Goal: Task Accomplishment & Management: Manage account settings

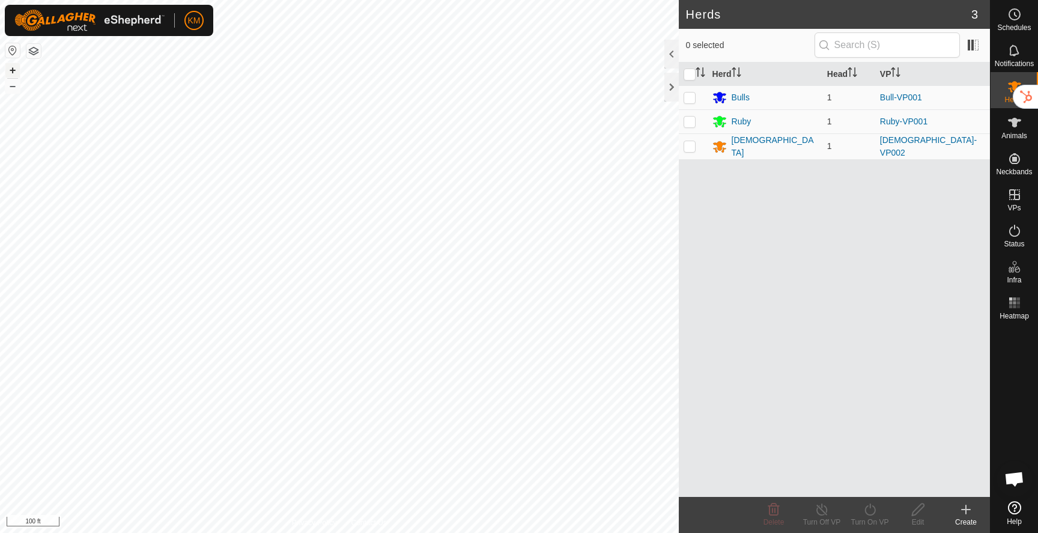
click at [14, 71] on button "+" at bounding box center [12, 70] width 14 height 14
click at [35, 48] on button "button" at bounding box center [33, 51] width 14 height 14
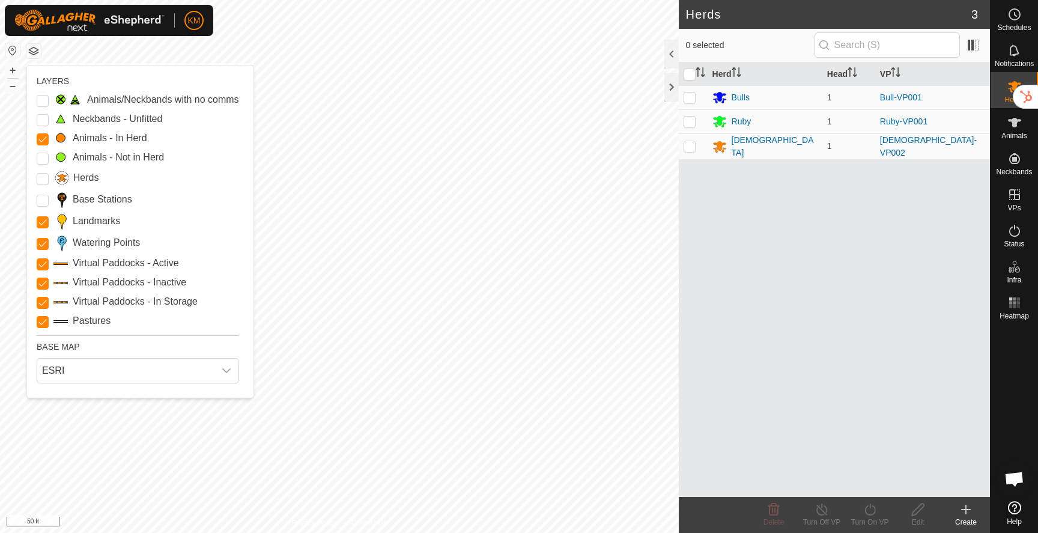
click at [14, 49] on button "button" at bounding box center [12, 50] width 14 height 14
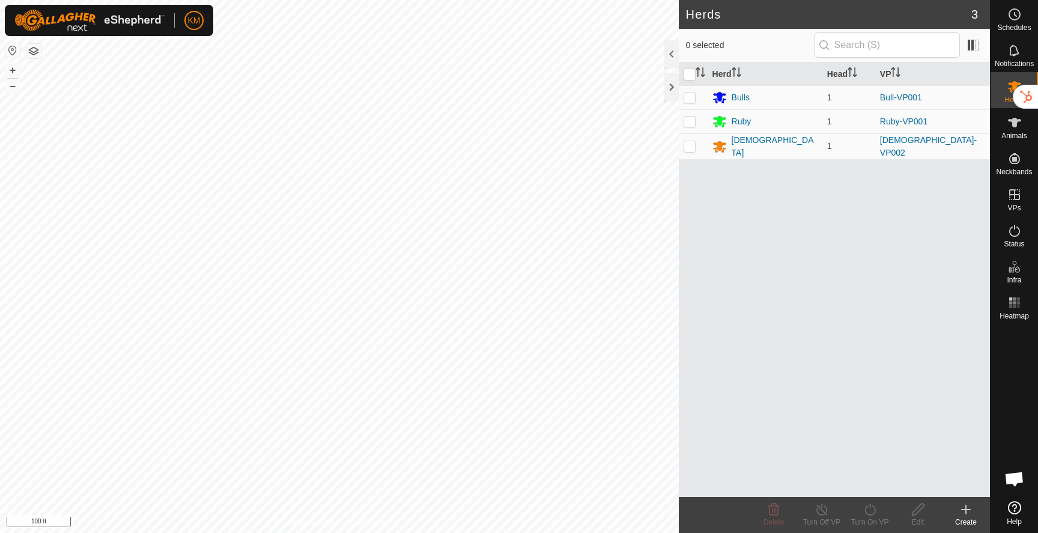
click at [14, 49] on button "button" at bounding box center [12, 50] width 14 height 14
click at [30, 52] on button "button" at bounding box center [33, 51] width 14 height 14
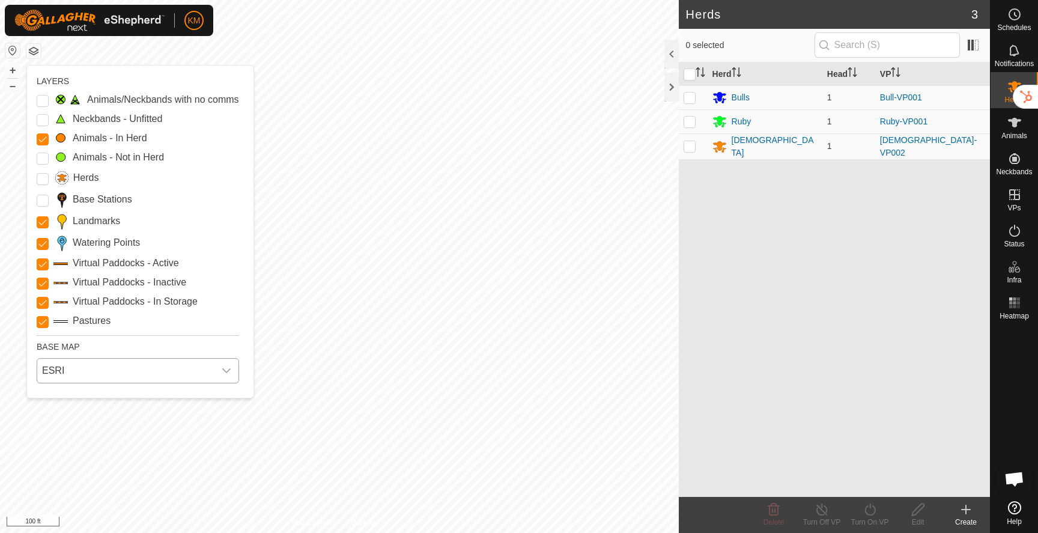
click at [82, 370] on span "ESRI" at bounding box center [125, 370] width 177 height 24
click at [77, 392] on li "Azure" at bounding box center [138, 397] width 201 height 24
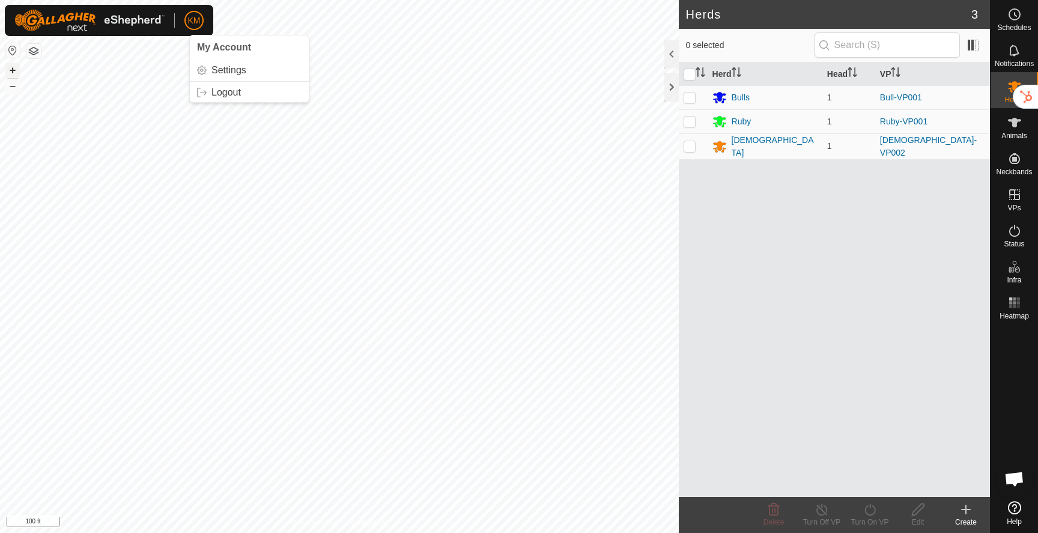
click at [13, 65] on button "+" at bounding box center [12, 70] width 14 height 14
click at [34, 47] on button "button" at bounding box center [33, 51] width 14 height 14
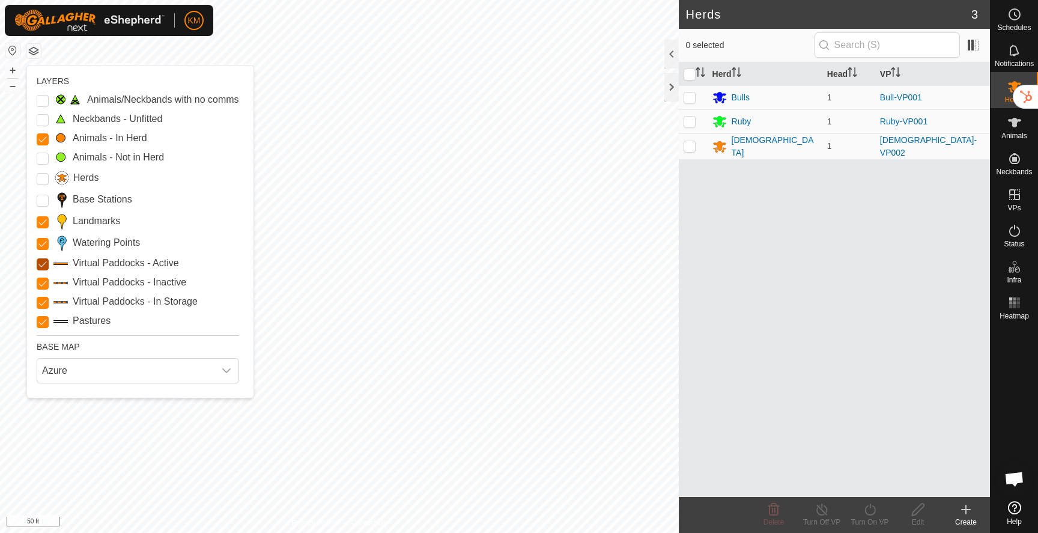
click at [40, 264] on Active "Virtual Paddocks - Active" at bounding box center [43, 264] width 12 height 12
click at [41, 283] on Inactive "Virtual Paddocks - Inactive" at bounding box center [43, 283] width 12 height 12
click at [42, 306] on Storage "Virtual Paddocks - In Storage" at bounding box center [43, 303] width 12 height 12
click at [43, 322] on input "Pastures" at bounding box center [43, 322] width 12 height 12
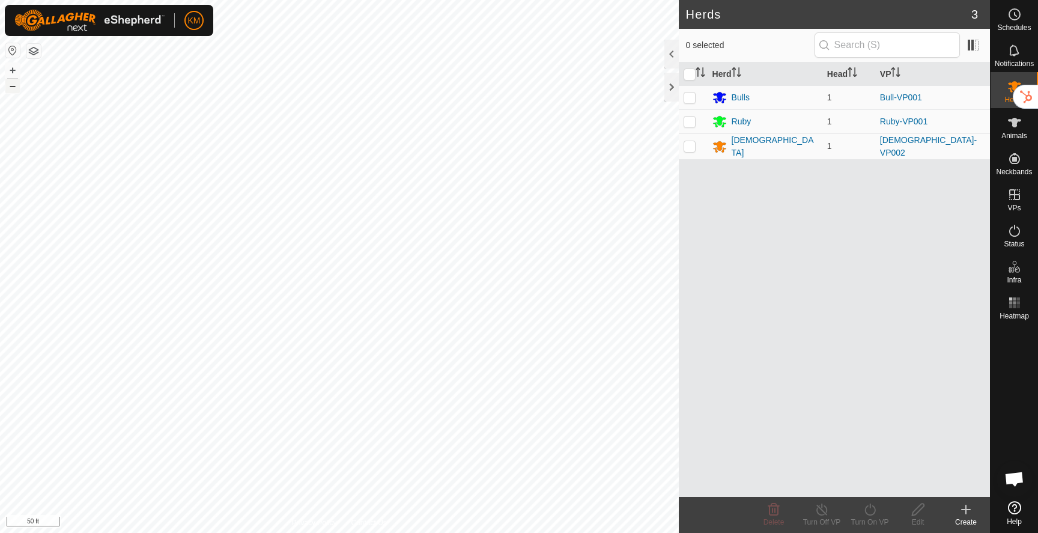
click at [13, 89] on button "–" at bounding box center [12, 86] width 14 height 14
click at [16, 52] on button "button" at bounding box center [12, 50] width 14 height 14
click at [36, 54] on button "button" at bounding box center [33, 51] width 14 height 14
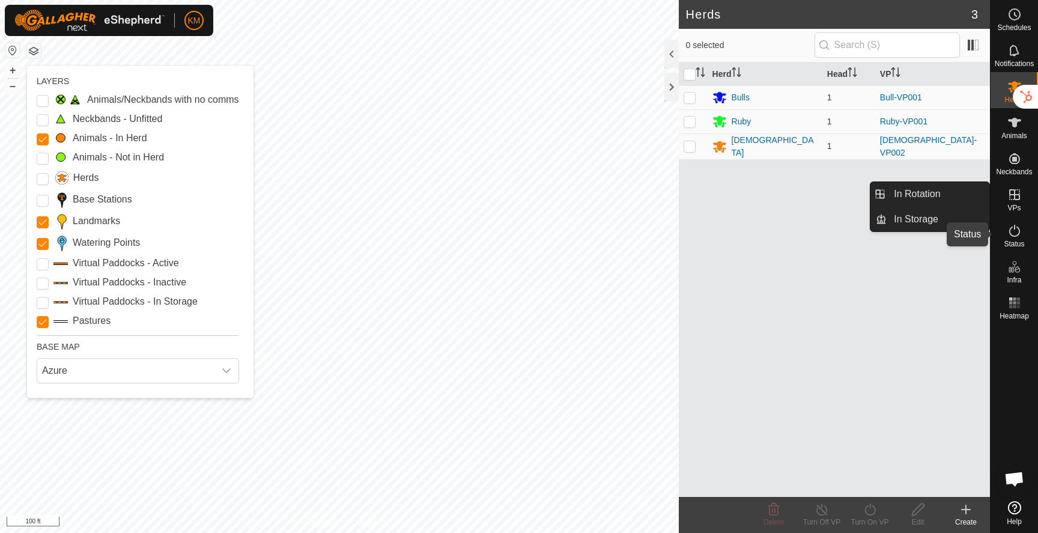
click at [1015, 237] on icon at bounding box center [1014, 230] width 14 height 14
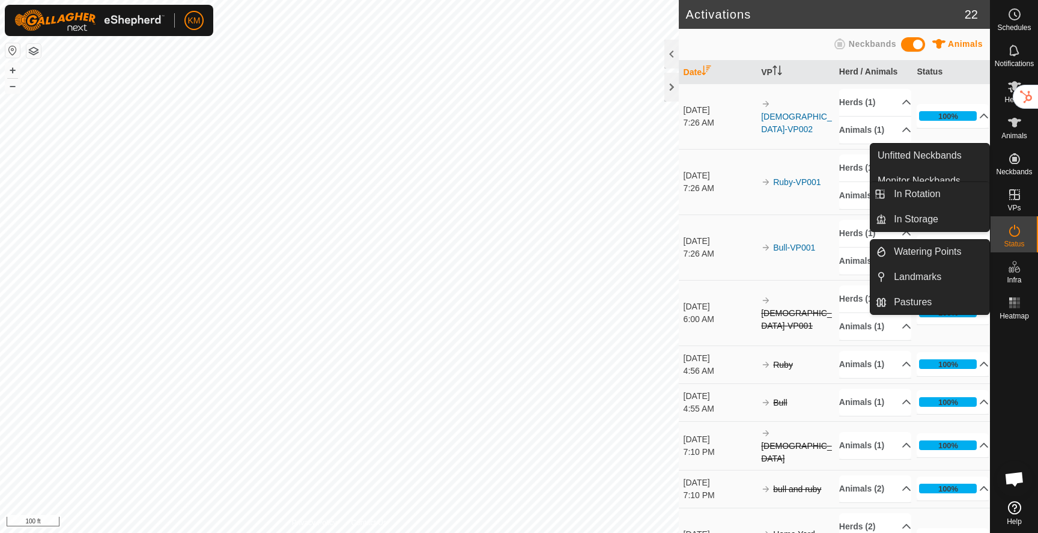
click at [1013, 271] on icon at bounding box center [1014, 266] width 14 height 14
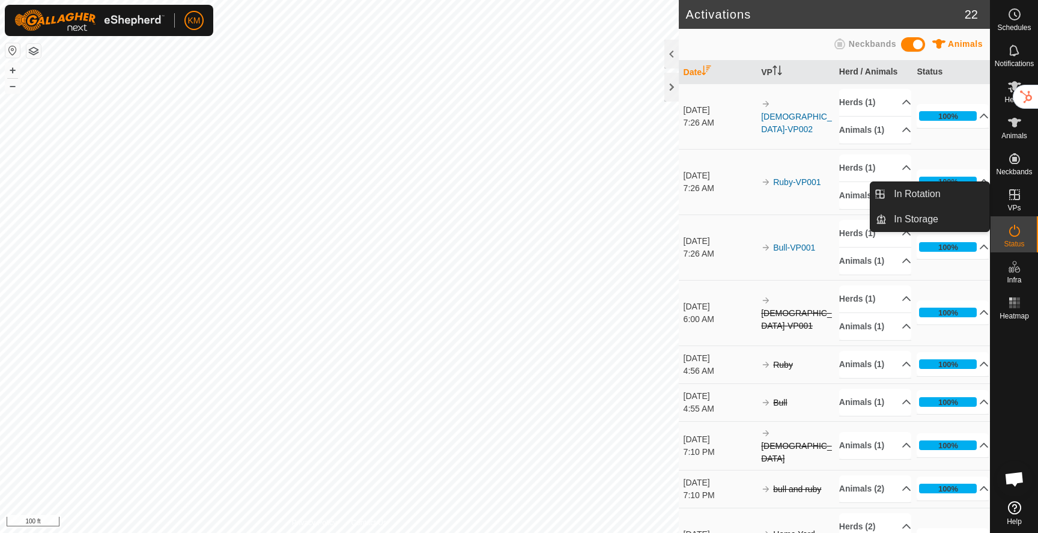
click at [1014, 199] on icon at bounding box center [1014, 194] width 11 height 11
click at [934, 196] on link "In Rotation" at bounding box center [937, 194] width 103 height 24
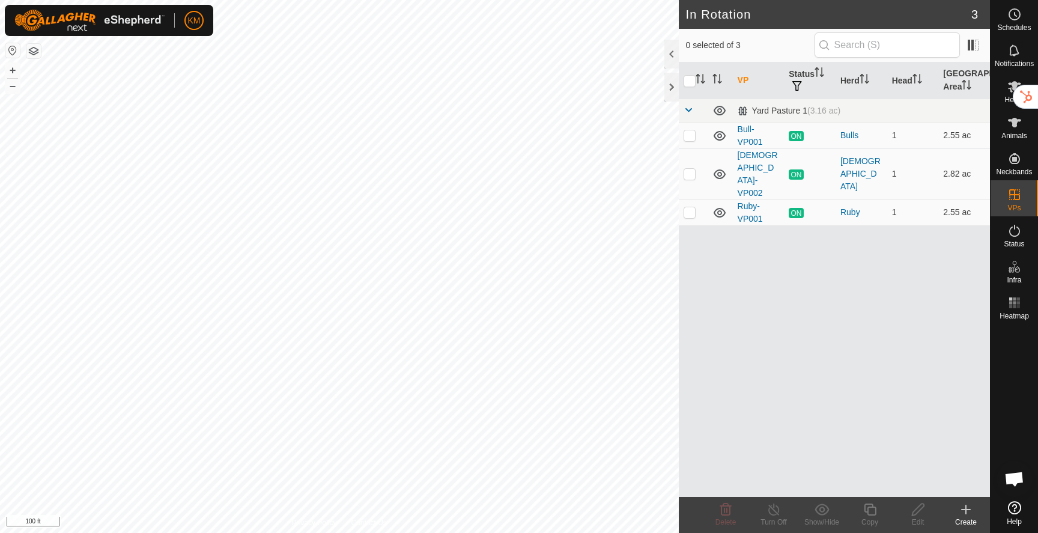
click at [14, 54] on button "button" at bounding box center [12, 50] width 14 height 14
click at [31, 52] on button "button" at bounding box center [33, 51] width 14 height 14
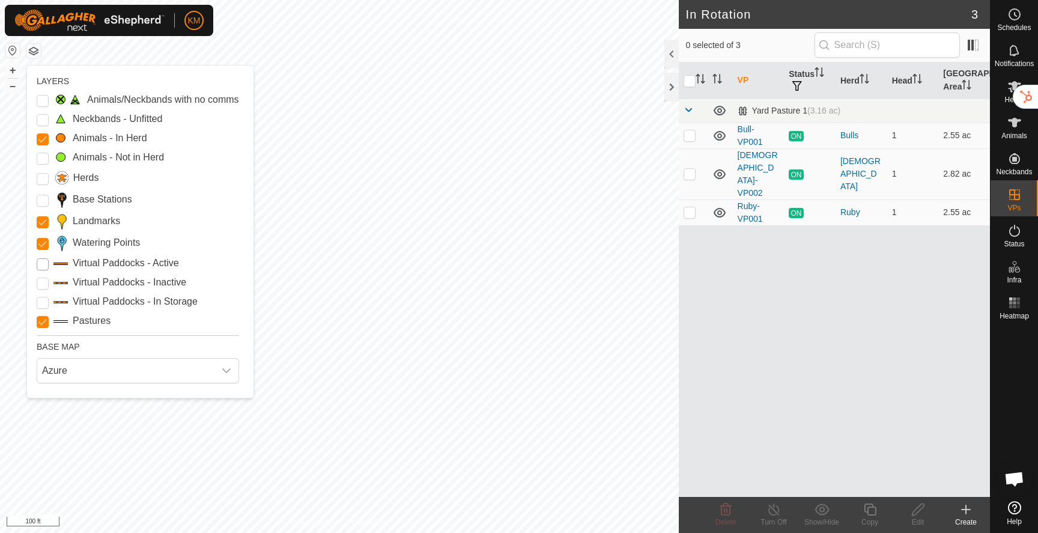
click at [44, 264] on Active "Virtual Paddocks - Active" at bounding box center [43, 264] width 12 height 12
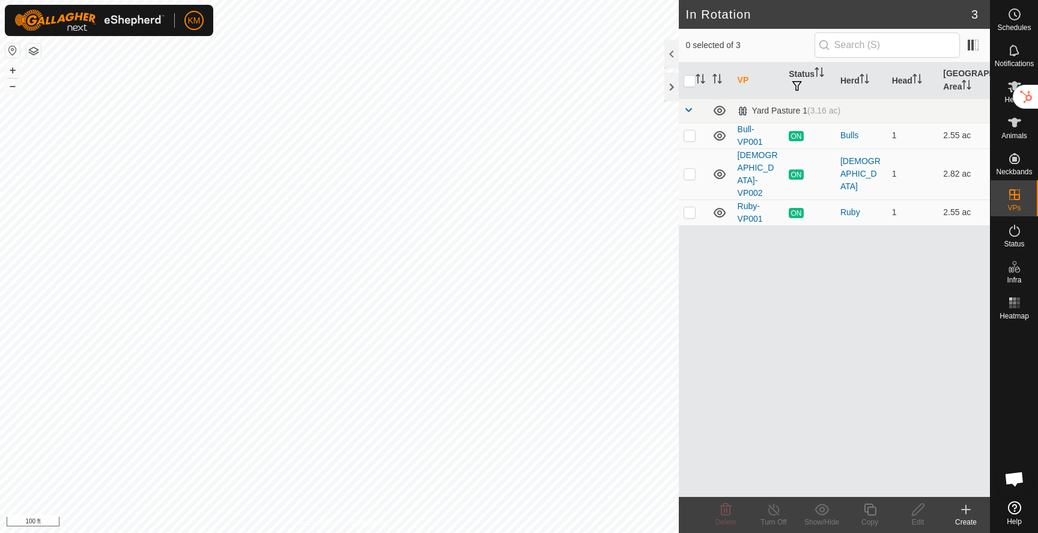
checkbox input "true"
click at [872, 513] on icon at bounding box center [869, 509] width 15 height 14
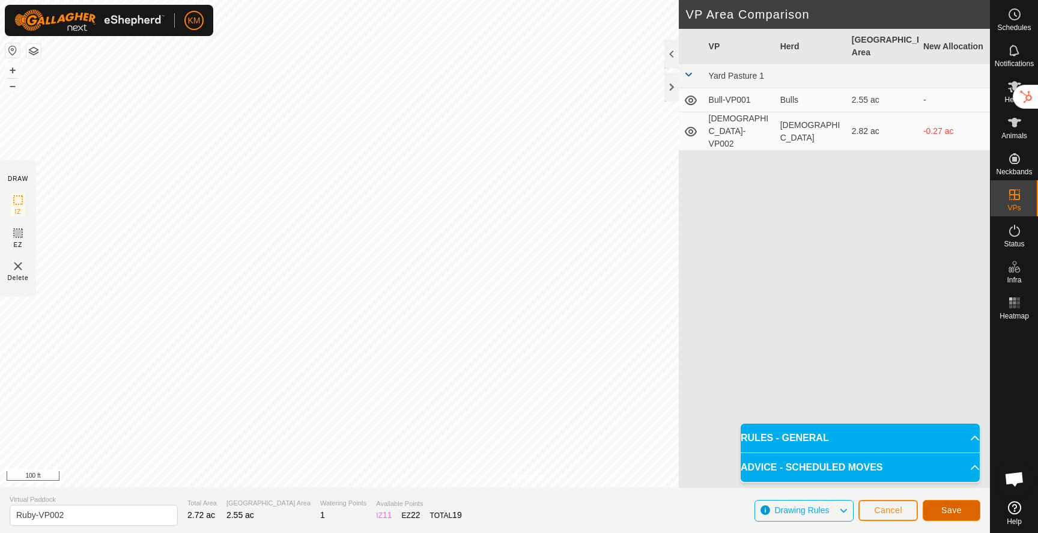
click at [961, 513] on button "Save" at bounding box center [951, 510] width 58 height 21
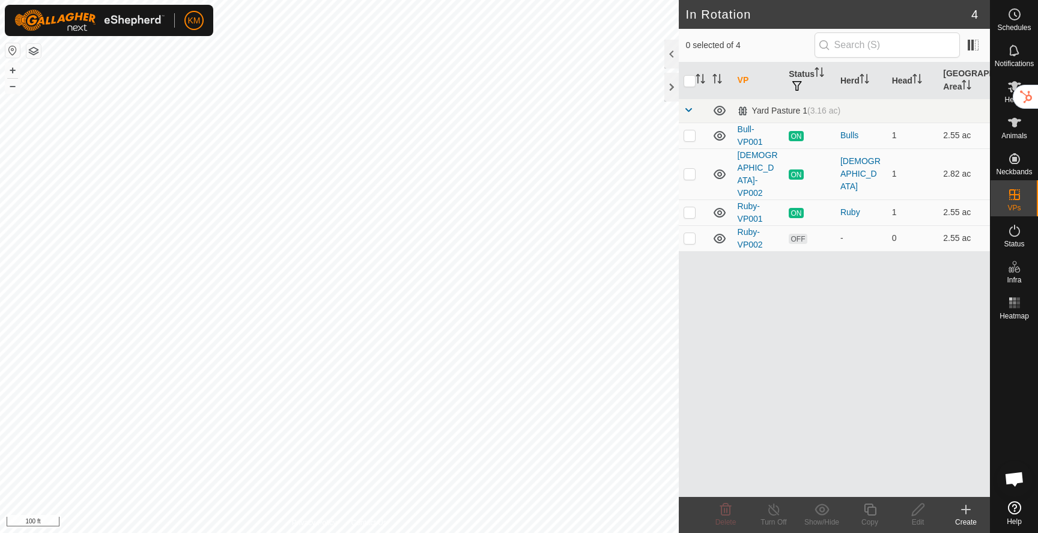
click at [38, 53] on button "button" at bounding box center [33, 51] width 14 height 14
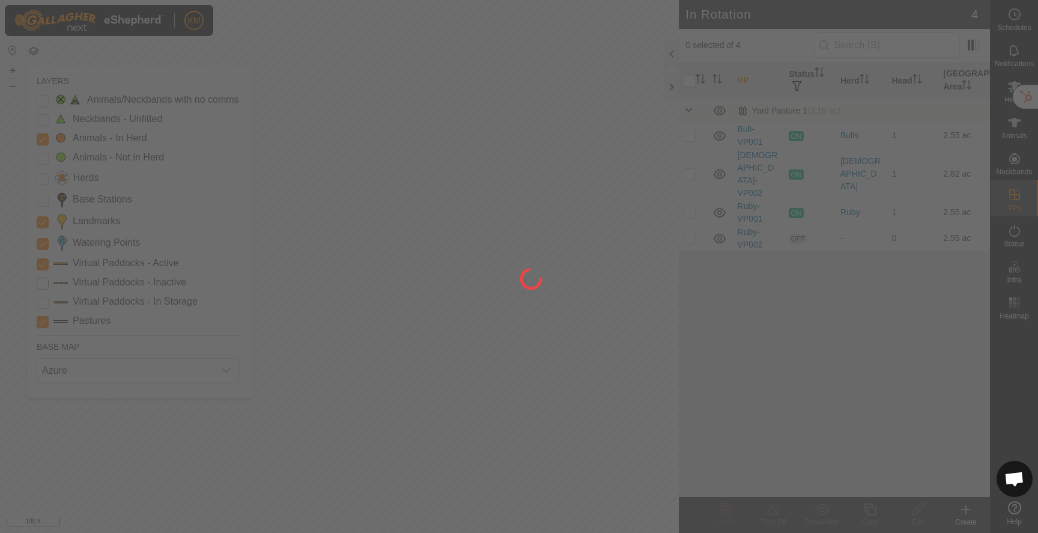
click at [43, 279] on div at bounding box center [519, 266] width 1038 height 533
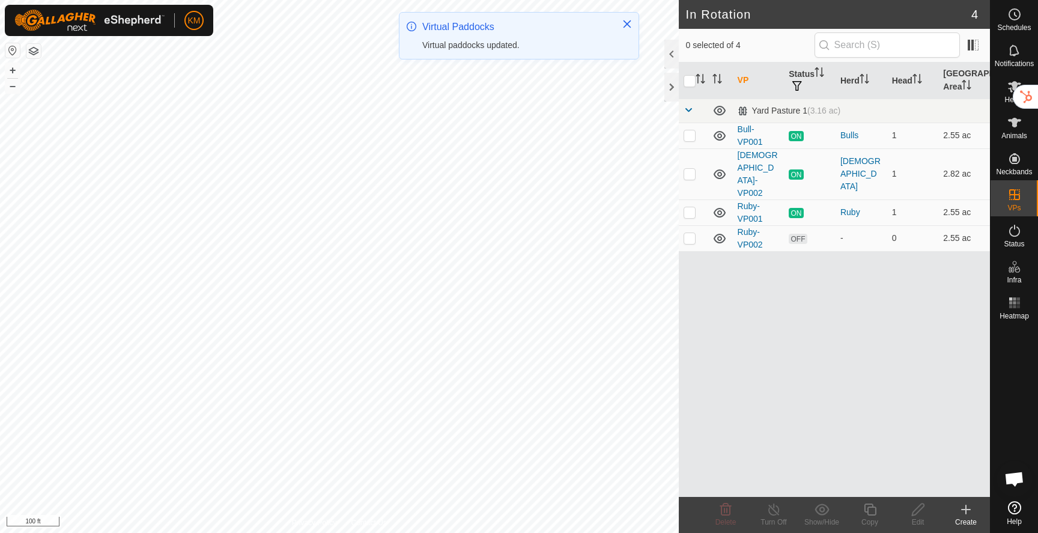
click at [35, 53] on button "button" at bounding box center [33, 51] width 14 height 14
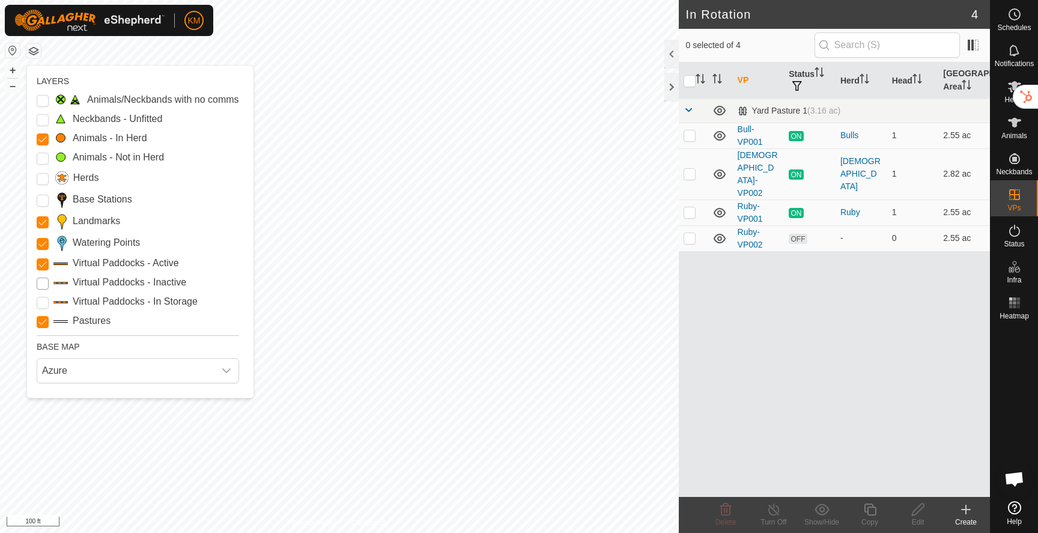
click at [44, 283] on Inactive "Virtual Paddocks - Inactive" at bounding box center [43, 283] width 12 height 12
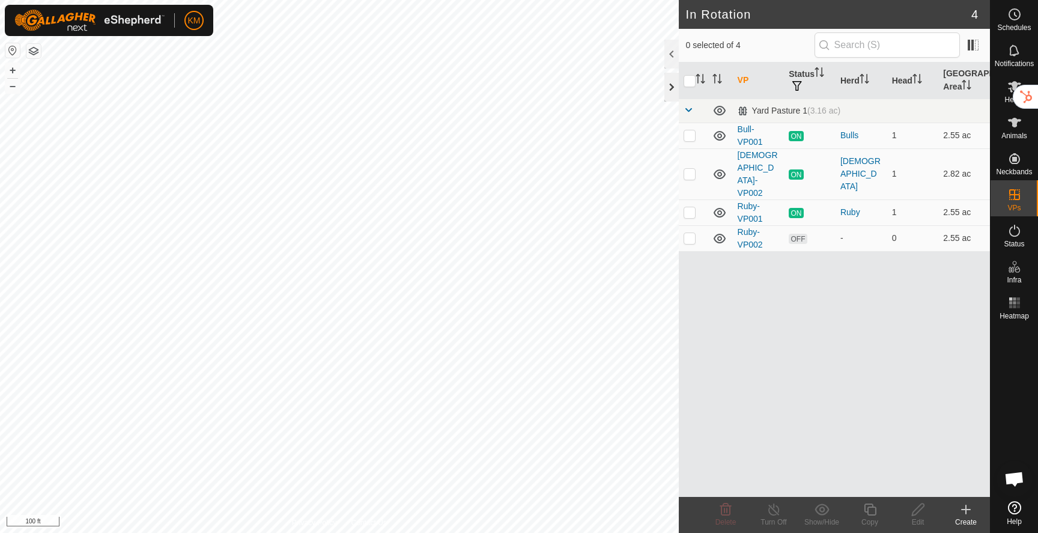
checkbox input "true"
click at [872, 506] on icon at bounding box center [869, 509] width 12 height 12
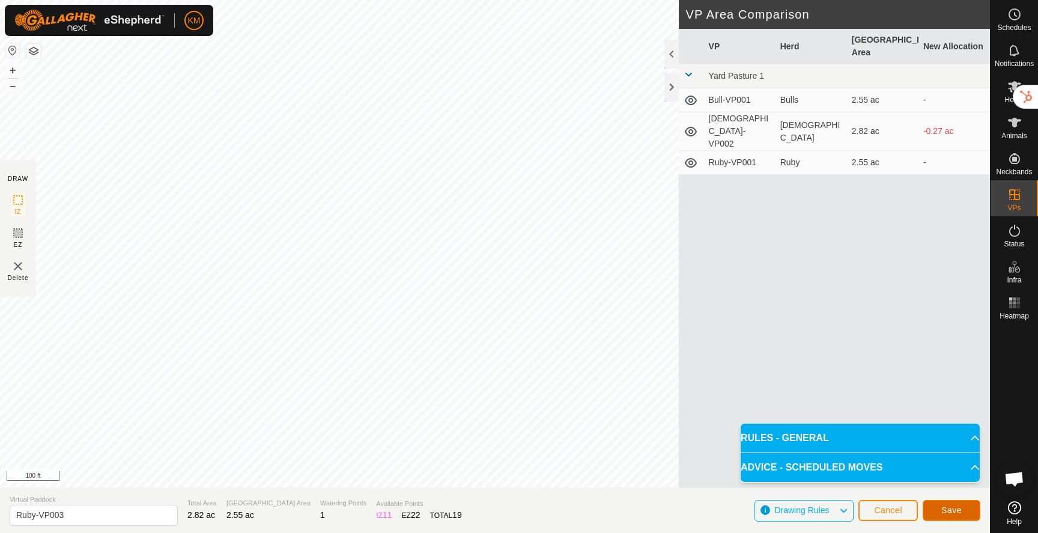
click at [949, 509] on span "Save" at bounding box center [951, 510] width 20 height 10
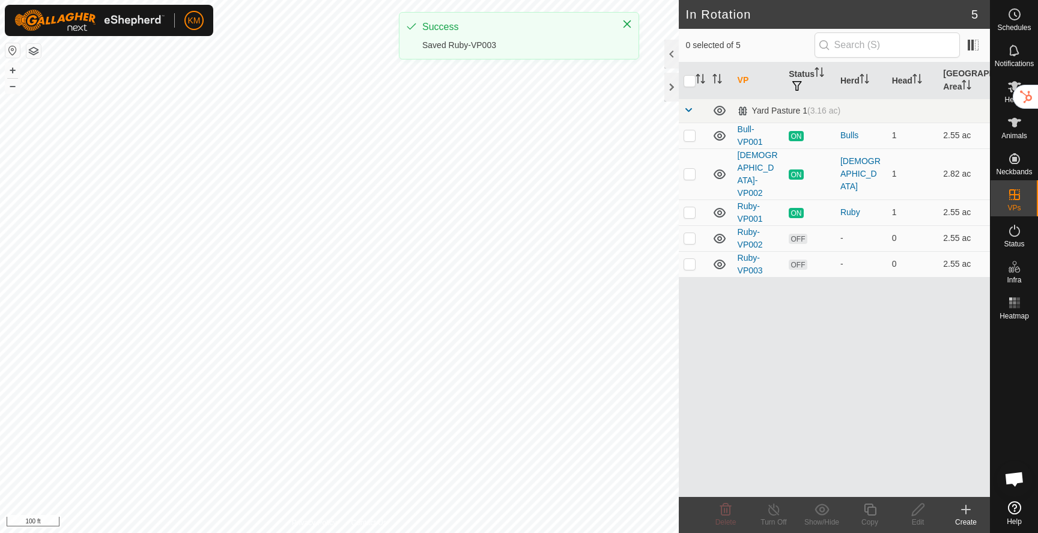
checkbox input "true"
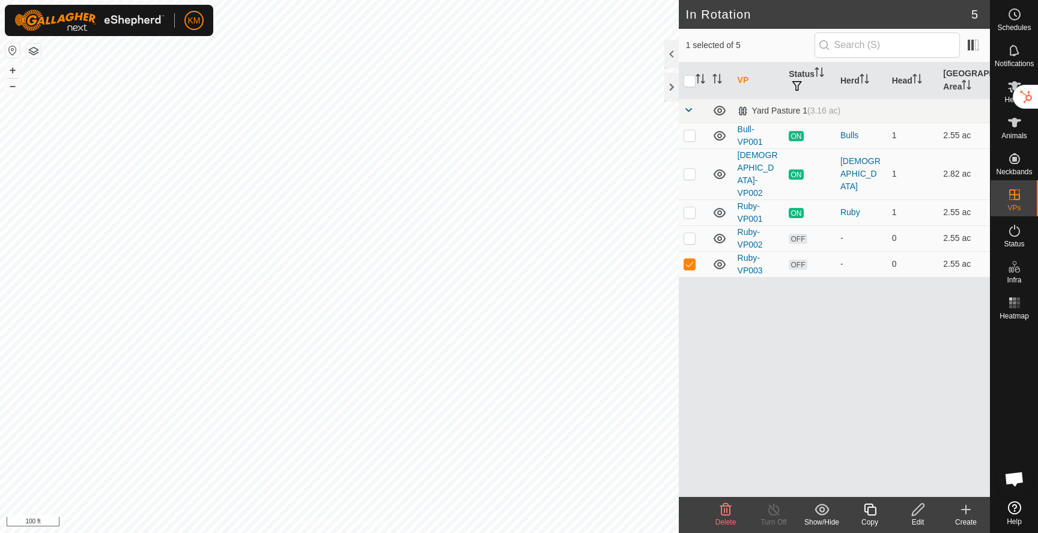
click at [869, 512] on icon at bounding box center [869, 509] width 15 height 14
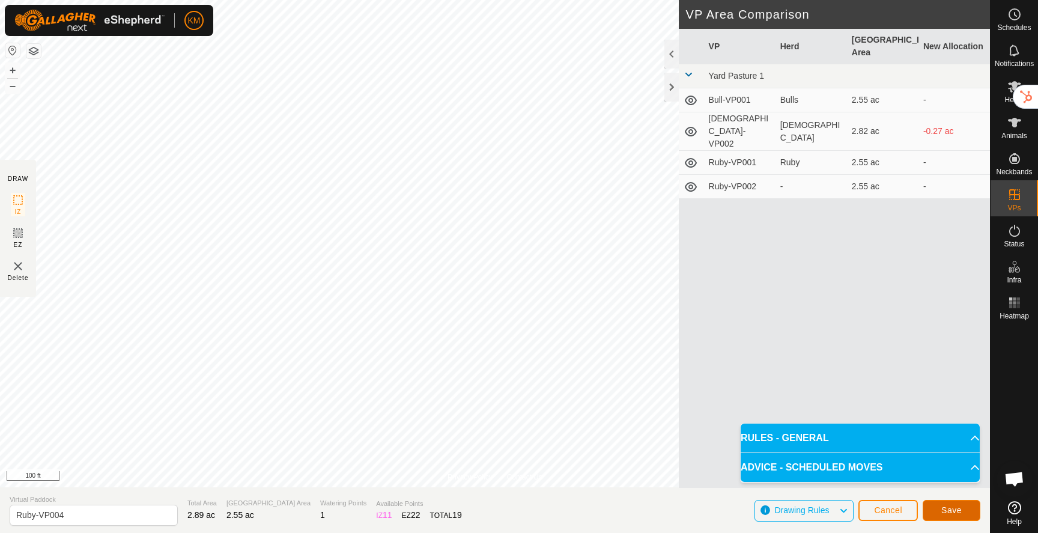
click at [946, 510] on span "Save" at bounding box center [951, 510] width 20 height 10
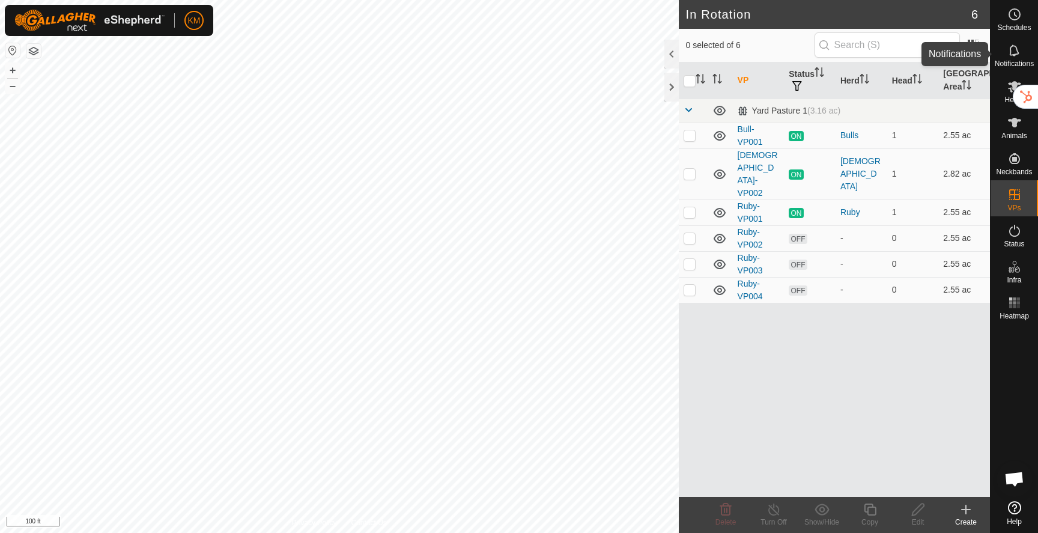
click at [1015, 53] on icon at bounding box center [1014, 49] width 10 height 11
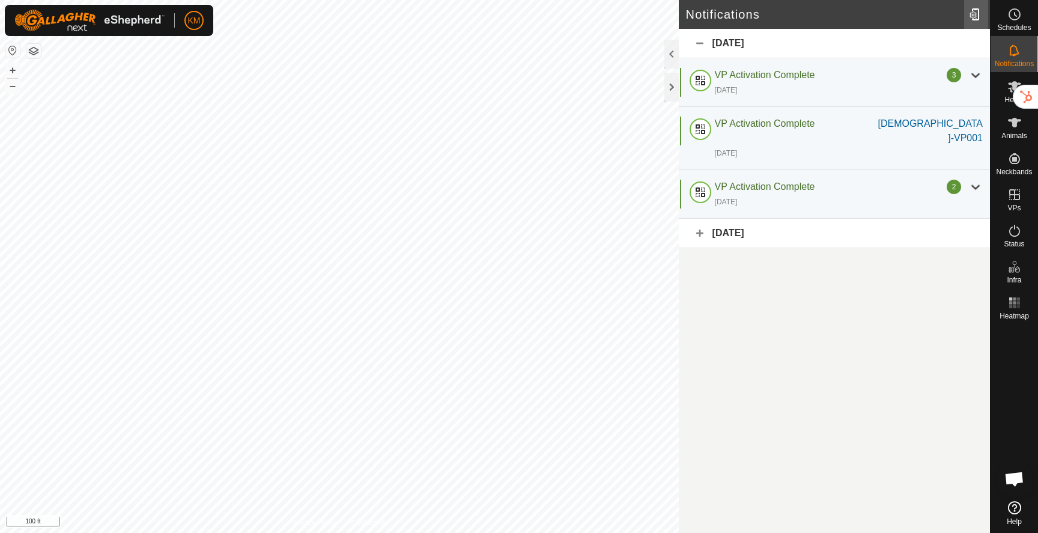
click at [973, 14] on div at bounding box center [976, 15] width 24 height 34
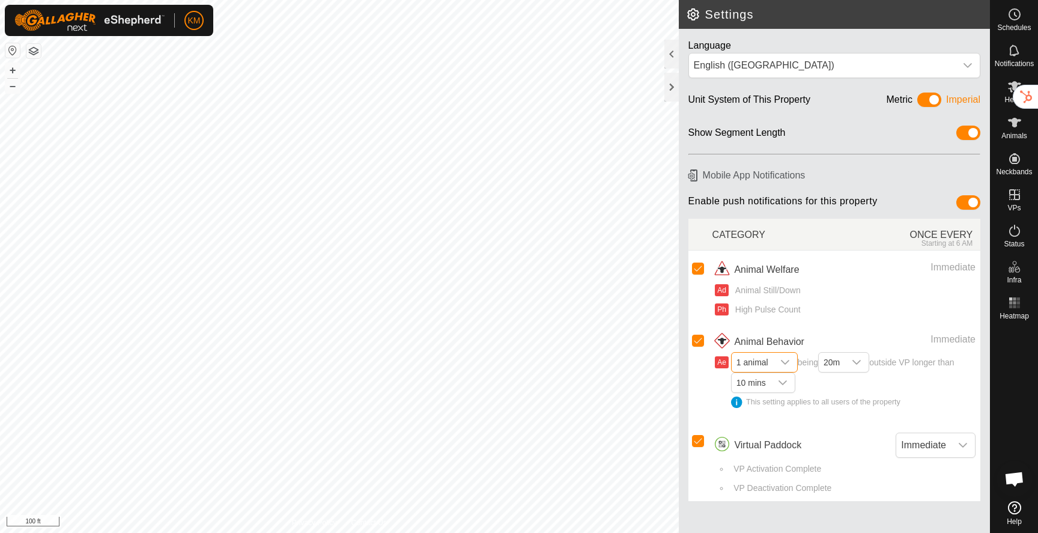
click at [765, 363] on span "1 animal" at bounding box center [751, 361] width 41 height 19
click at [757, 429] on li "5 animals" at bounding box center [764, 430] width 65 height 21
click at [848, 360] on span "20m" at bounding box center [836, 361] width 26 height 19
click at [848, 362] on span "20m" at bounding box center [836, 361] width 26 height 19
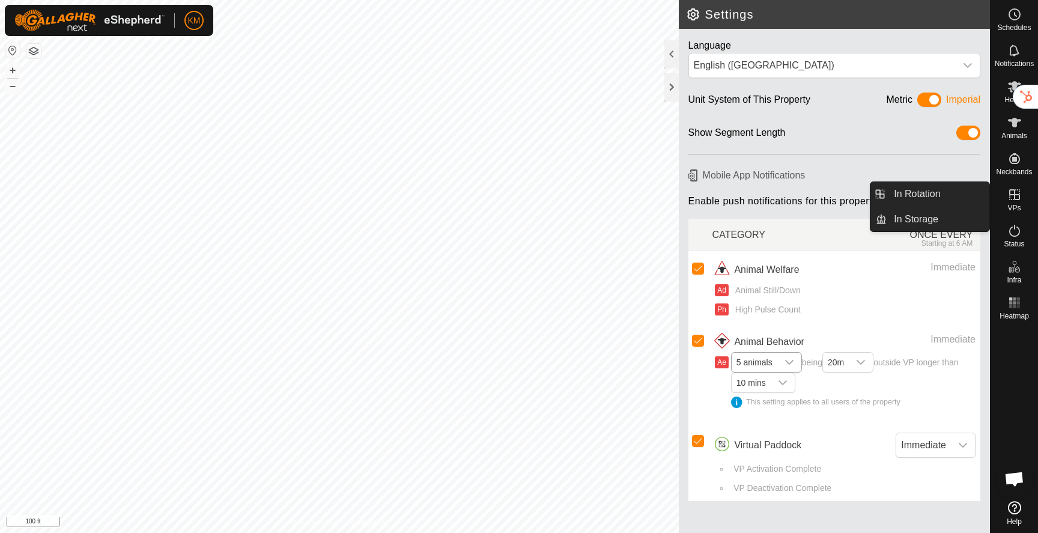
click at [1016, 199] on icon at bounding box center [1014, 194] width 11 height 11
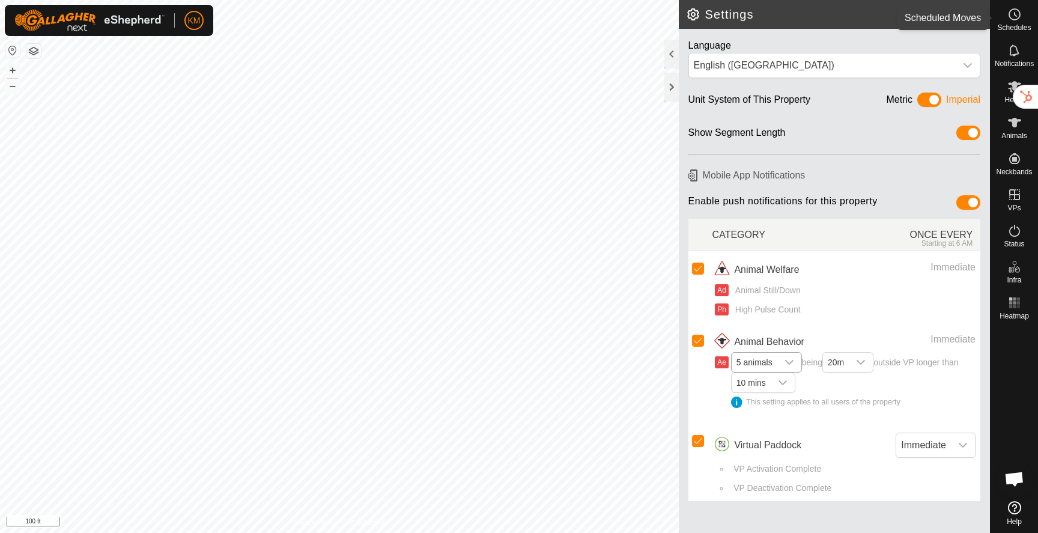
click at [1012, 20] on circle at bounding box center [1014, 14] width 11 height 11
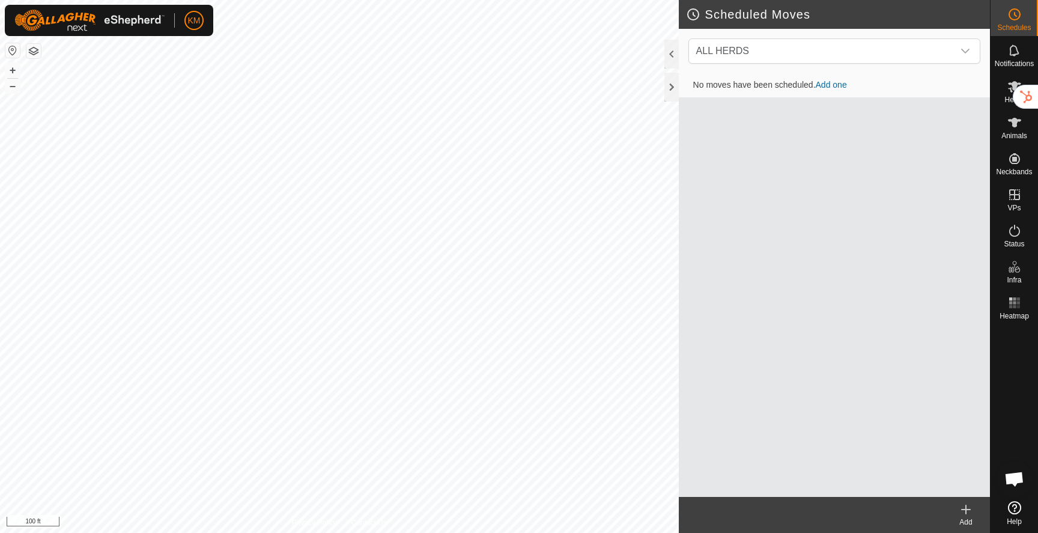
click at [968, 509] on icon at bounding box center [965, 509] width 8 height 0
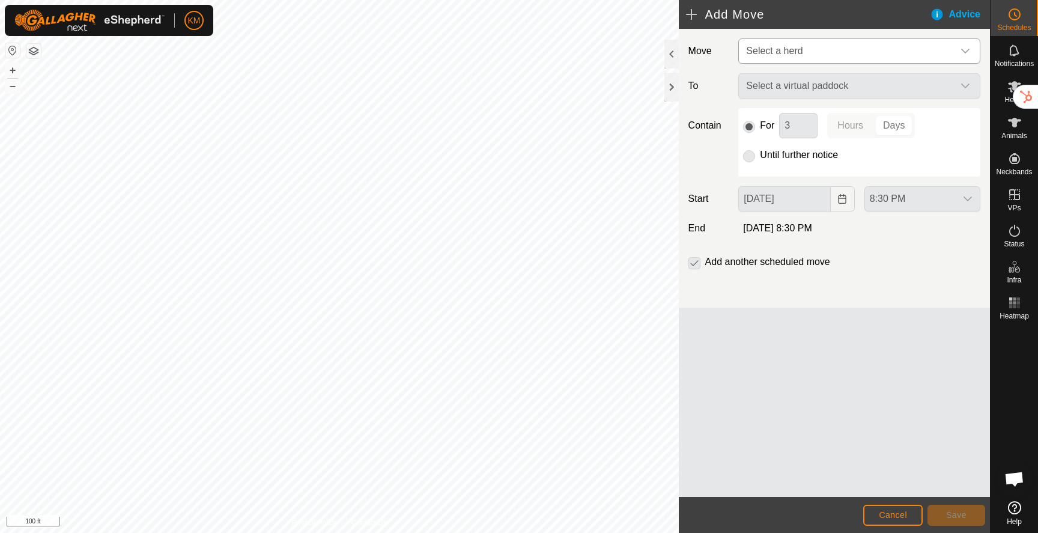
click at [773, 59] on span "Select a herd" at bounding box center [847, 51] width 212 height 24
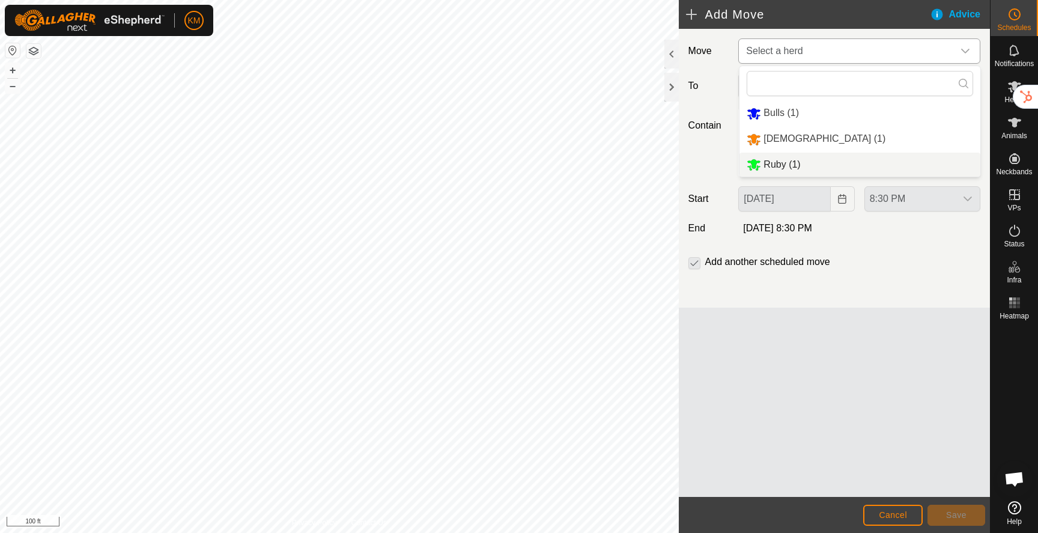
click at [777, 163] on li "Ruby (1)" at bounding box center [859, 165] width 241 height 25
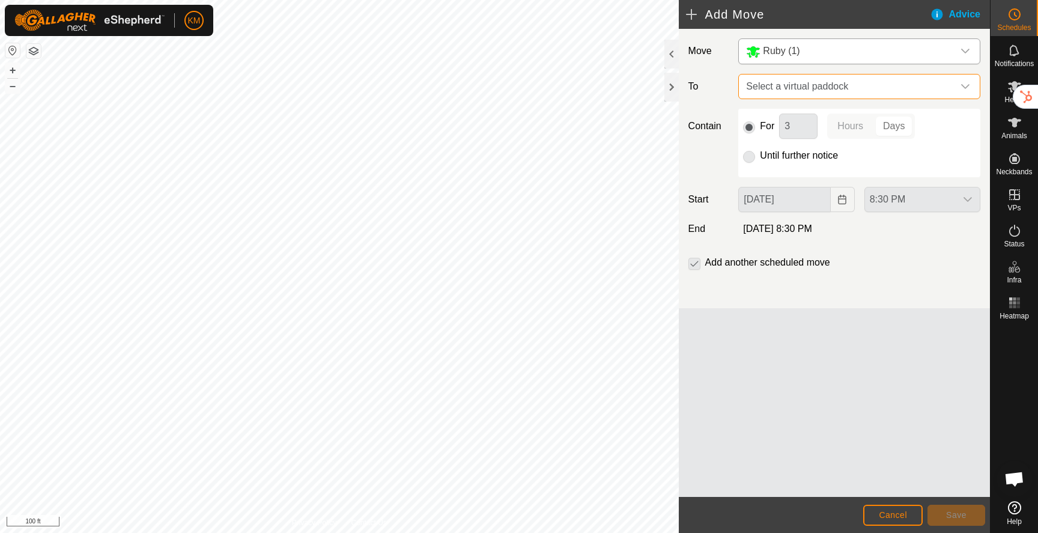
click at [794, 91] on span "Select a virtual paddock" at bounding box center [847, 86] width 212 height 24
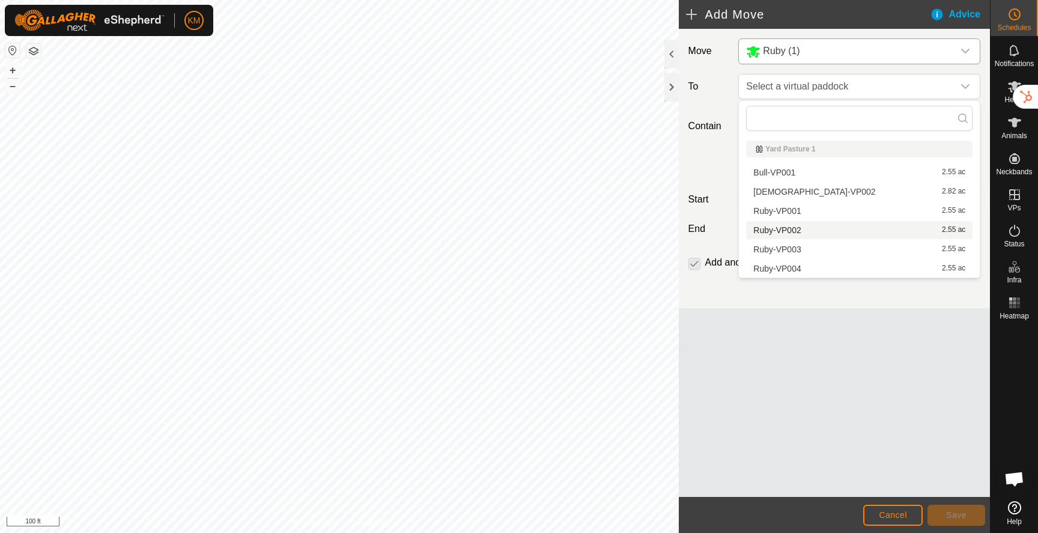
click at [784, 231] on li "Ruby-VP002 2.55 ac" at bounding box center [859, 230] width 226 height 18
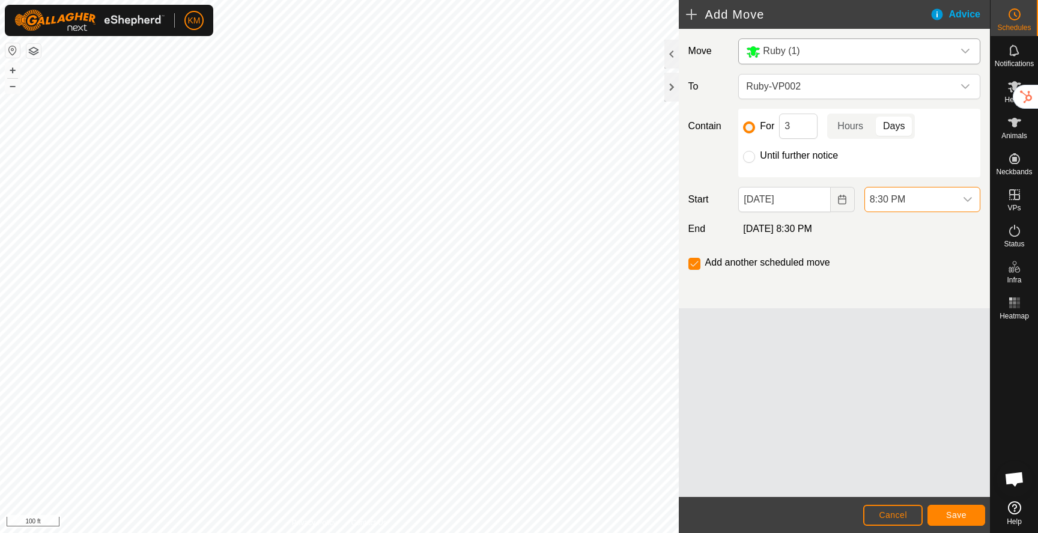
click at [894, 202] on span "8:30 PM" at bounding box center [910, 199] width 91 height 24
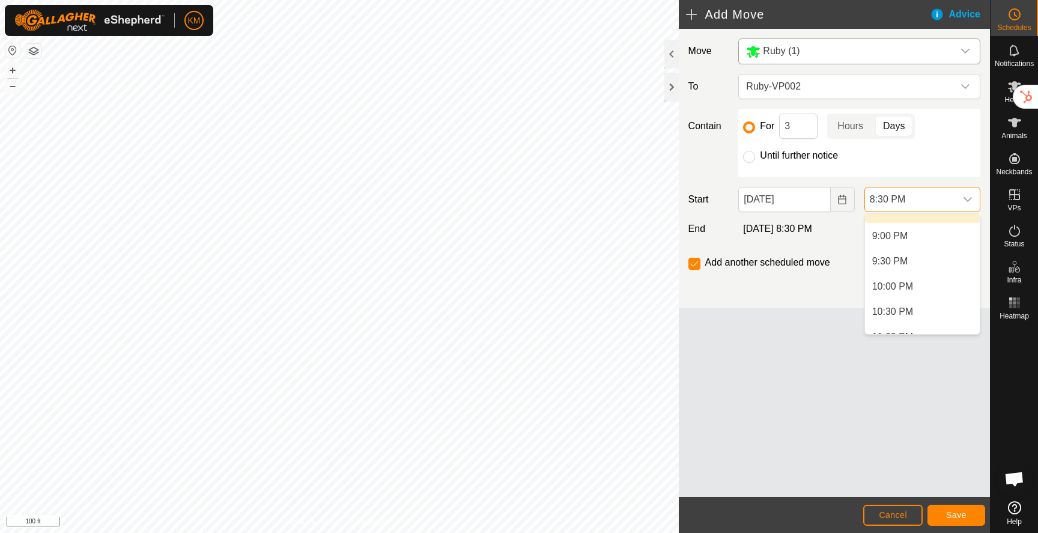
scroll to position [1050, 0]
click at [895, 286] on li "10:00 PM" at bounding box center [922, 285] width 115 height 24
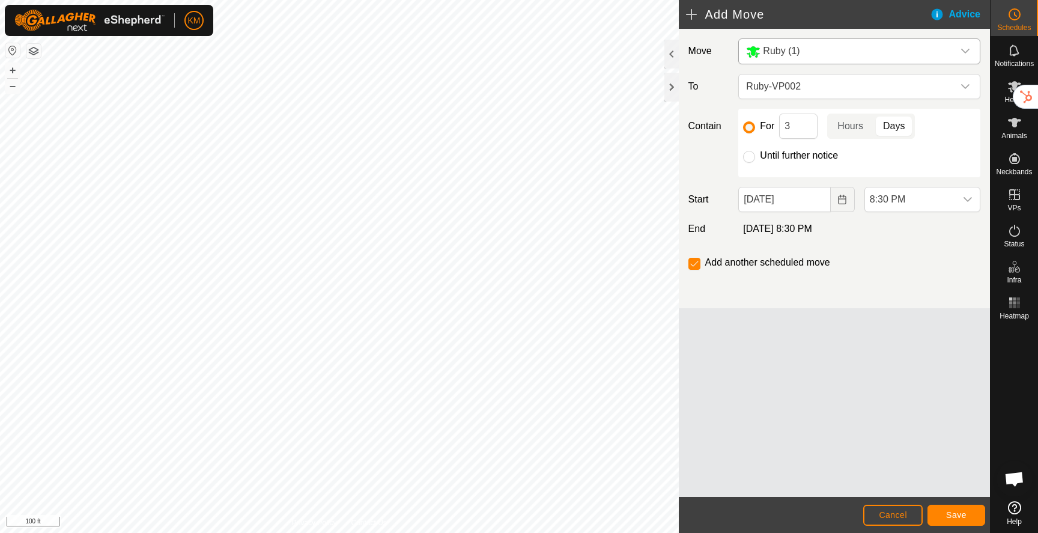
scroll to position [1034, 0]
click at [967, 519] on button "Save" at bounding box center [956, 514] width 58 height 21
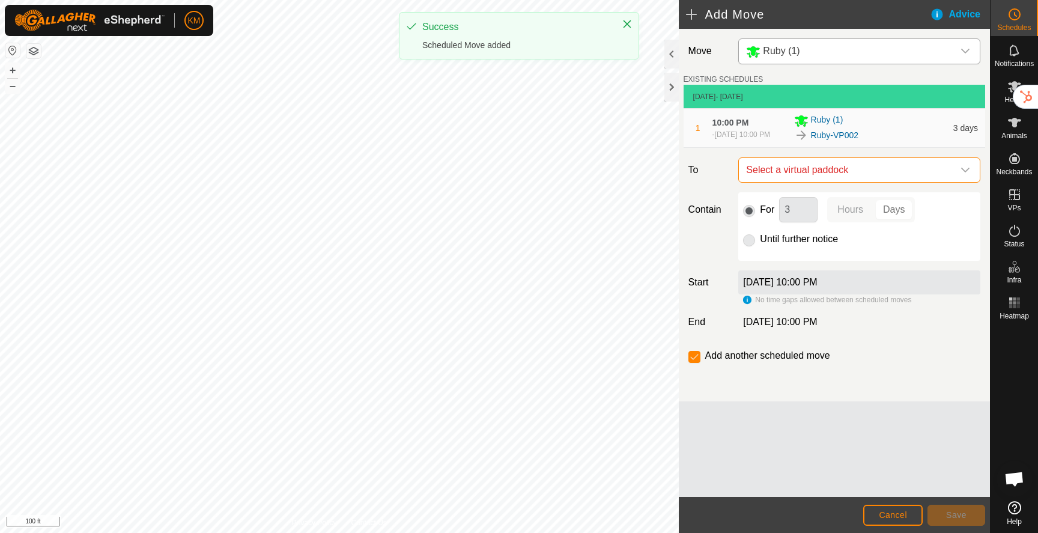
click at [843, 175] on span "Select a virtual paddock" at bounding box center [847, 170] width 212 height 24
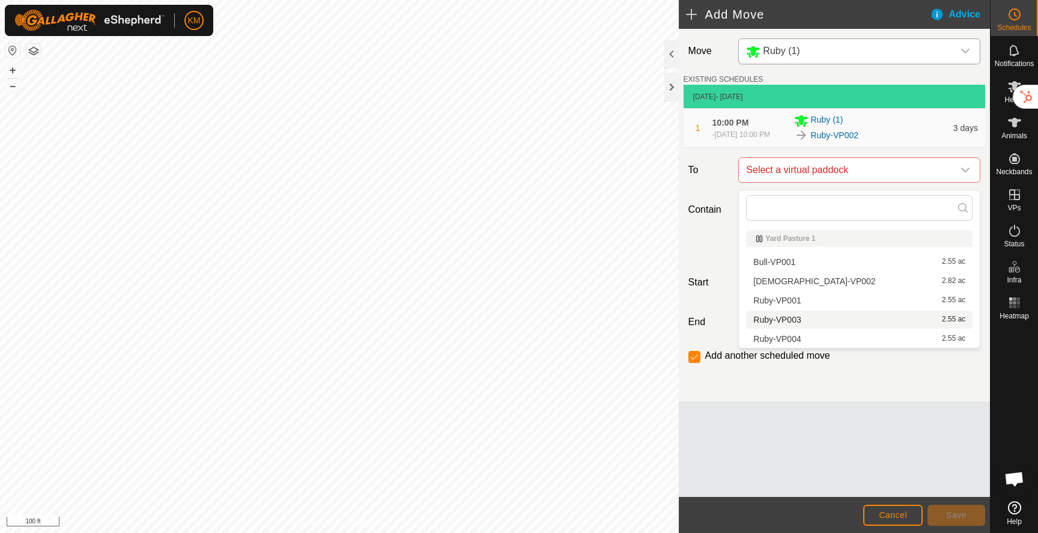
click at [785, 322] on li "Ruby-VP003 2.55 ac" at bounding box center [859, 319] width 226 height 18
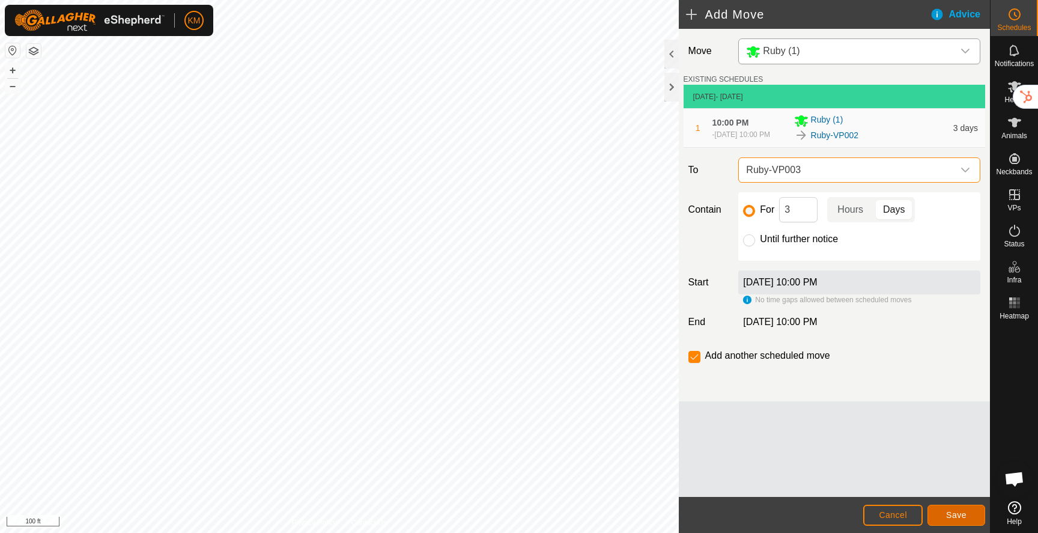
click at [948, 516] on span "Save" at bounding box center [956, 515] width 20 height 10
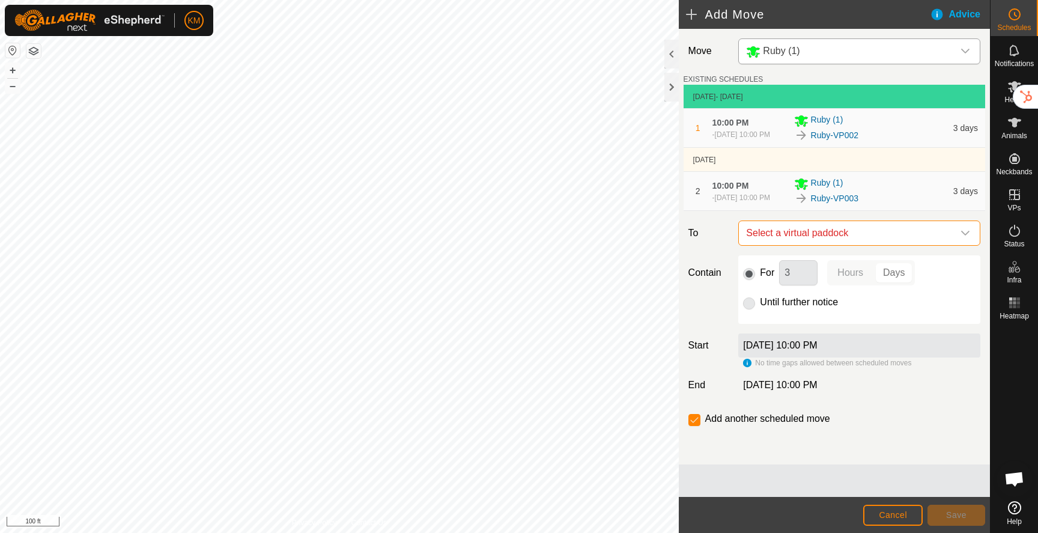
click at [810, 245] on span "Select a virtual paddock" at bounding box center [847, 233] width 212 height 24
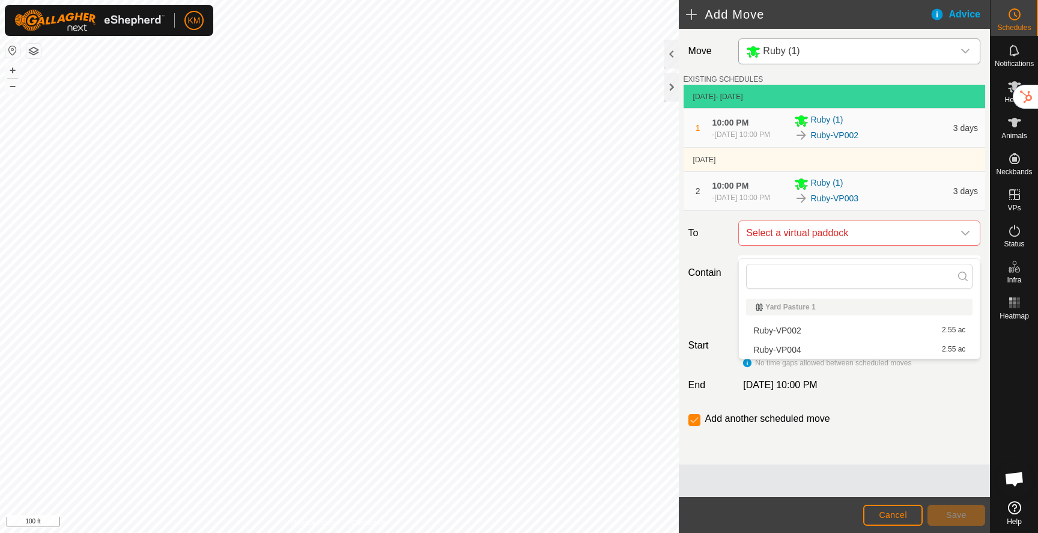
click at [790, 350] on li "Ruby-VP004 2.55 ac" at bounding box center [859, 349] width 226 height 18
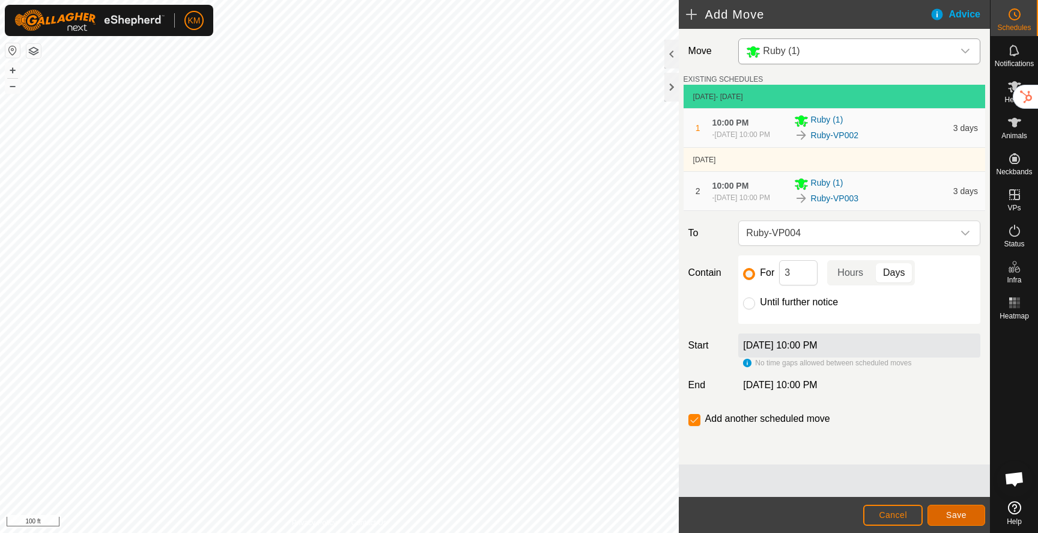
click at [955, 518] on span "Save" at bounding box center [956, 515] width 20 height 10
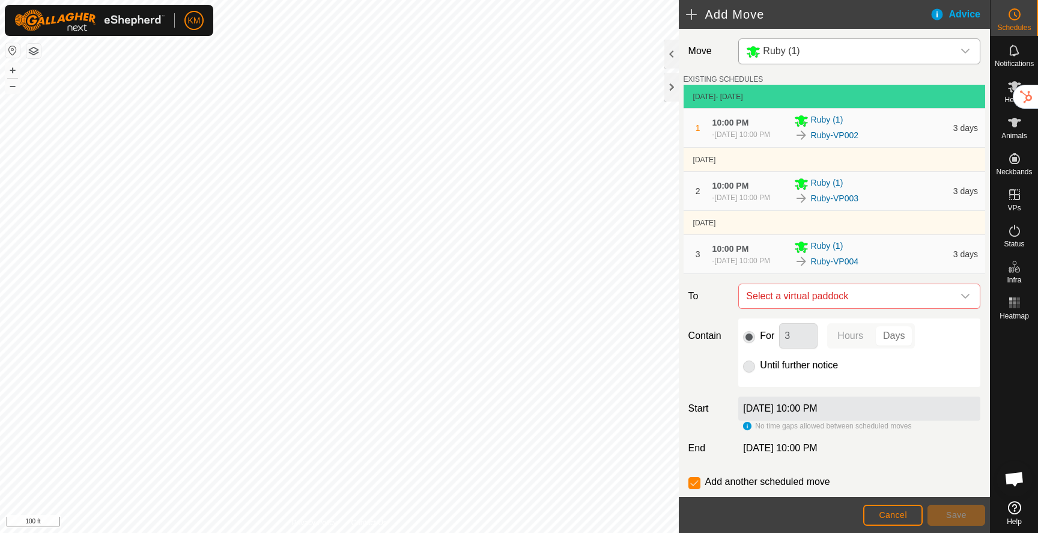
click at [742, 131] on span "[DATE] 10:00 PM" at bounding box center [742, 134] width 55 height 8
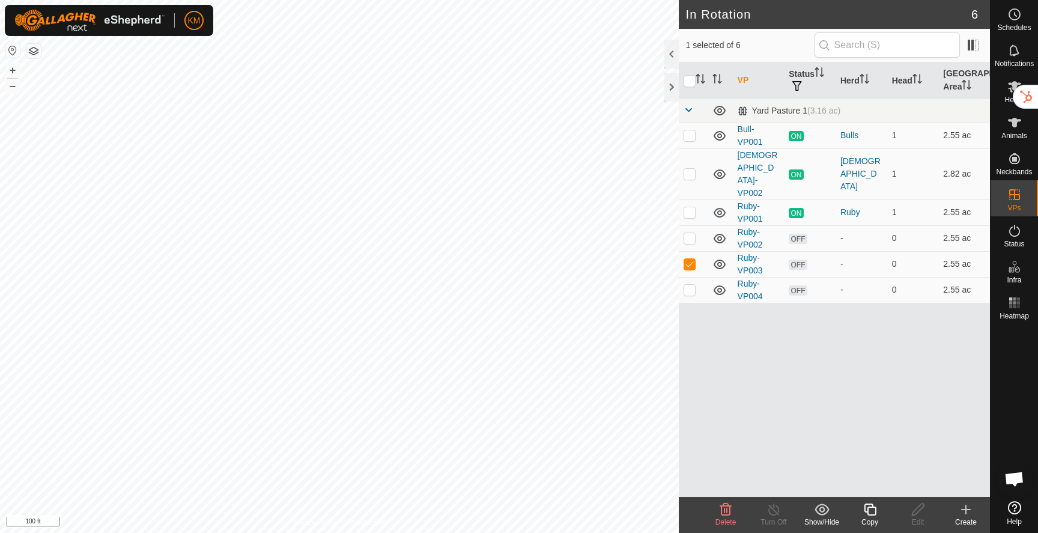
checkbox input "false"
checkbox input "true"
click at [1009, 13] on icon at bounding box center [1014, 14] width 14 height 14
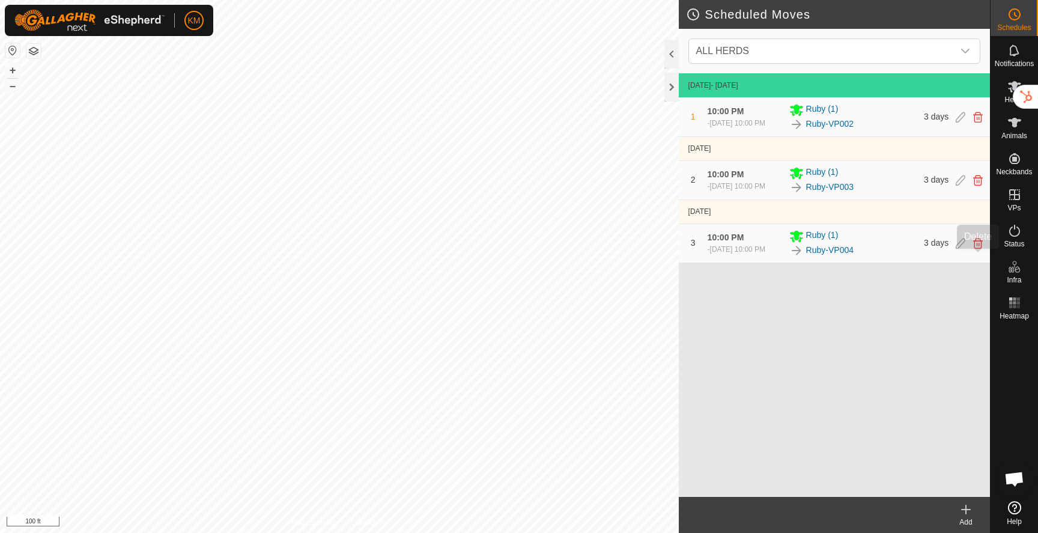
click at [978, 249] on icon at bounding box center [978, 243] width 10 height 11
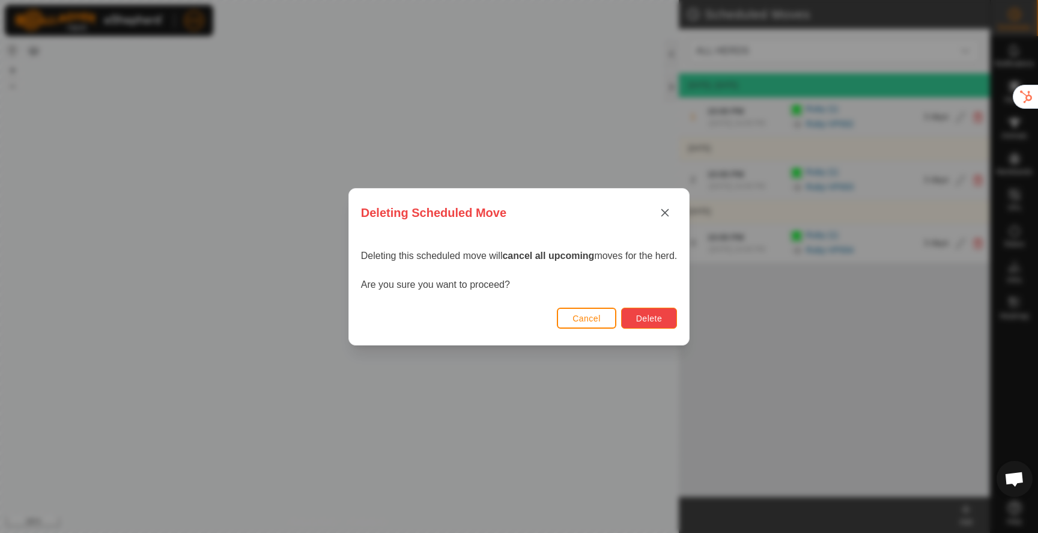
click at [667, 321] on button "Delete" at bounding box center [649, 317] width 56 height 21
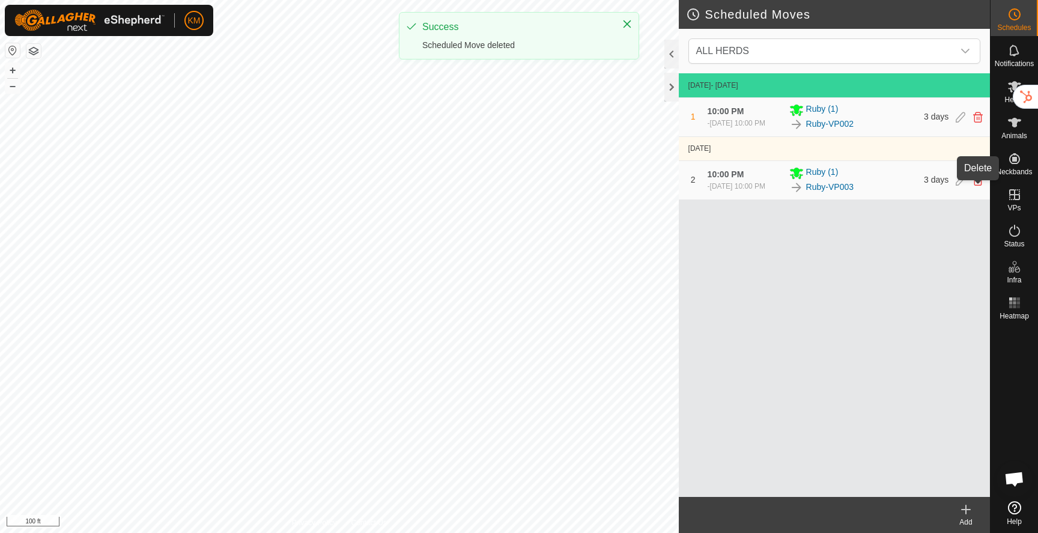
click at [976, 186] on icon at bounding box center [978, 180] width 10 height 11
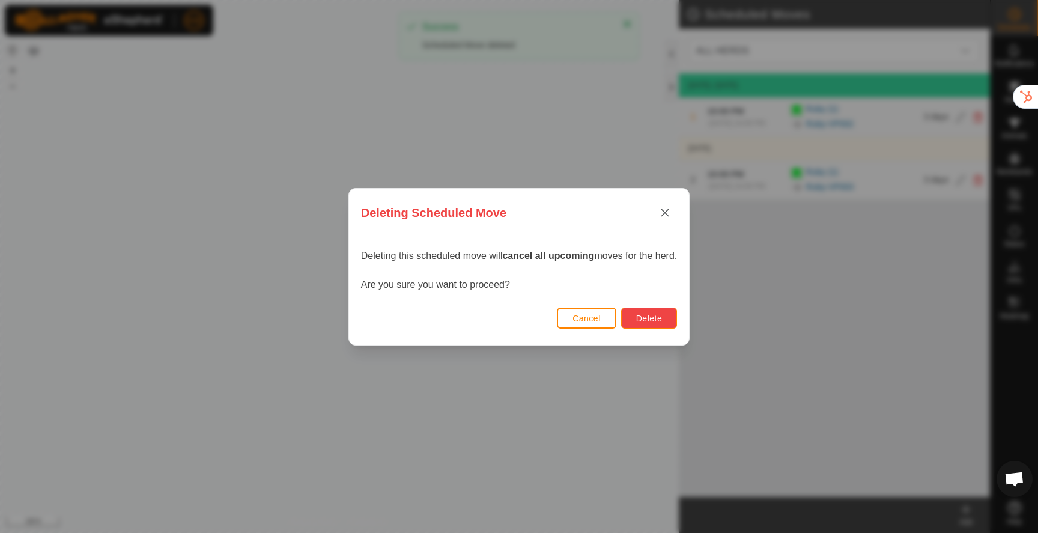
click at [653, 325] on button "Delete" at bounding box center [649, 317] width 56 height 21
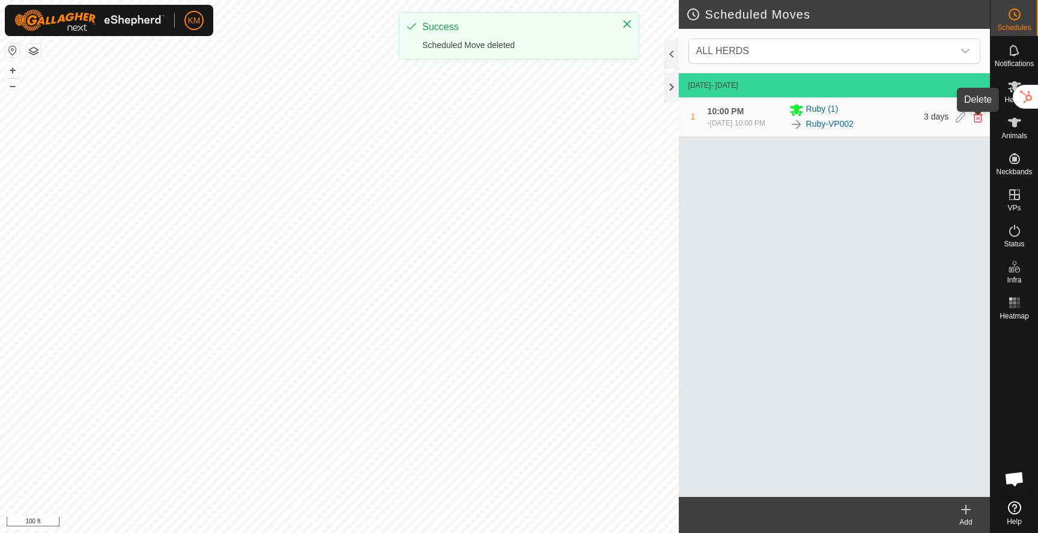
click at [979, 120] on icon at bounding box center [978, 117] width 10 height 11
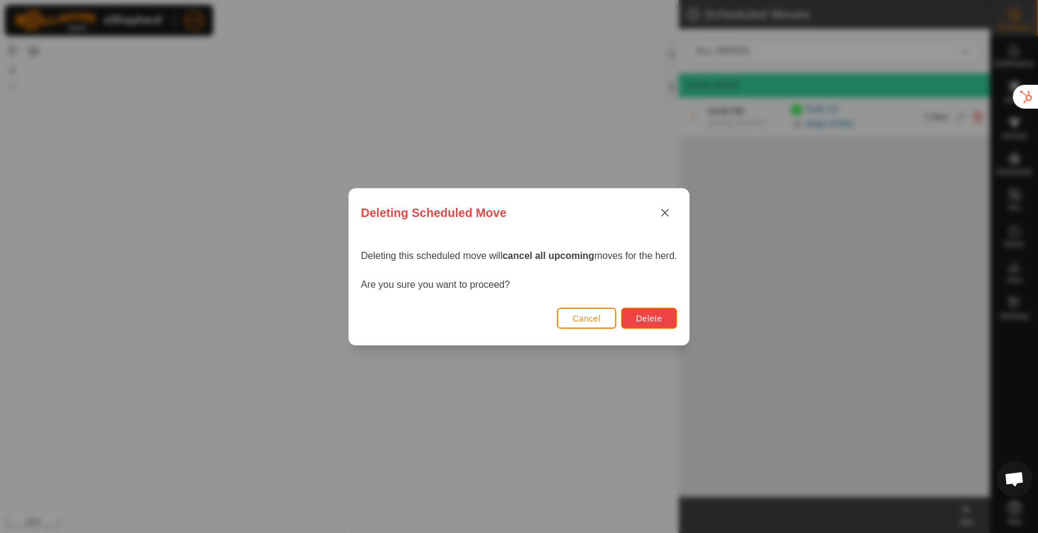
click at [654, 320] on span "Delete" at bounding box center [649, 318] width 26 height 10
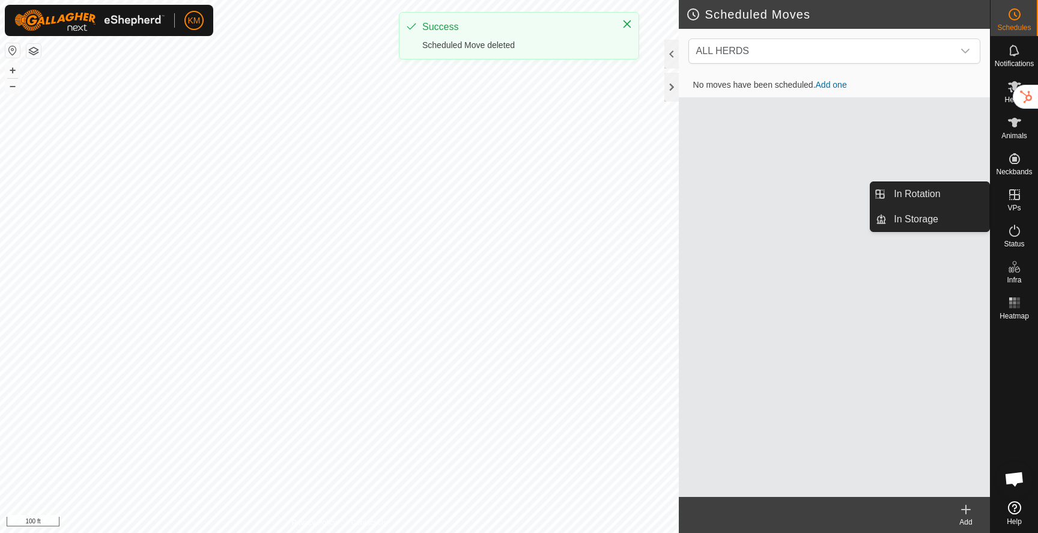
click at [1016, 197] on icon at bounding box center [1014, 194] width 14 height 14
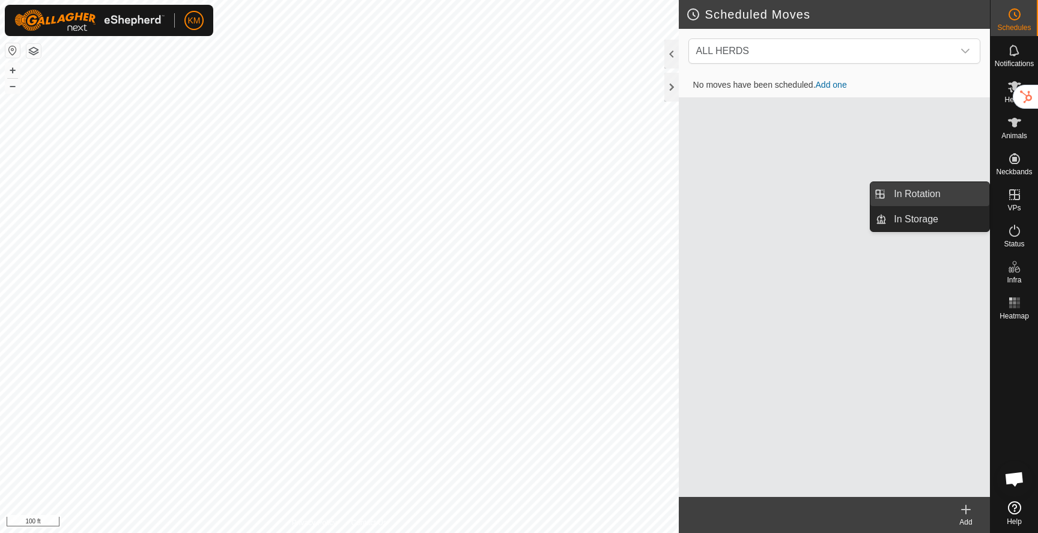
click at [954, 199] on link "In Rotation" at bounding box center [937, 194] width 103 height 24
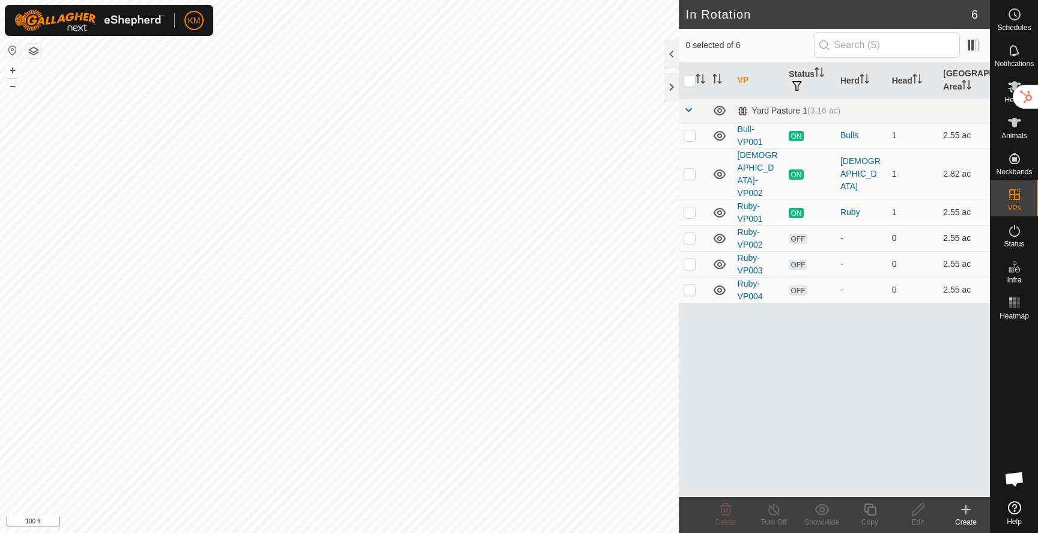
click at [691, 233] on p-checkbox at bounding box center [689, 238] width 12 height 10
checkbox input "true"
click at [690, 259] on p-checkbox at bounding box center [689, 264] width 12 height 10
checkbox input "true"
click at [689, 285] on p-checkbox at bounding box center [689, 290] width 12 height 10
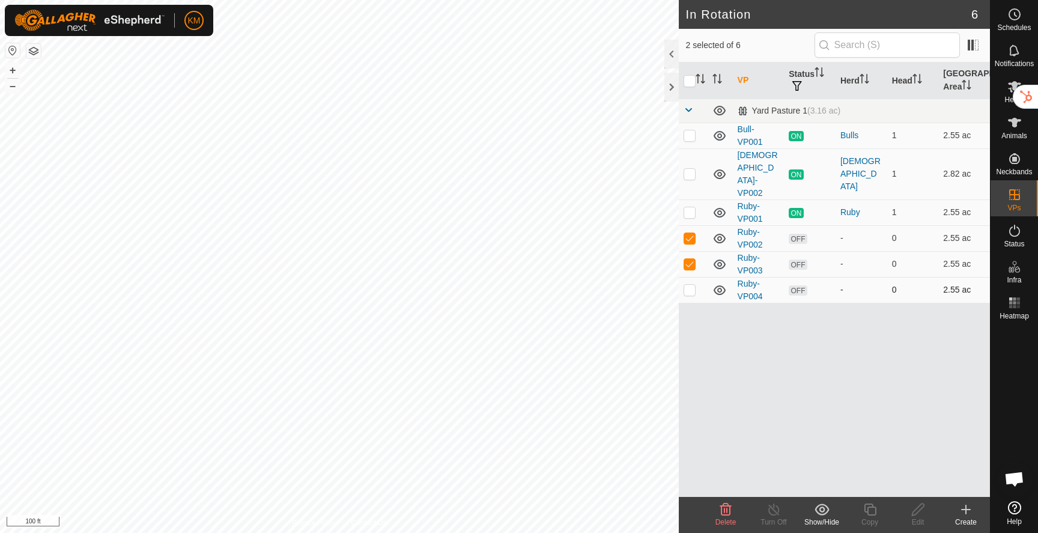
checkbox input "true"
click at [727, 510] on icon at bounding box center [725, 509] width 11 height 12
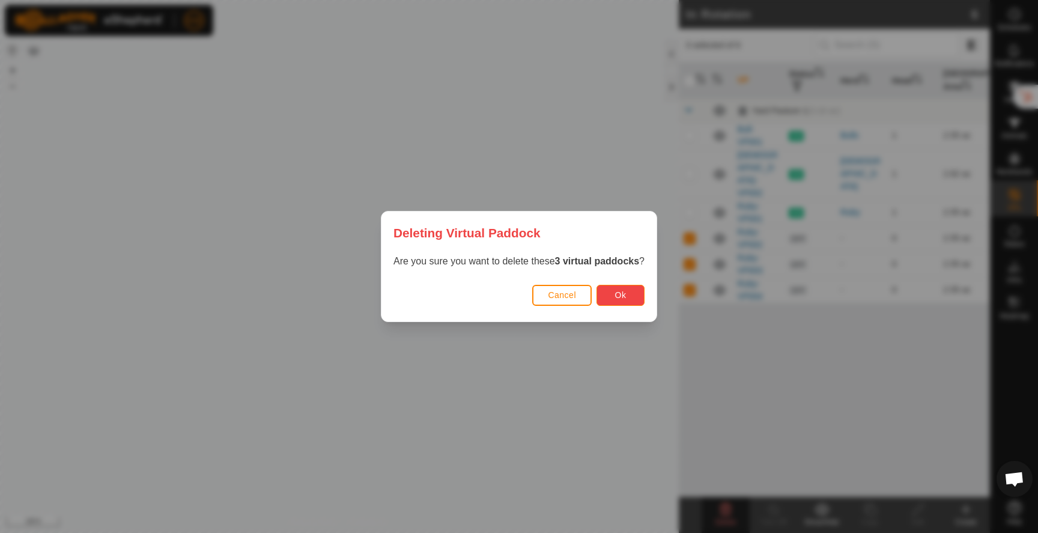
click at [626, 304] on button "Ok" at bounding box center [620, 295] width 48 height 21
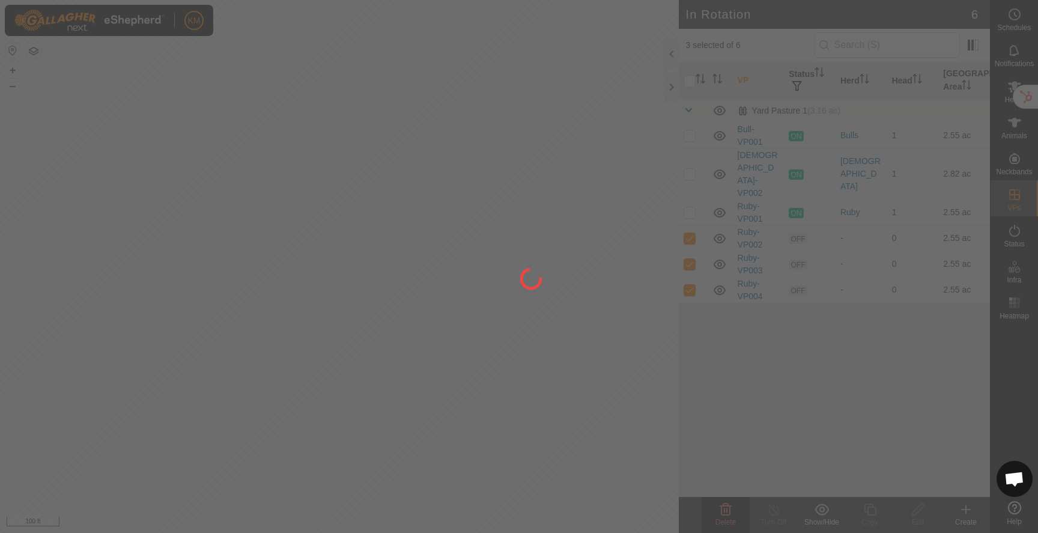
checkbox input "false"
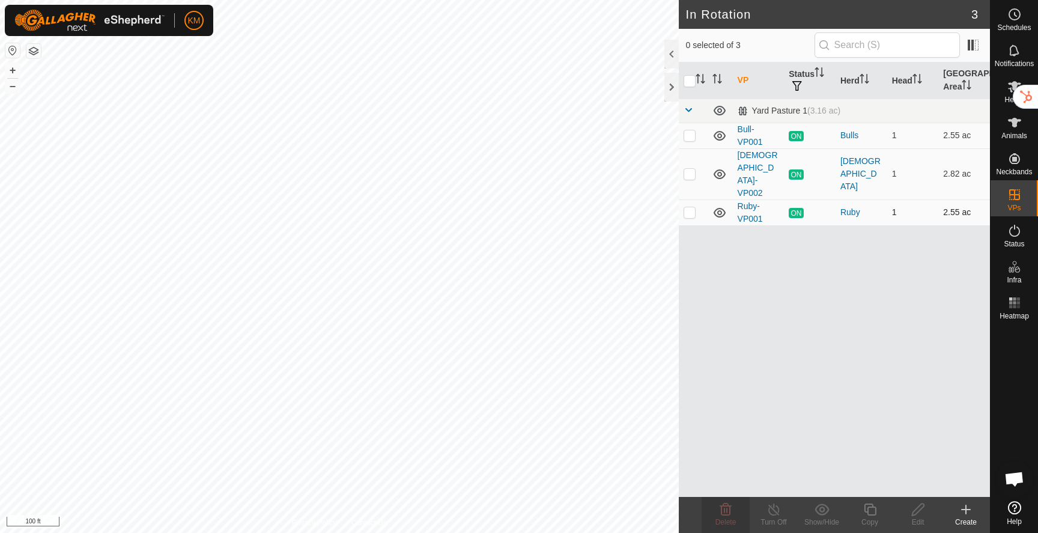
click at [689, 207] on p-checkbox at bounding box center [689, 212] width 12 height 10
checkbox input "true"
click at [871, 515] on icon at bounding box center [869, 509] width 12 height 12
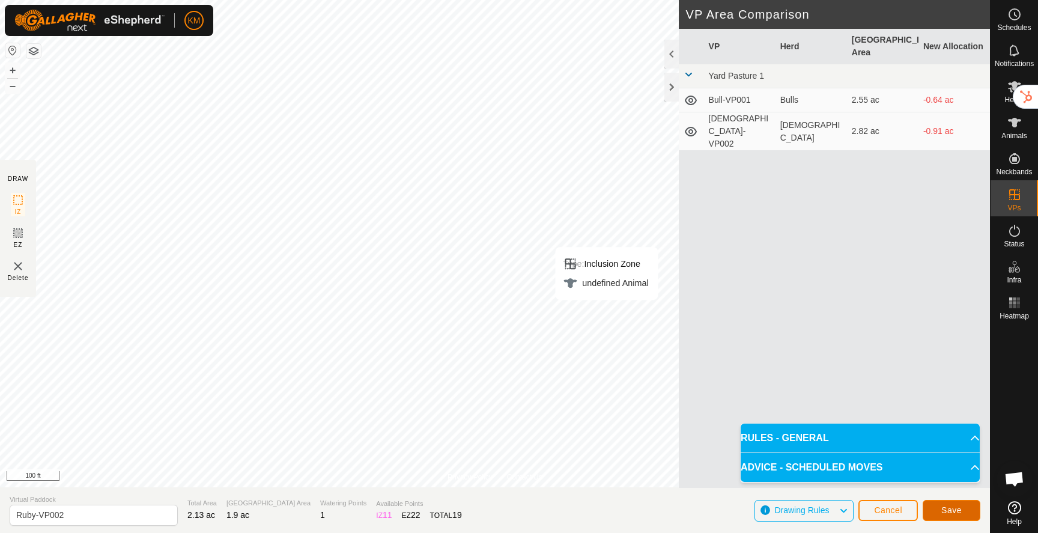
click at [951, 510] on span "Save" at bounding box center [951, 510] width 20 height 10
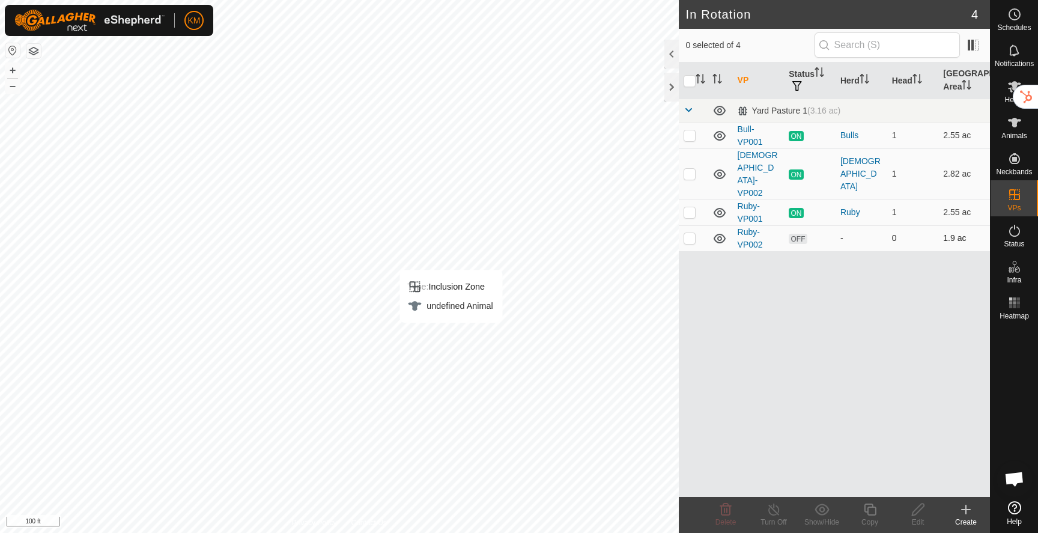
click at [692, 233] on p-checkbox at bounding box center [689, 238] width 12 height 10
checkbox input "true"
click at [871, 510] on icon at bounding box center [869, 509] width 15 height 14
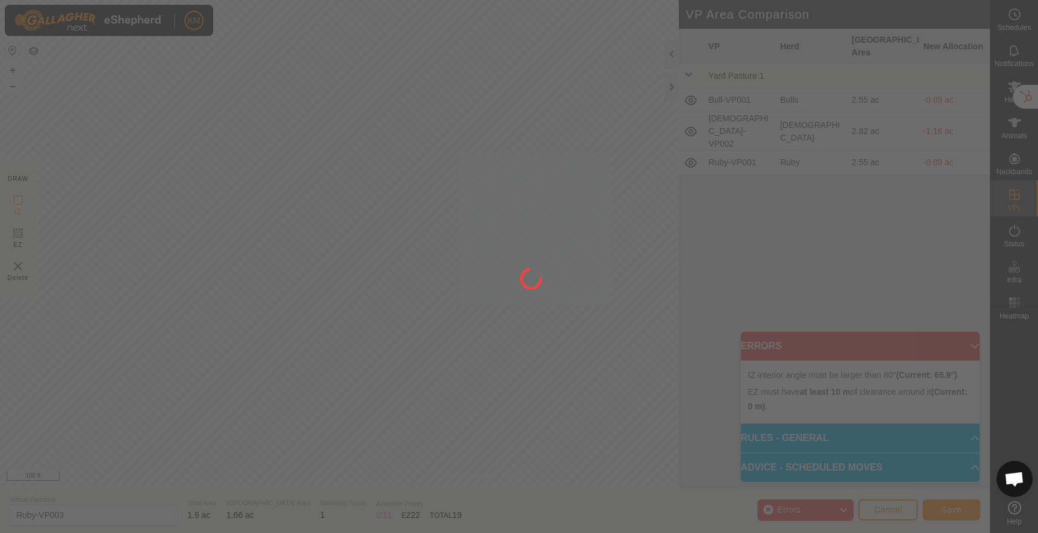
click at [503, 277] on div "KM Schedules Notifications Herds Animals Neckbands VPs Status Infra Heatmap Hel…" at bounding box center [519, 266] width 1038 height 533
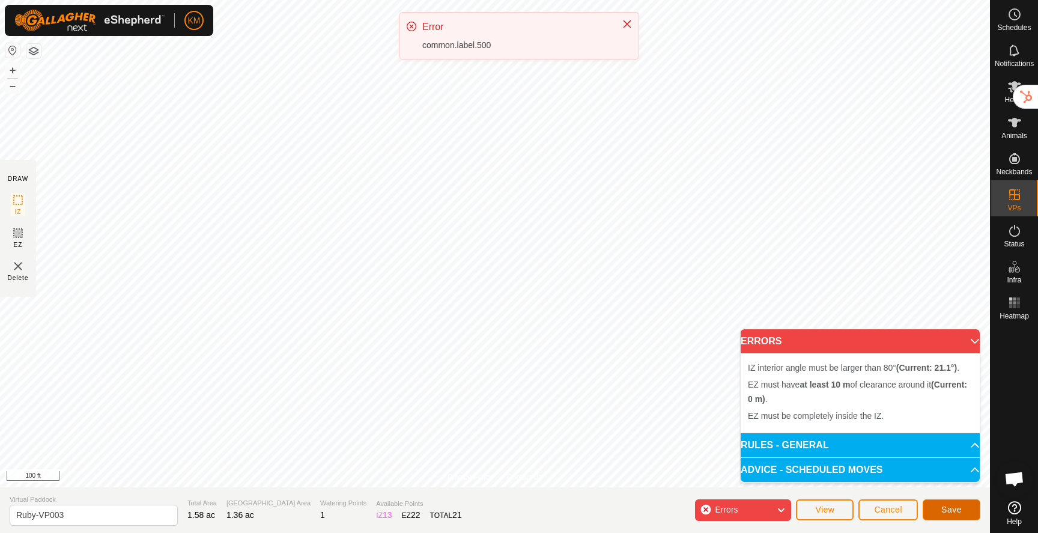
click at [946, 510] on span "Save" at bounding box center [951, 509] width 20 height 10
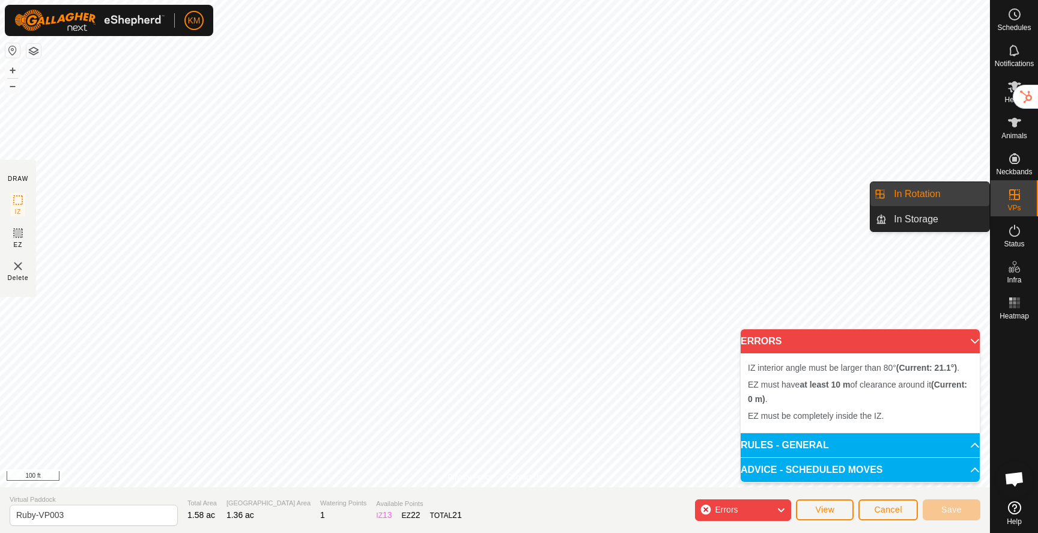
click at [945, 196] on link "In Rotation" at bounding box center [937, 194] width 103 height 24
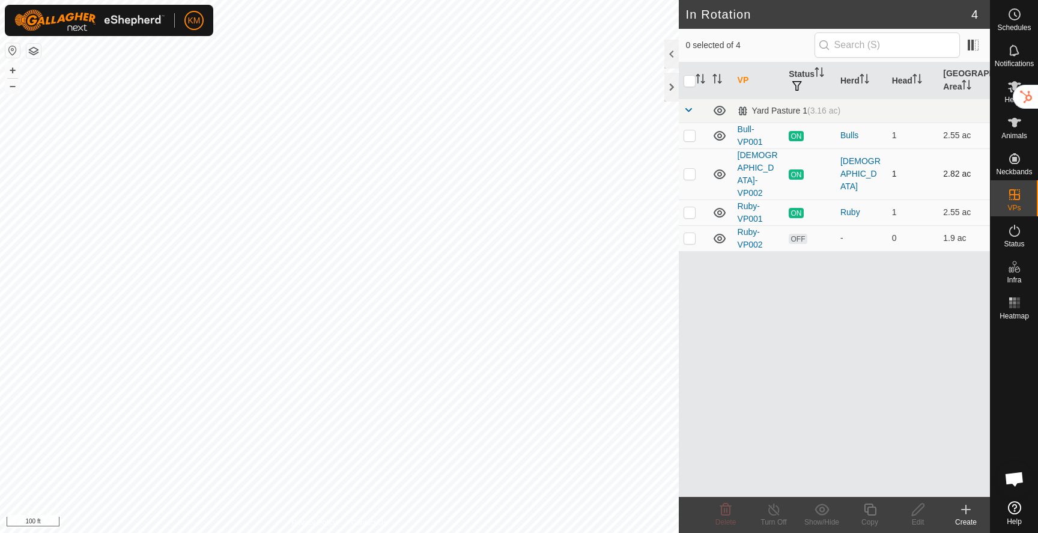
click at [720, 169] on icon at bounding box center [719, 174] width 12 height 10
click at [718, 133] on icon at bounding box center [719, 135] width 14 height 14
click at [719, 205] on icon at bounding box center [719, 212] width 14 height 14
click at [722, 205] on icon at bounding box center [719, 212] width 14 height 14
click at [719, 234] on icon at bounding box center [719, 239] width 12 height 10
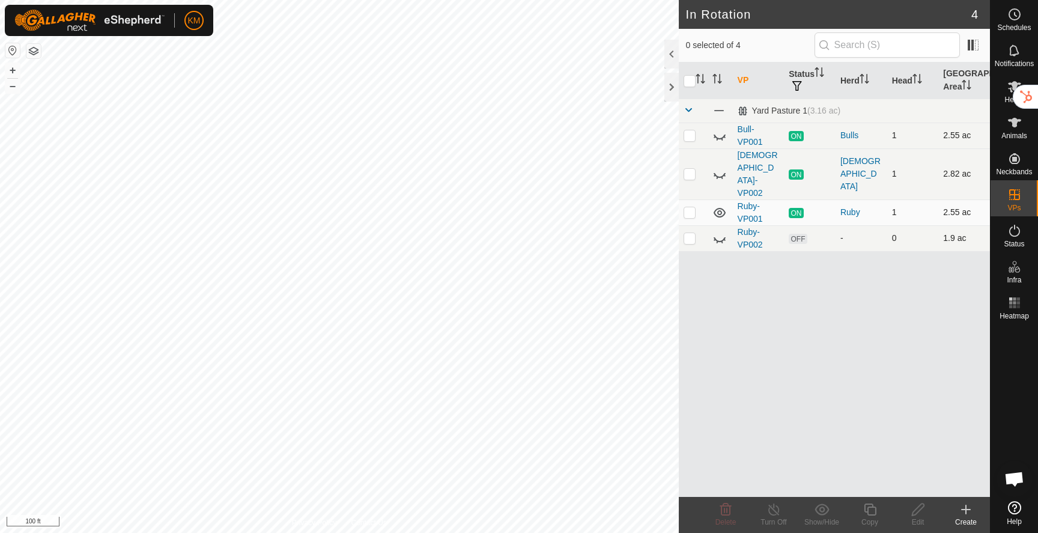
click at [719, 231] on icon at bounding box center [719, 238] width 14 height 14
click at [688, 233] on p-checkbox at bounding box center [689, 238] width 12 height 10
click at [723, 510] on icon at bounding box center [725, 509] width 14 height 14
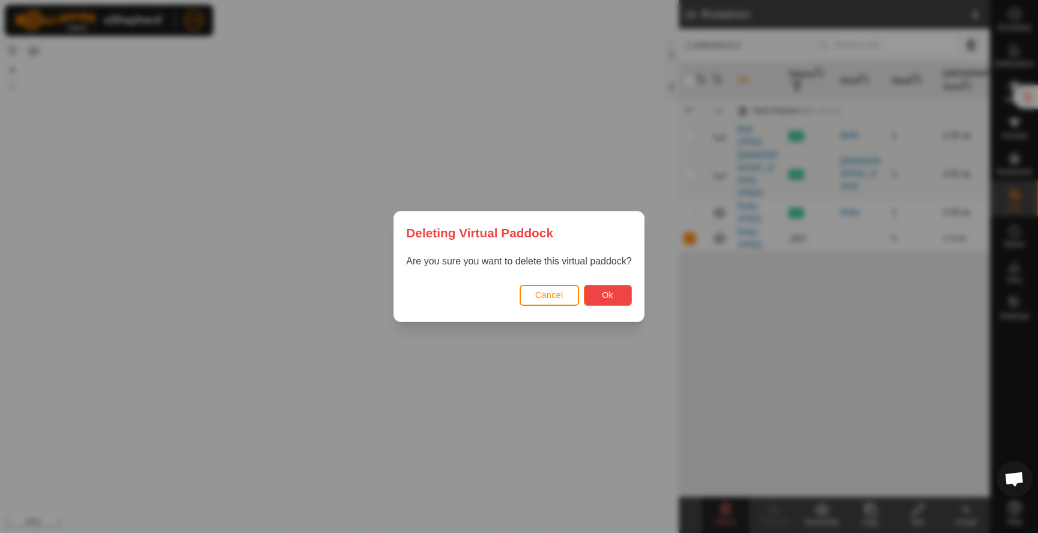
click at [613, 292] on button "Ok" at bounding box center [608, 295] width 48 height 21
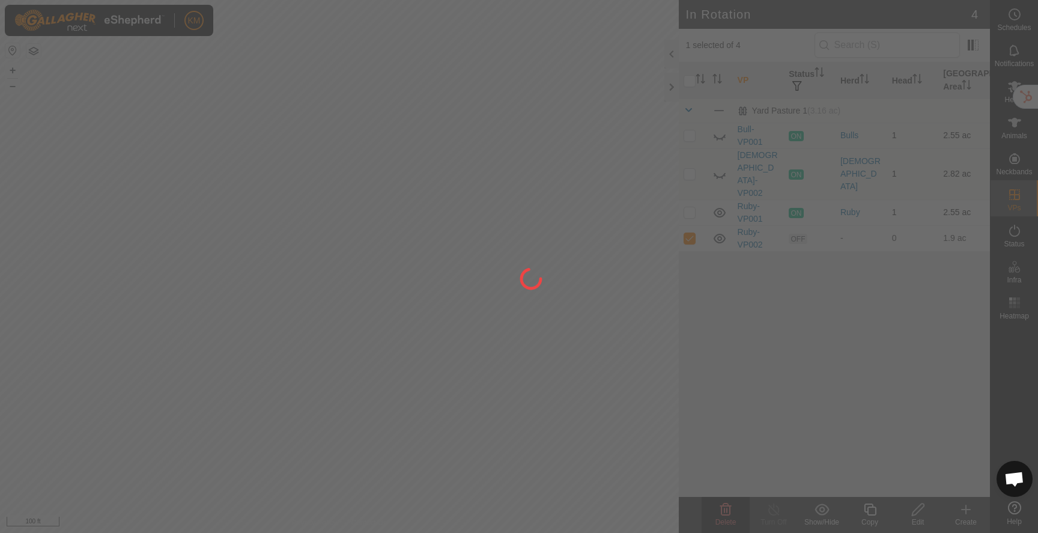
checkbox input "false"
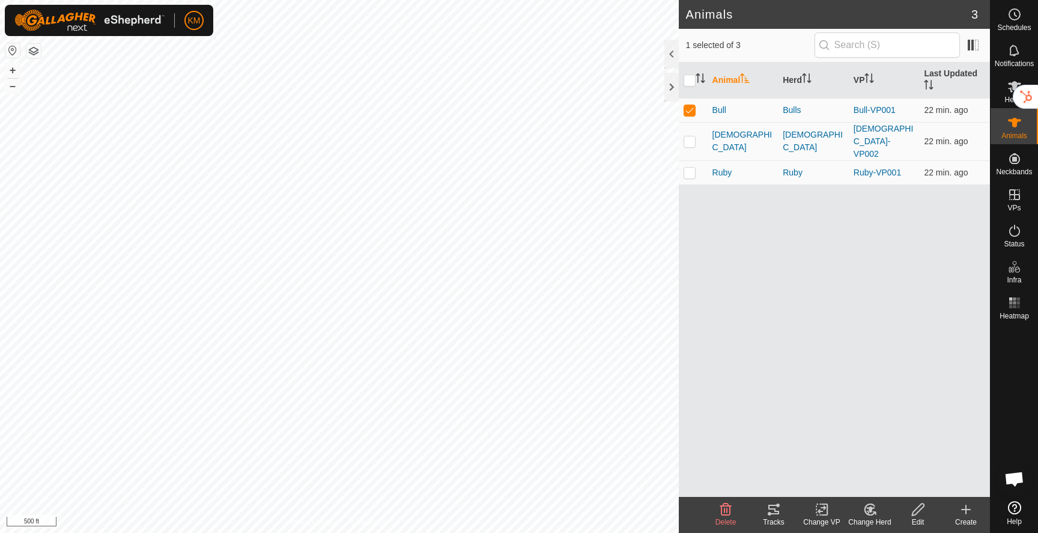
click at [33, 52] on button "button" at bounding box center [33, 51] width 14 height 14
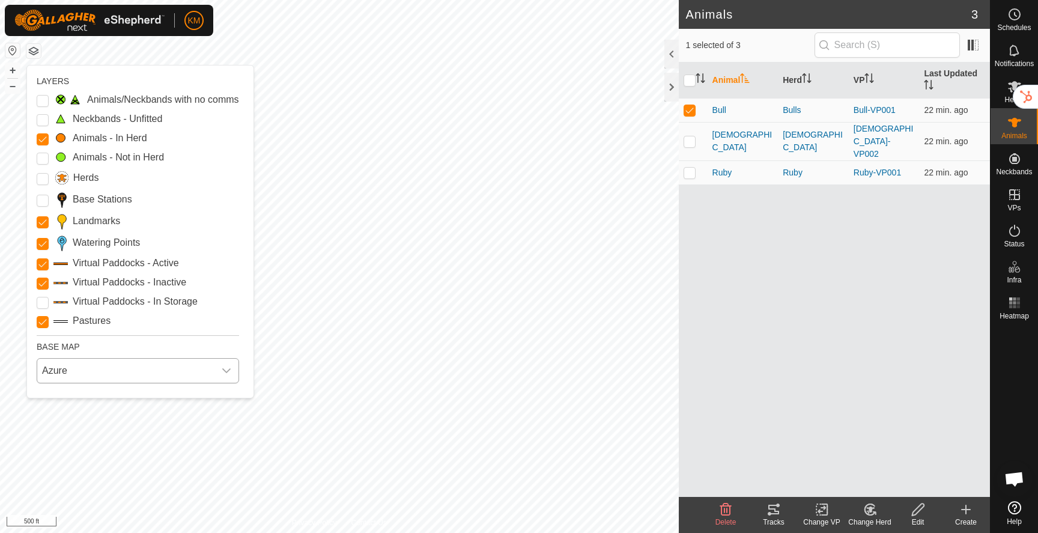
click at [60, 375] on span "Azure" at bounding box center [125, 370] width 177 height 24
click at [69, 449] on li "ESRI" at bounding box center [138, 448] width 201 height 24
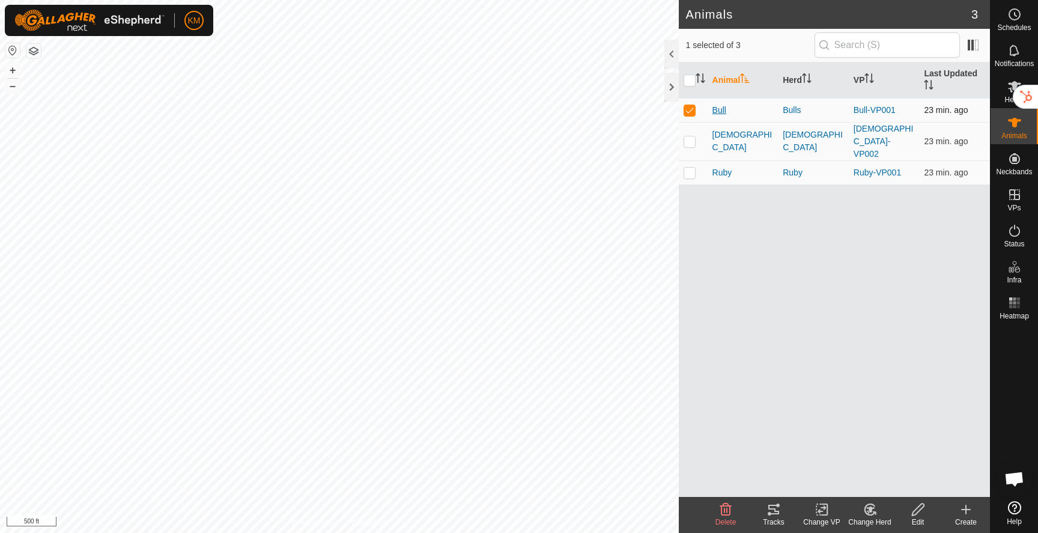
click at [718, 112] on span "Bull" at bounding box center [719, 110] width 14 height 13
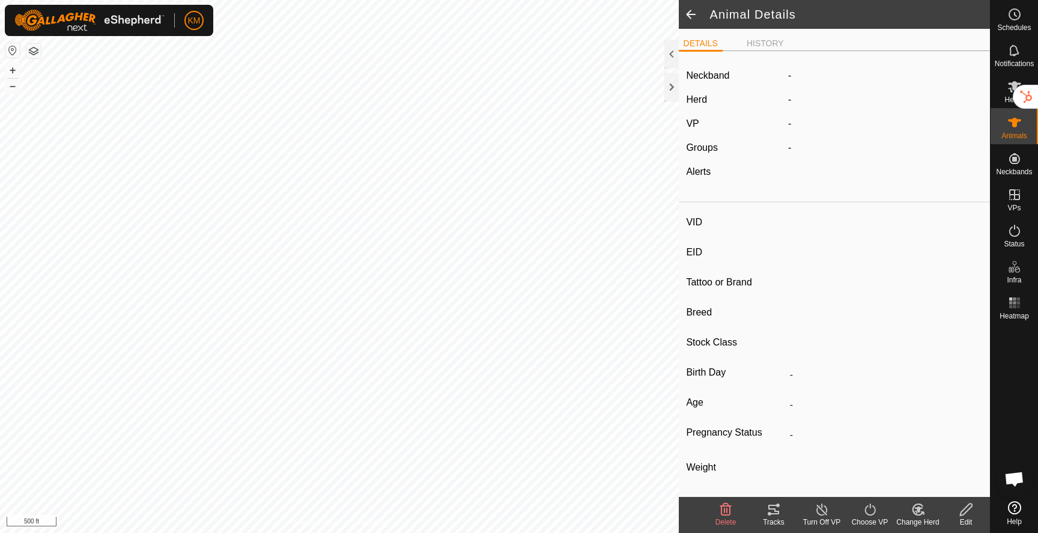
type input "Bull"
type input "-"
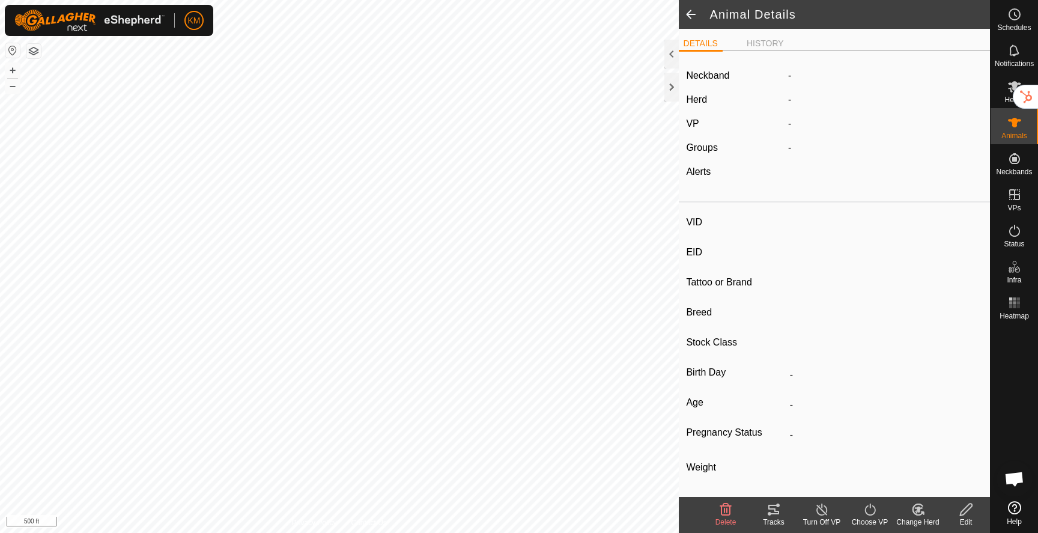
type input "Empty"
type input "0 kg"
type input "-"
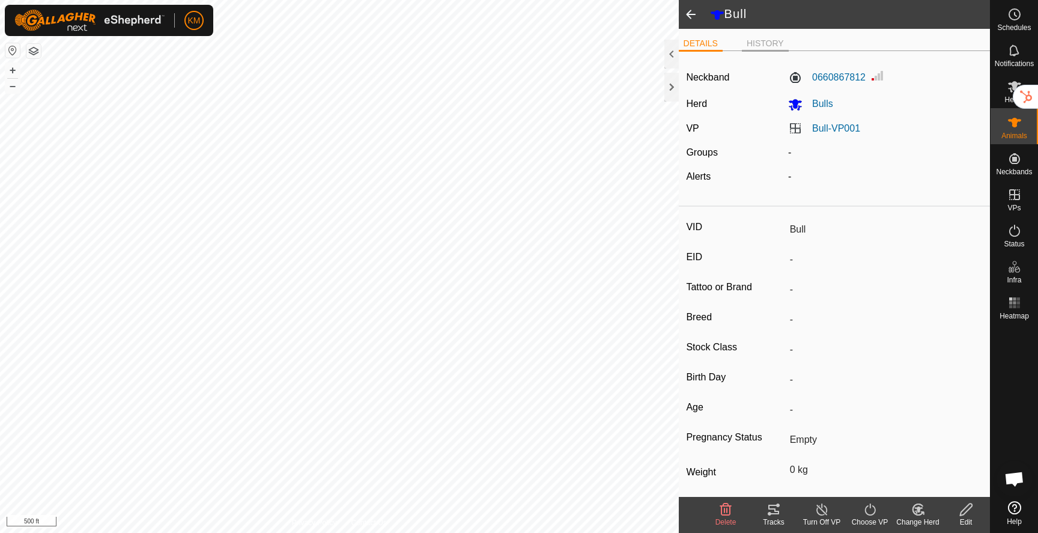
click at [760, 44] on li "HISTORY" at bounding box center [765, 44] width 47 height 14
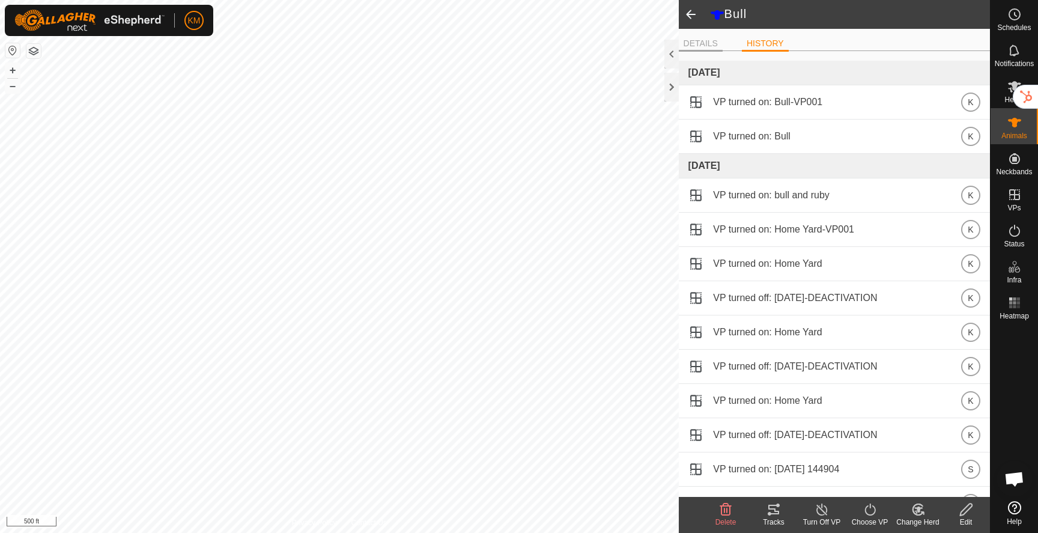
click at [701, 46] on li "DETAILS" at bounding box center [701, 44] width 44 height 14
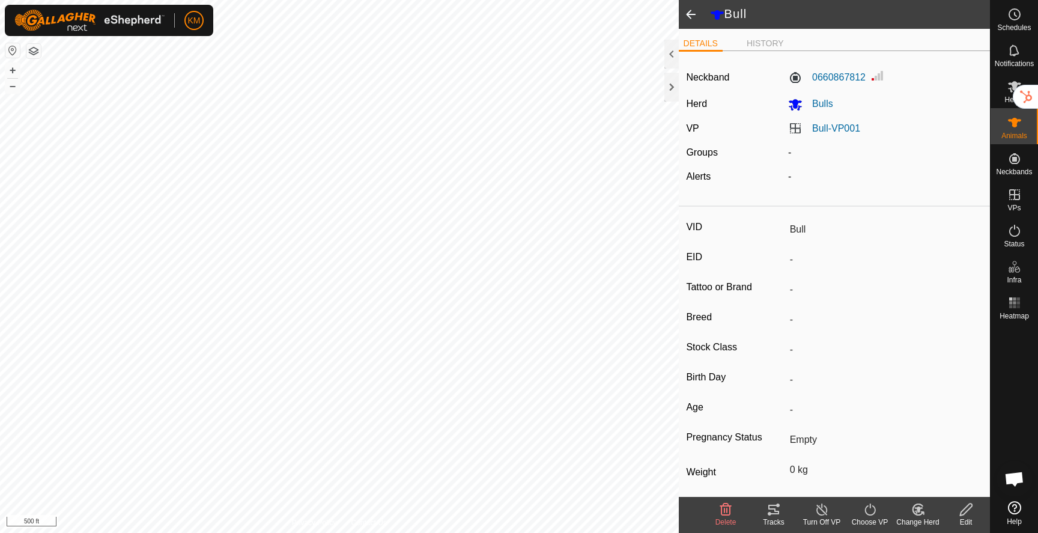
click at [689, 17] on span at bounding box center [691, 14] width 24 height 29
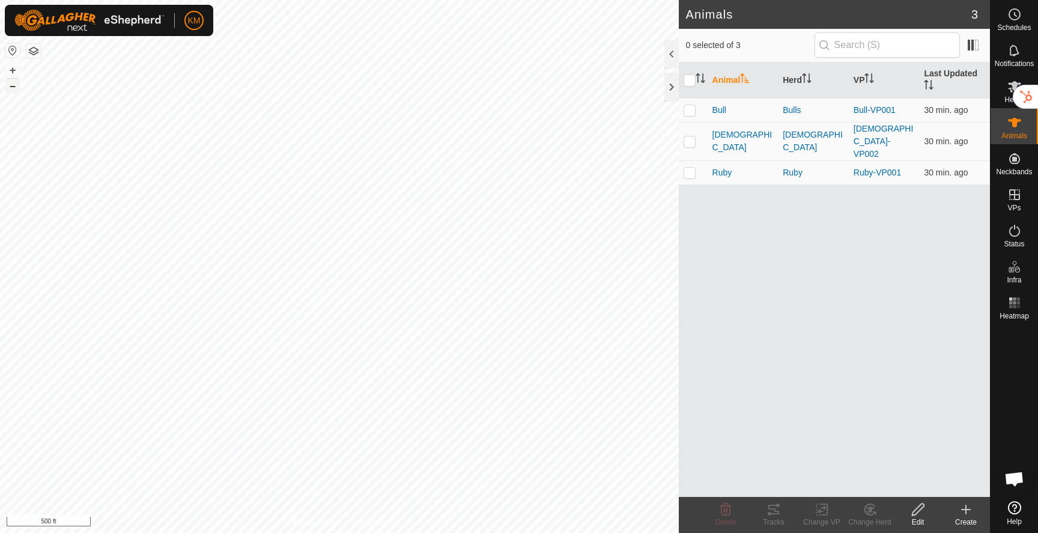
click at [16, 89] on button "–" at bounding box center [12, 86] width 14 height 14
click at [11, 85] on button "–" at bounding box center [12, 86] width 14 height 14
click at [16, 73] on button "+" at bounding box center [12, 70] width 14 height 14
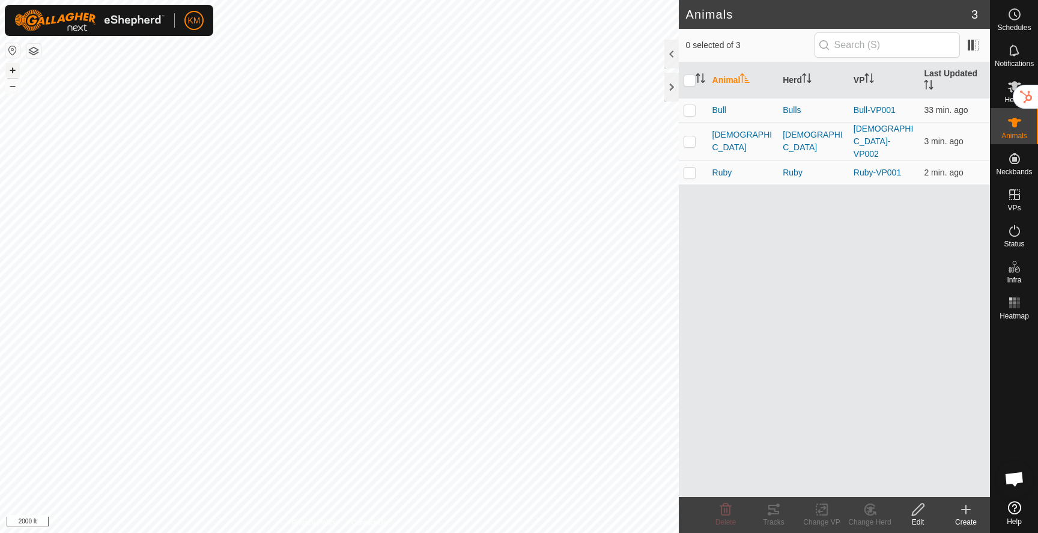
click at [16, 73] on button "+" at bounding box center [12, 70] width 14 height 14
click at [17, 72] on button "+" at bounding box center [12, 70] width 14 height 14
click at [14, 68] on button "+" at bounding box center [12, 70] width 14 height 14
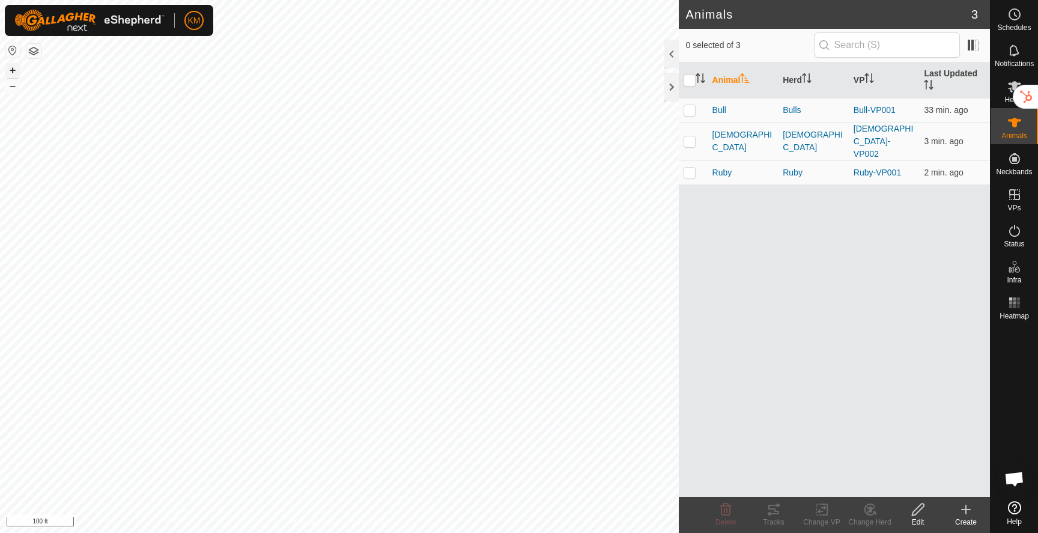
click at [14, 68] on button "+" at bounding box center [12, 70] width 14 height 14
click at [16, 86] on button "–" at bounding box center [12, 86] width 14 height 14
checkbox input "true"
click at [779, 519] on div "Tracks" at bounding box center [773, 521] width 48 height 11
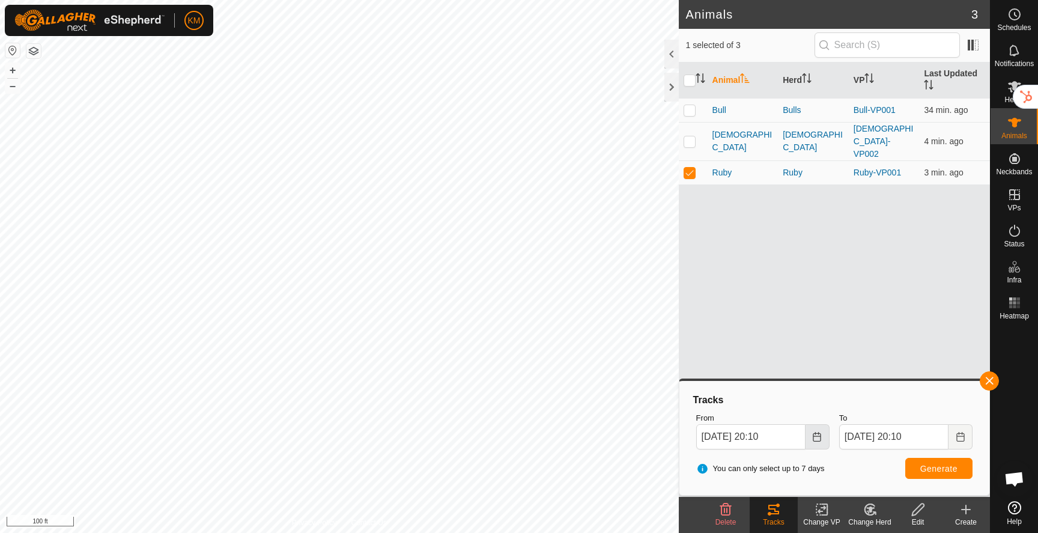
click at [821, 438] on icon "Choose Date" at bounding box center [817, 437] width 10 height 10
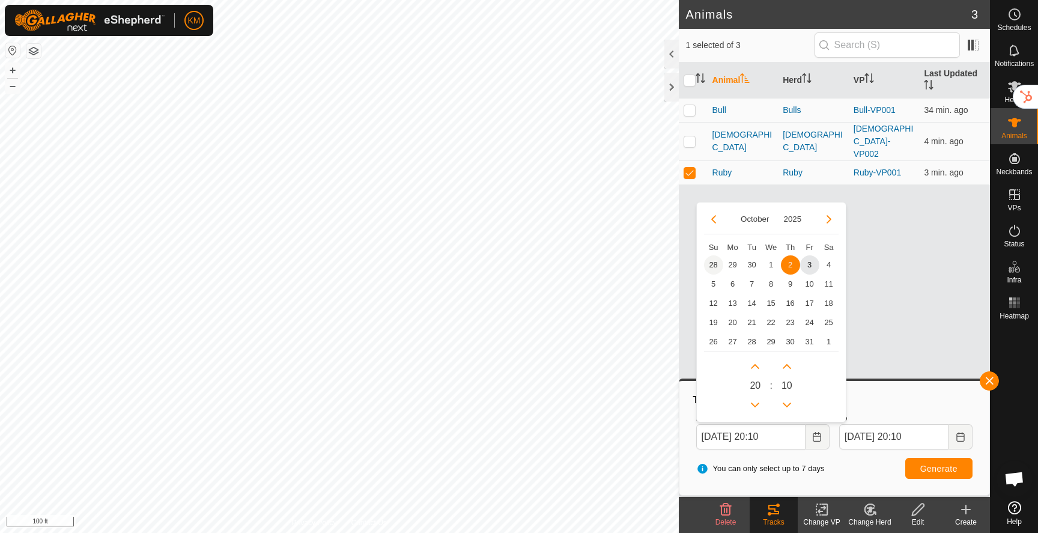
click at [713, 267] on span "28" at bounding box center [713, 264] width 19 height 19
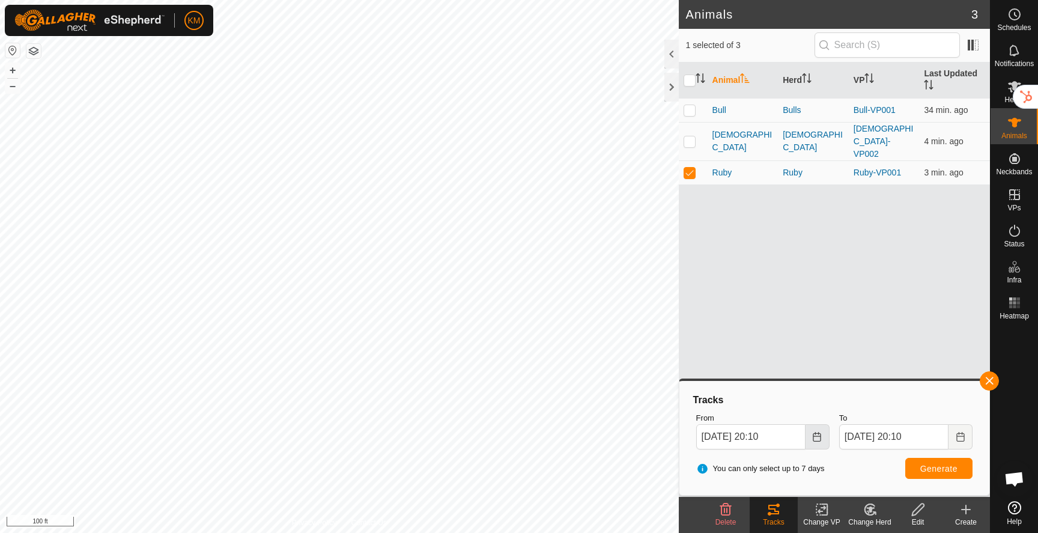
click at [817, 437] on icon "Choose Date" at bounding box center [817, 437] width 10 height 10
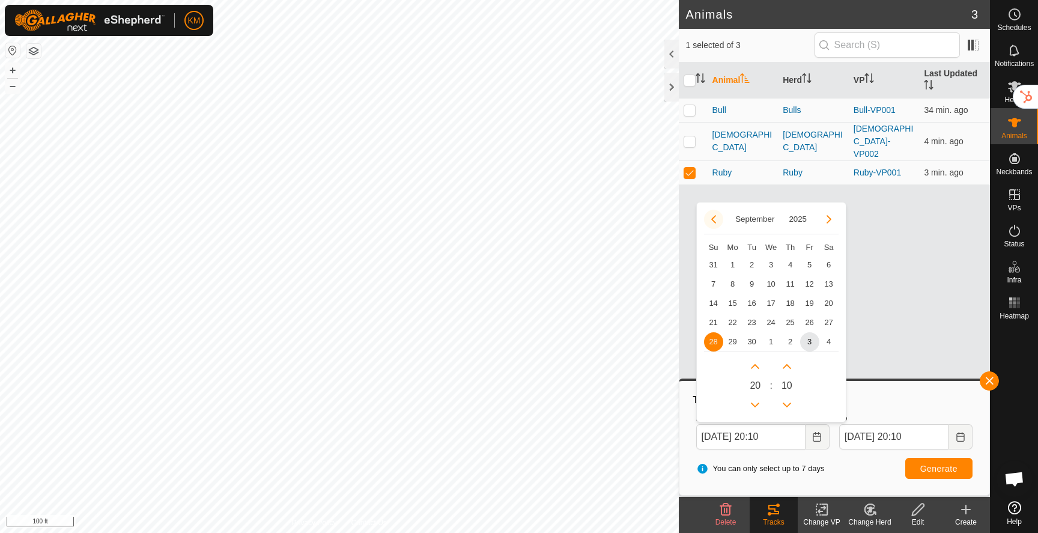
click at [714, 218] on button "Previous Month" at bounding box center [713, 219] width 19 height 19
click at [820, 220] on button "Next Month" at bounding box center [828, 219] width 19 height 19
click at [728, 323] on span "22" at bounding box center [732, 322] width 19 height 19
type input "Sep 22, 2025 20:10"
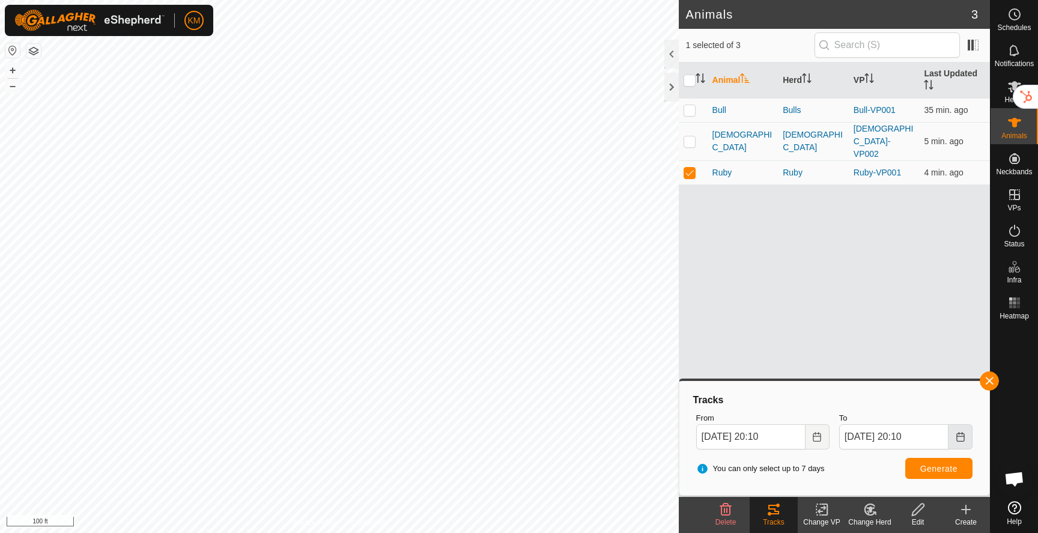
click at [963, 438] on icon "Choose Date" at bounding box center [960, 437] width 10 height 10
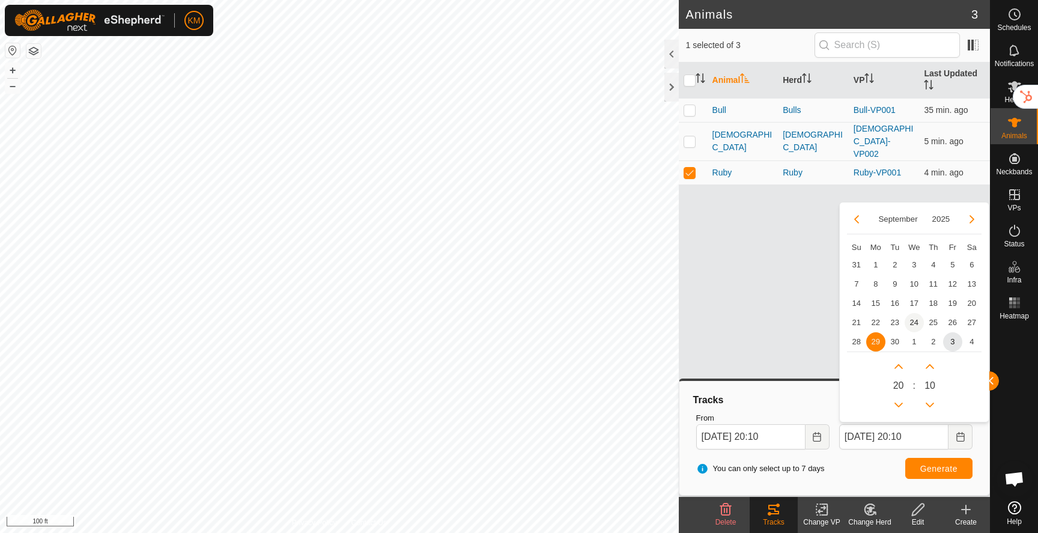
click at [914, 324] on span "24" at bounding box center [913, 322] width 19 height 19
type input "Sep 24, 2025 20:10"
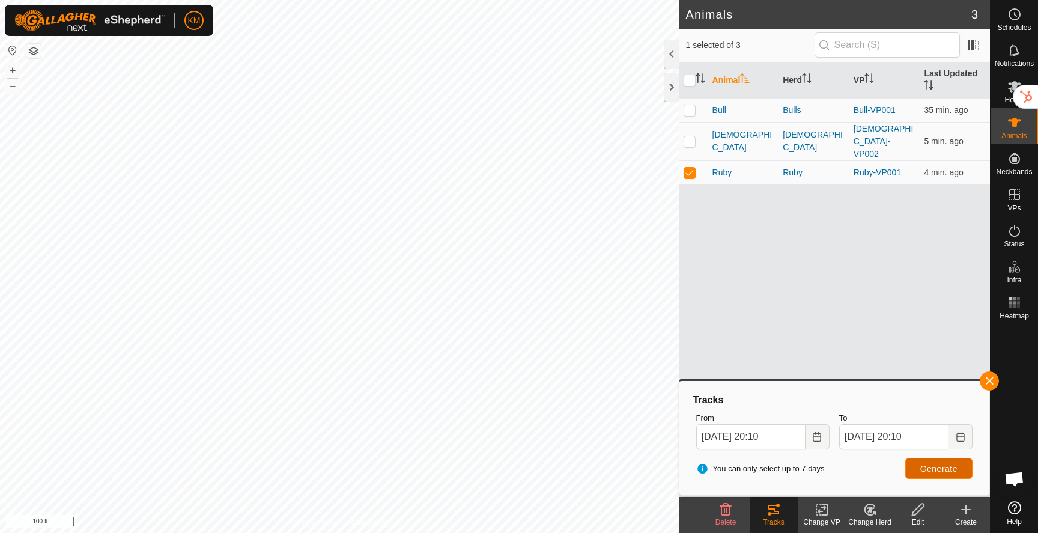
click at [928, 471] on span "Generate" at bounding box center [938, 469] width 37 height 10
click at [815, 437] on icon "Choose Date" at bounding box center [817, 437] width 10 height 10
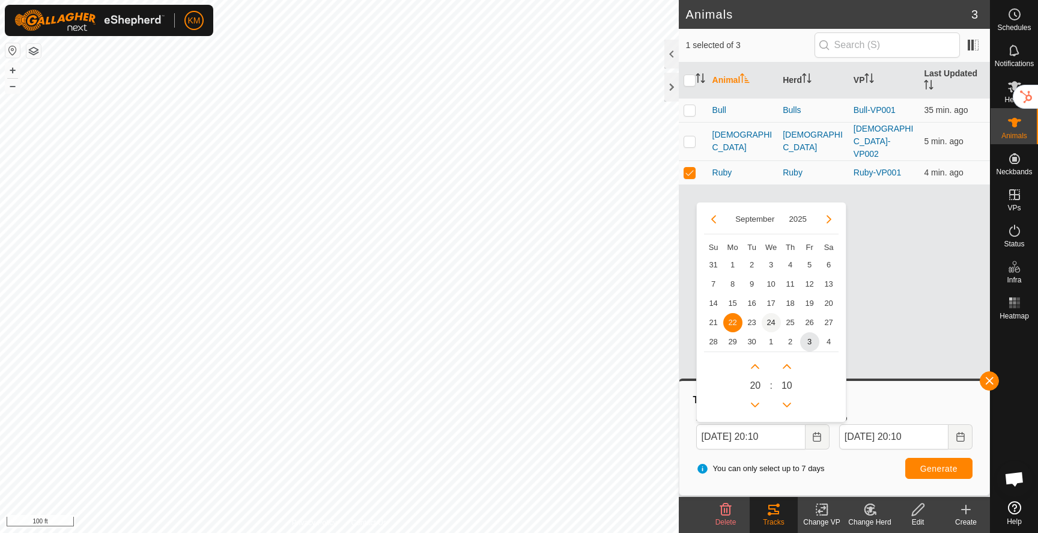
click at [770, 324] on span "24" at bounding box center [770, 322] width 19 height 19
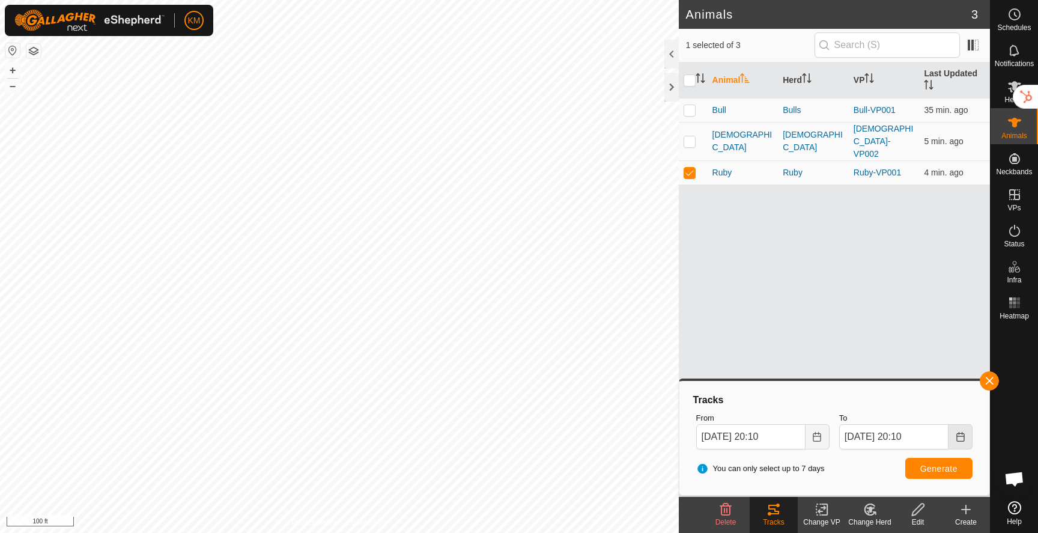
click at [954, 438] on button "Choose Date" at bounding box center [960, 436] width 24 height 25
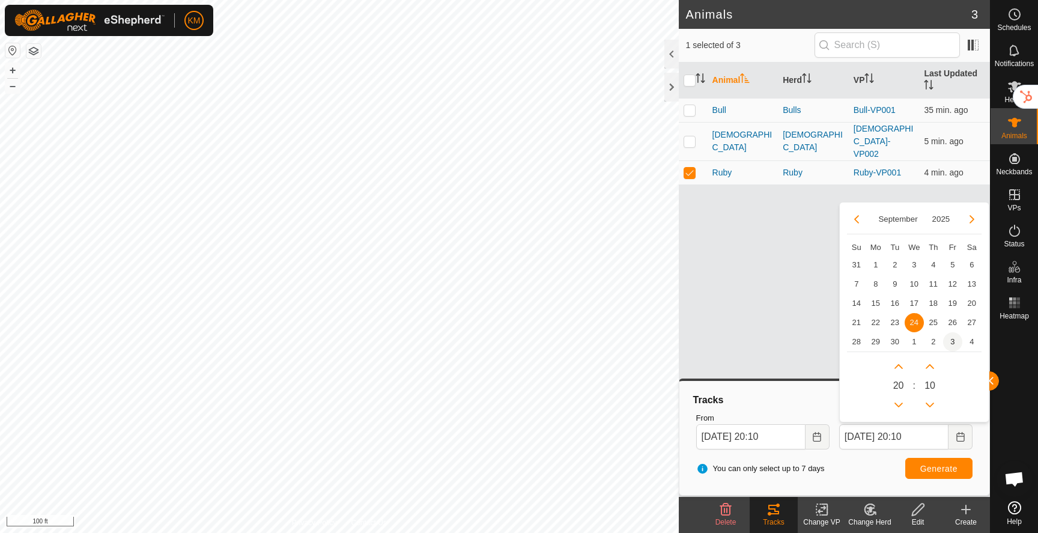
click at [954, 343] on span "3" at bounding box center [952, 341] width 19 height 19
type input "Sep 26, 2025 20:10"
type input "Oct 03, 2025 20:10"
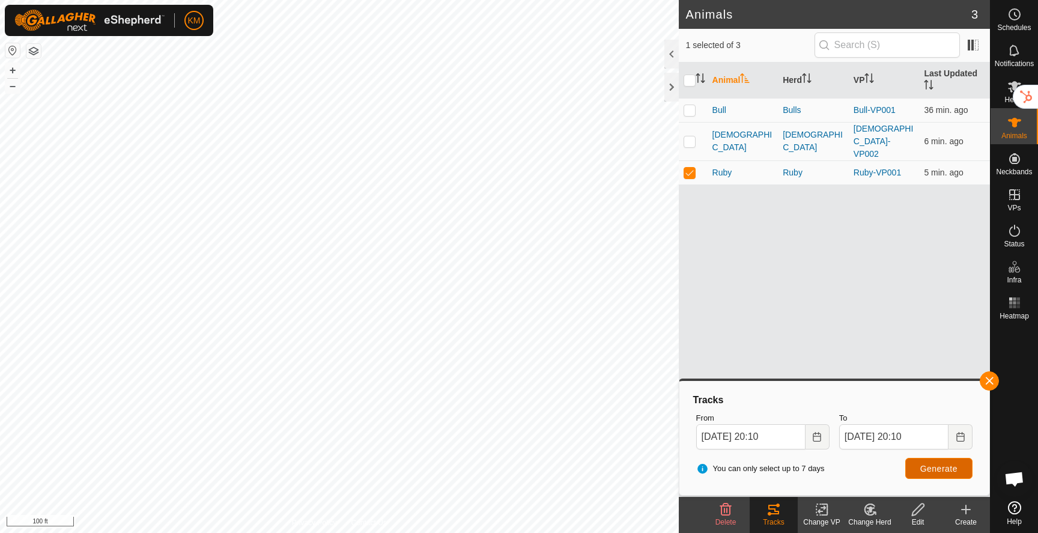
click at [934, 468] on span "Generate" at bounding box center [938, 469] width 37 height 10
click at [818, 436] on icon "Choose Date" at bounding box center [817, 437] width 10 height 10
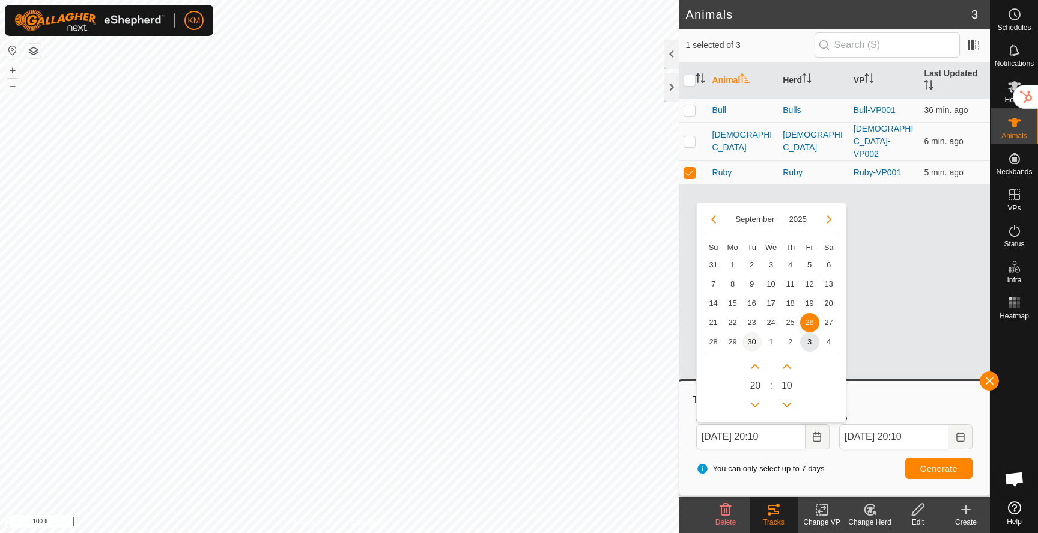
click at [751, 341] on span "30" at bounding box center [751, 341] width 19 height 19
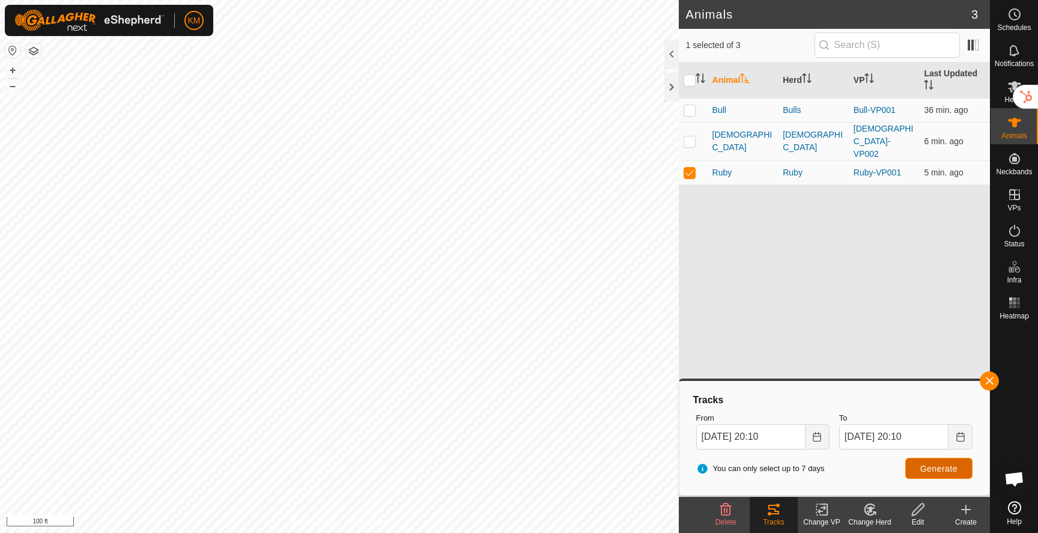
click at [928, 470] on span "Generate" at bounding box center [938, 469] width 37 height 10
click at [818, 438] on icon "Choose Date" at bounding box center [817, 437] width 10 height 10
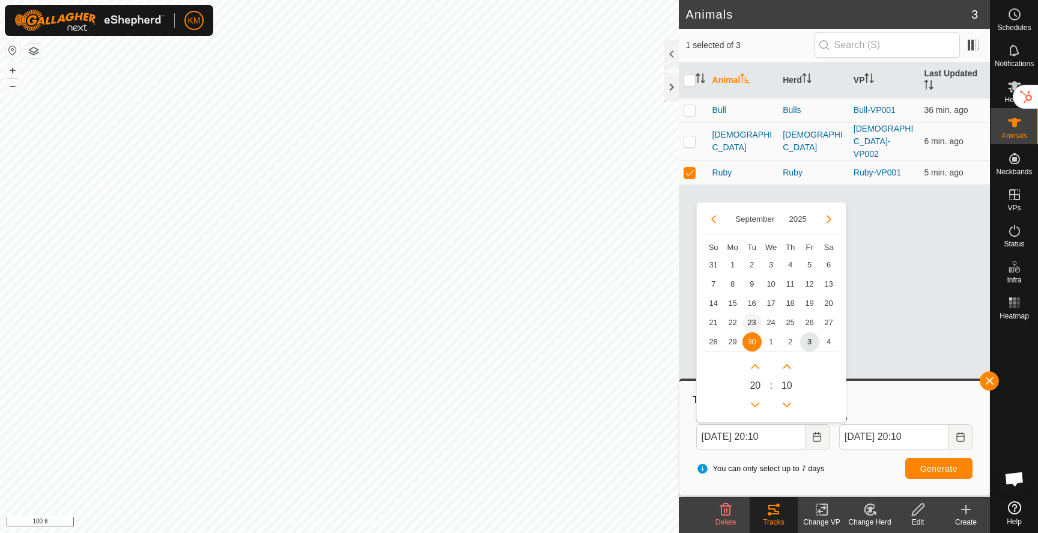
click at [751, 324] on span "23" at bounding box center [751, 322] width 19 height 19
type input "Sep 23, 2025 20:10"
type input "Sep 30, 2025 20:10"
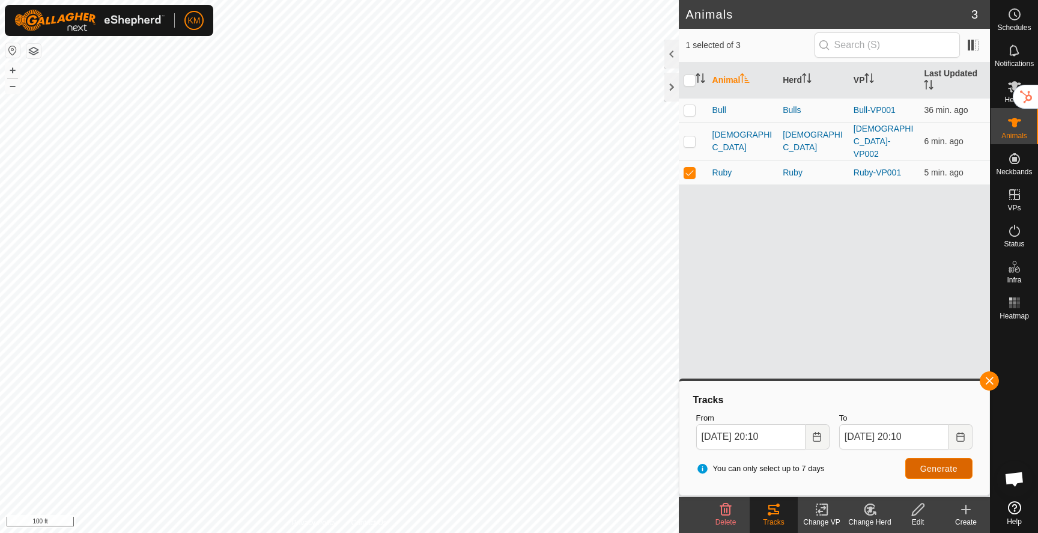
click at [928, 475] on button "Generate" at bounding box center [938, 468] width 67 height 21
click at [815, 438] on icon "Choose Date" at bounding box center [817, 437] width 10 height 10
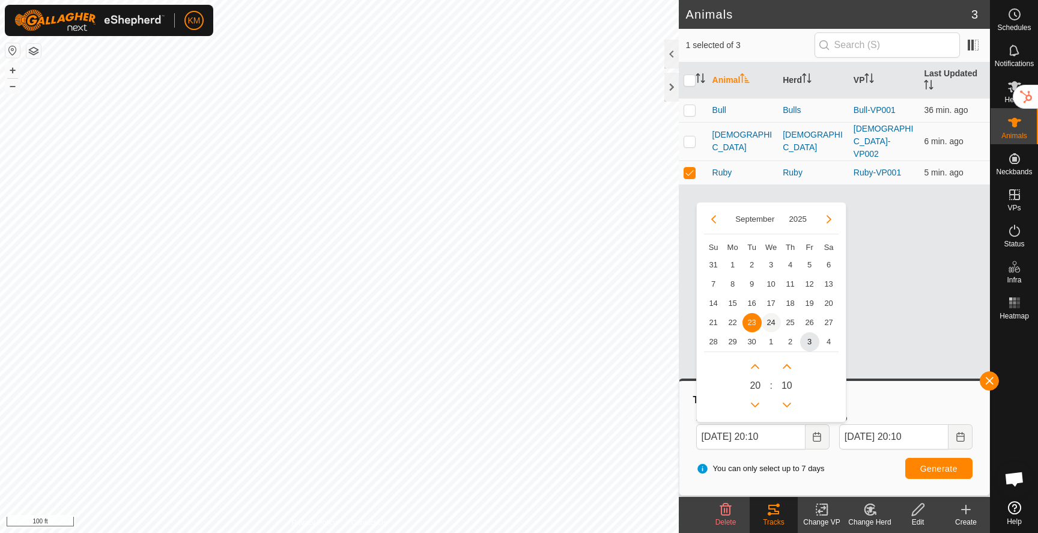
click at [768, 321] on span "24" at bounding box center [770, 322] width 19 height 19
type input "Sep 24, 2025 20:10"
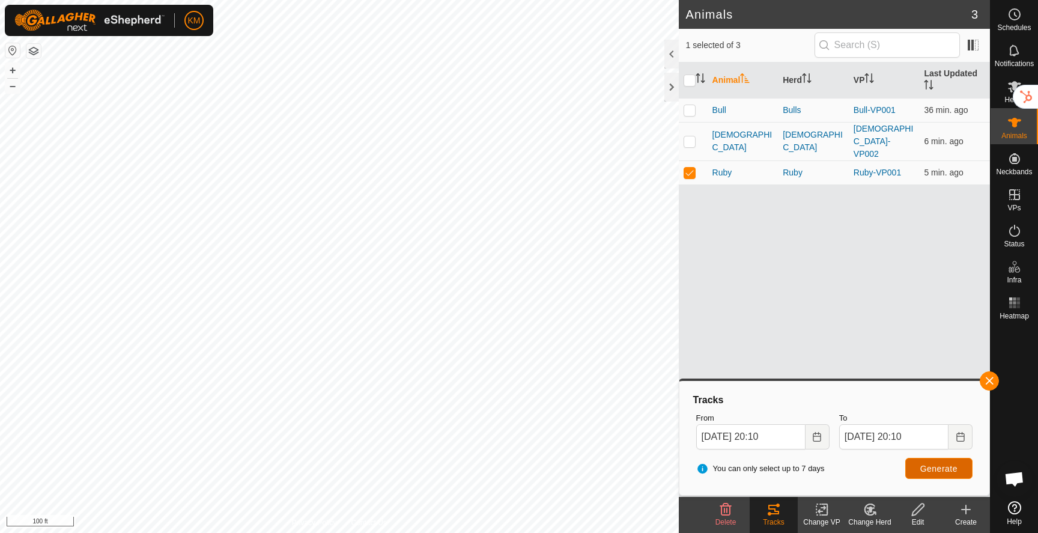
click at [933, 465] on span "Generate" at bounding box center [938, 469] width 37 height 10
click at [686, 168] on p-checkbox at bounding box center [689, 173] width 12 height 10
checkbox input "false"
click at [691, 136] on p-checkbox at bounding box center [689, 141] width 12 height 10
click at [925, 471] on span "Generate" at bounding box center [938, 469] width 37 height 10
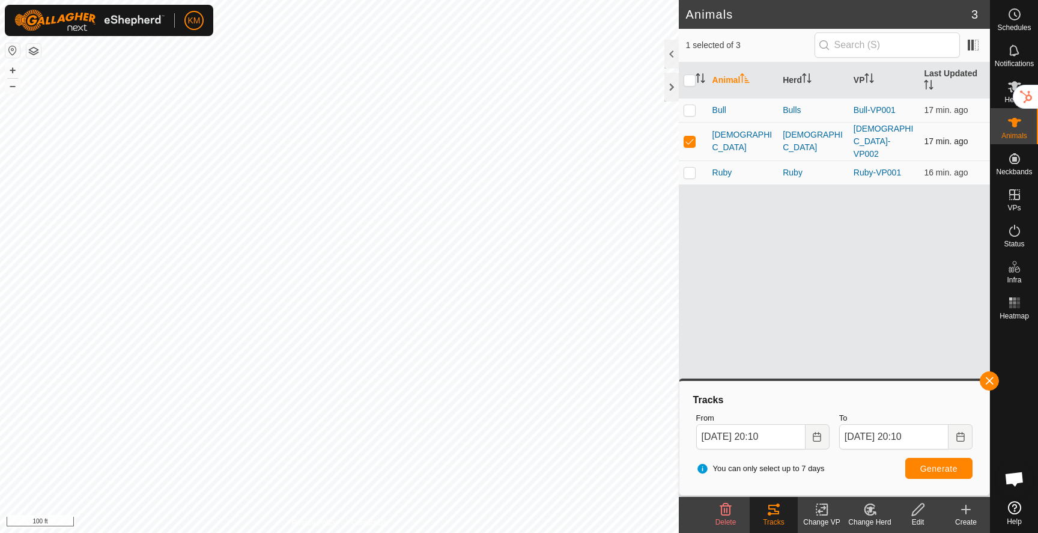
click at [689, 136] on p-checkbox at bounding box center [689, 141] width 12 height 10
checkbox input "false"
click at [689, 114] on p-checkbox at bounding box center [689, 110] width 12 height 10
click at [920, 467] on span "Generate" at bounding box center [938, 469] width 37 height 10
click at [689, 113] on p-checkbox at bounding box center [689, 110] width 12 height 10
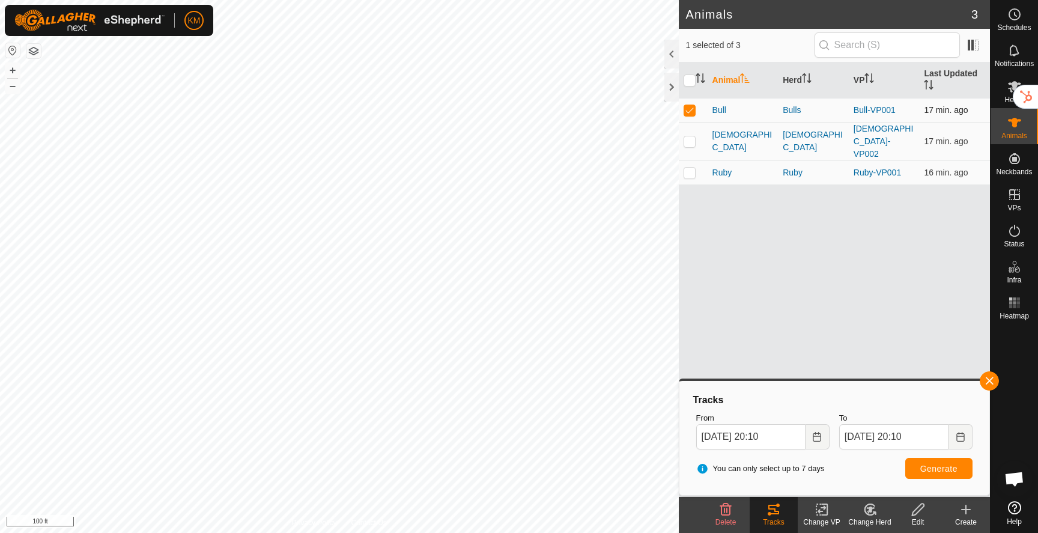
checkbox input "false"
click at [693, 139] on td at bounding box center [693, 141] width 29 height 38
click at [929, 473] on button "Generate" at bounding box center [938, 468] width 67 height 21
click at [689, 139] on td at bounding box center [693, 141] width 29 height 38
checkbox input "false"
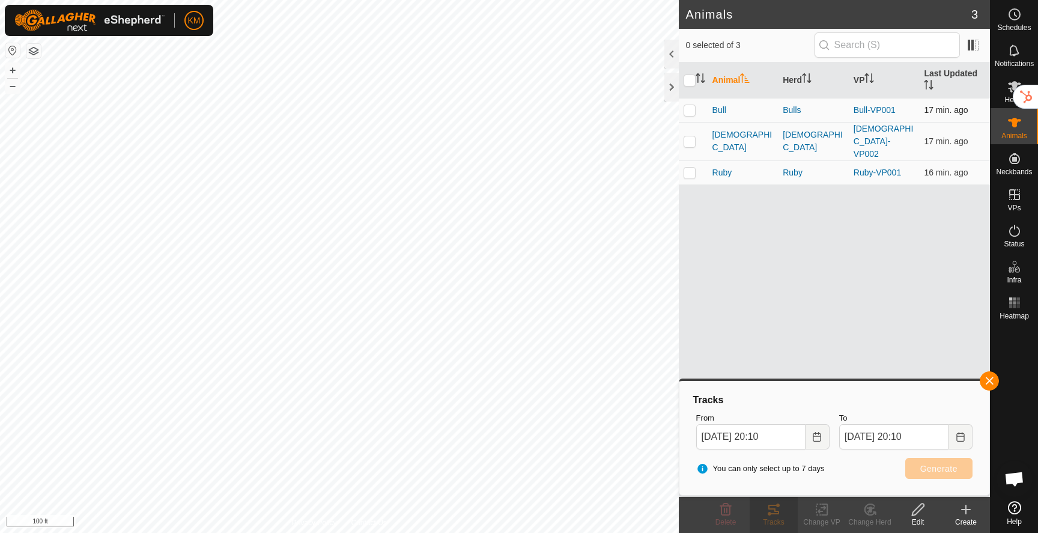
click at [686, 113] on p-checkbox at bounding box center [689, 110] width 12 height 10
checkbox input "true"
click at [946, 471] on span "Generate" at bounding box center [938, 469] width 37 height 10
click at [955, 442] on button "Choose Date" at bounding box center [960, 436] width 24 height 25
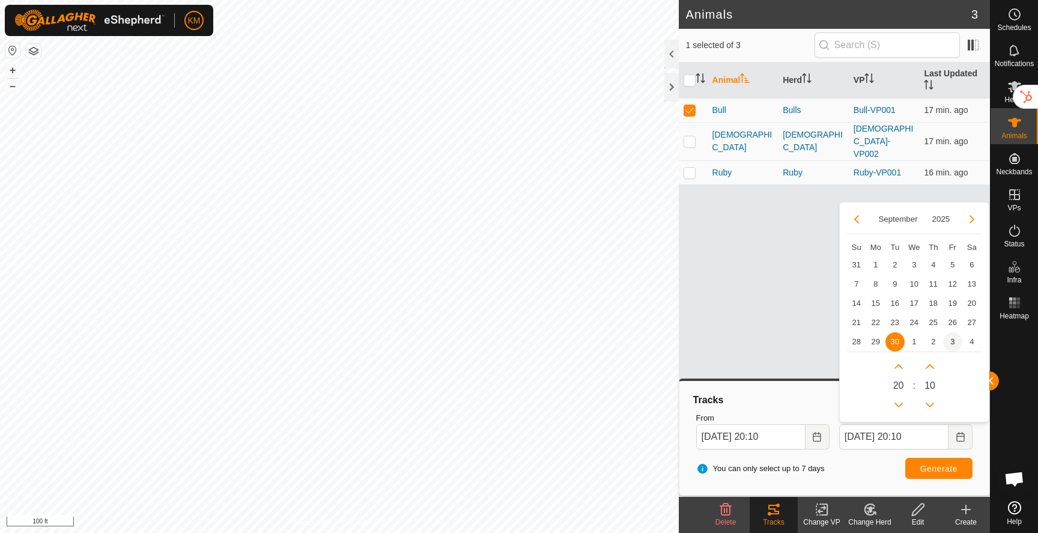
click at [947, 343] on span "3" at bounding box center [952, 341] width 19 height 19
type input "Sep 26, 2025 20:10"
type input "Oct 03, 2025 20:10"
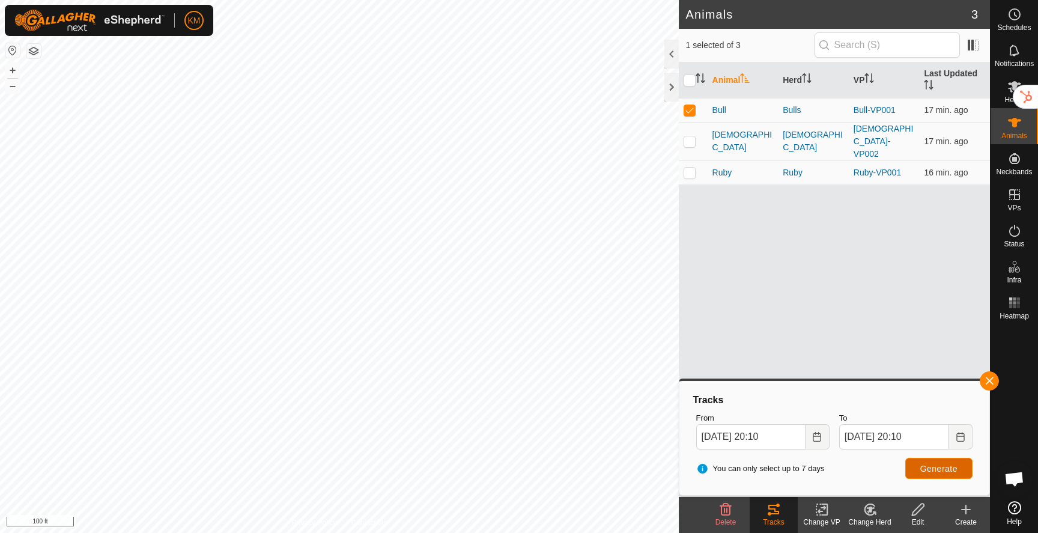
click at [938, 468] on span "Generate" at bounding box center [938, 469] width 37 height 10
click at [688, 136] on p-checkbox at bounding box center [689, 141] width 12 height 10
checkbox input "true"
click at [689, 113] on p-checkbox at bounding box center [689, 110] width 12 height 10
checkbox input "false"
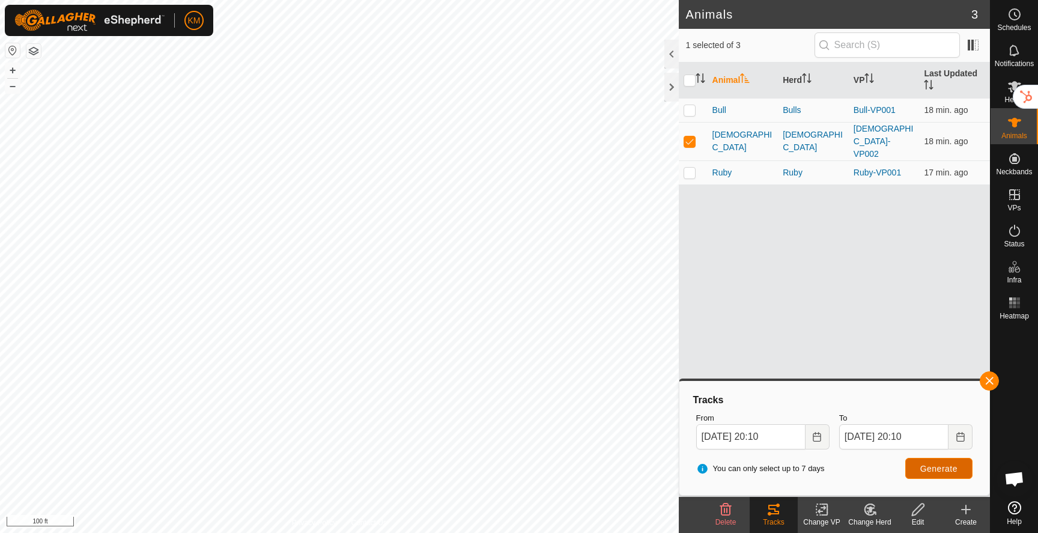
click at [934, 470] on span "Generate" at bounding box center [938, 469] width 37 height 10
click at [31, 55] on button "button" at bounding box center [33, 51] width 14 height 14
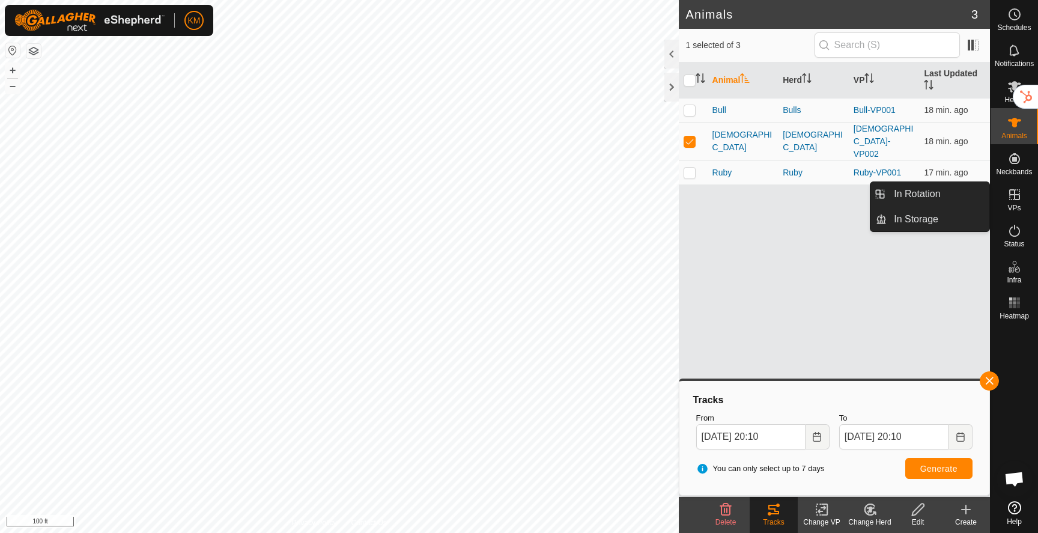
click at [1013, 199] on icon at bounding box center [1014, 194] width 11 height 11
click at [960, 199] on link "In Rotation" at bounding box center [937, 194] width 103 height 24
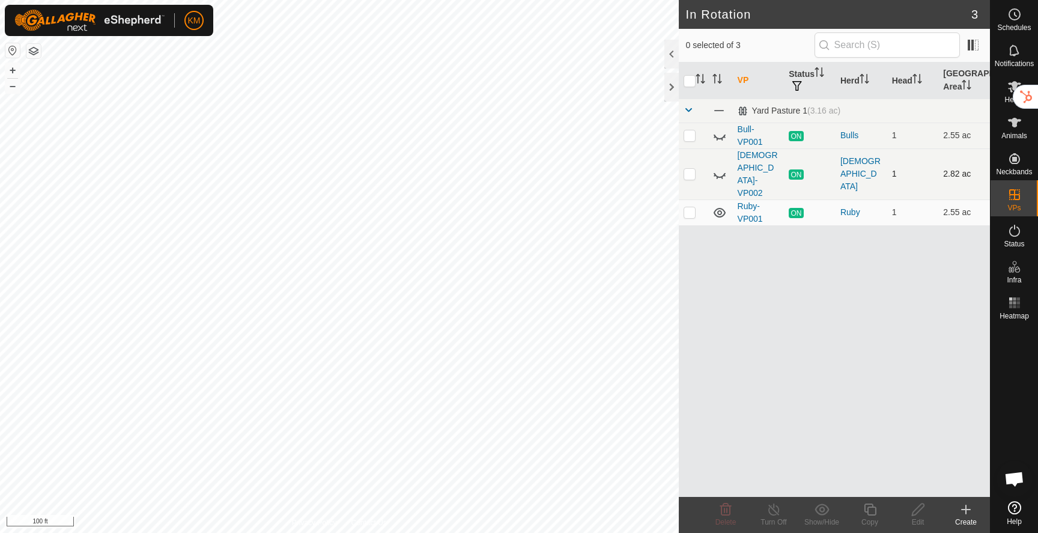
click at [719, 167] on icon at bounding box center [719, 174] width 14 height 14
click at [719, 173] on icon at bounding box center [719, 175] width 12 height 5
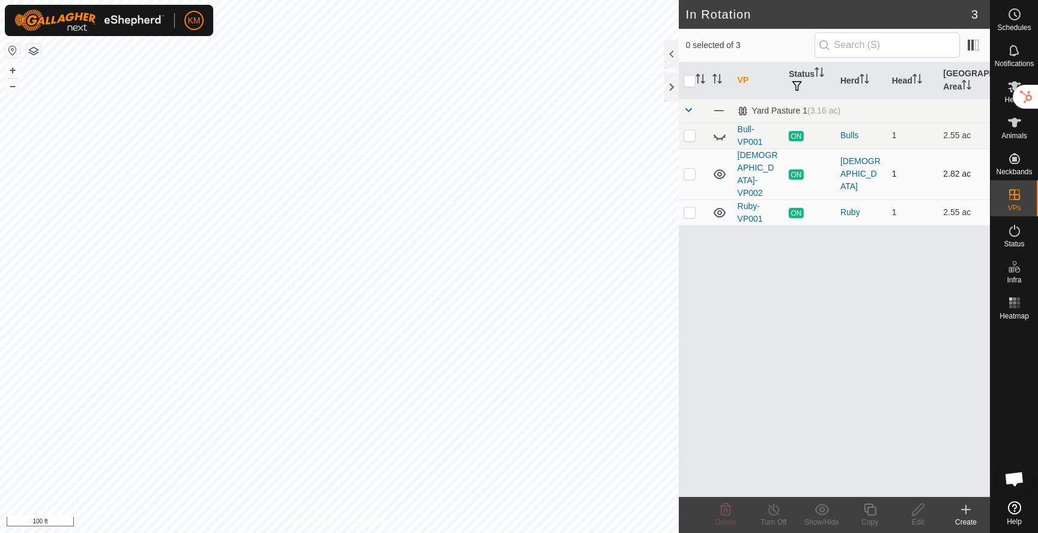
click at [719, 167] on icon at bounding box center [719, 174] width 14 height 14
click at [719, 173] on icon at bounding box center [719, 175] width 12 height 5
click at [719, 167] on icon at bounding box center [719, 174] width 14 height 14
click at [720, 208] on icon at bounding box center [719, 213] width 12 height 10
click at [720, 205] on icon at bounding box center [719, 212] width 14 height 14
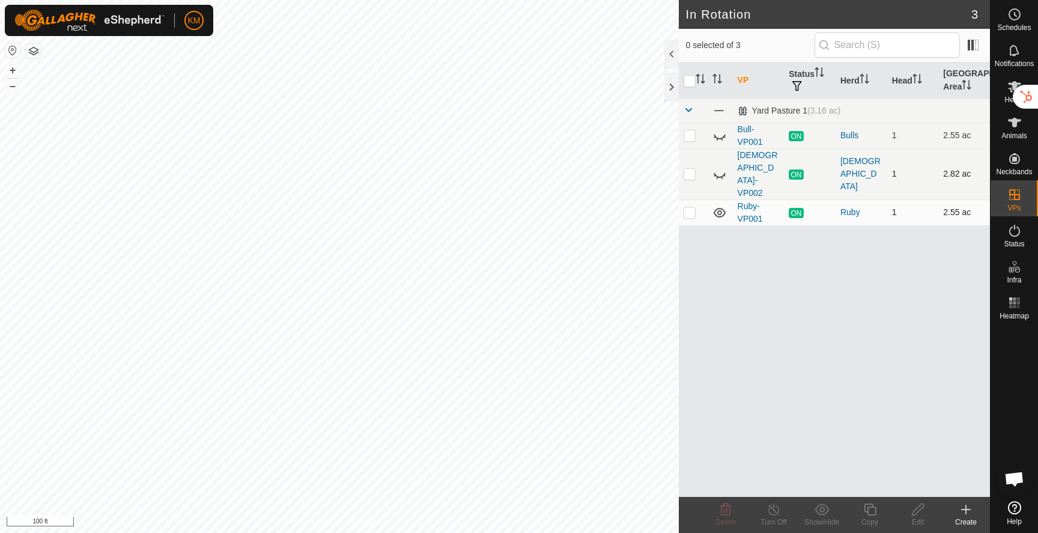
click at [719, 173] on icon at bounding box center [719, 175] width 12 height 5
click at [719, 139] on icon at bounding box center [719, 135] width 14 height 14
click at [1029, 123] on div "Animals" at bounding box center [1013, 126] width 47 height 36
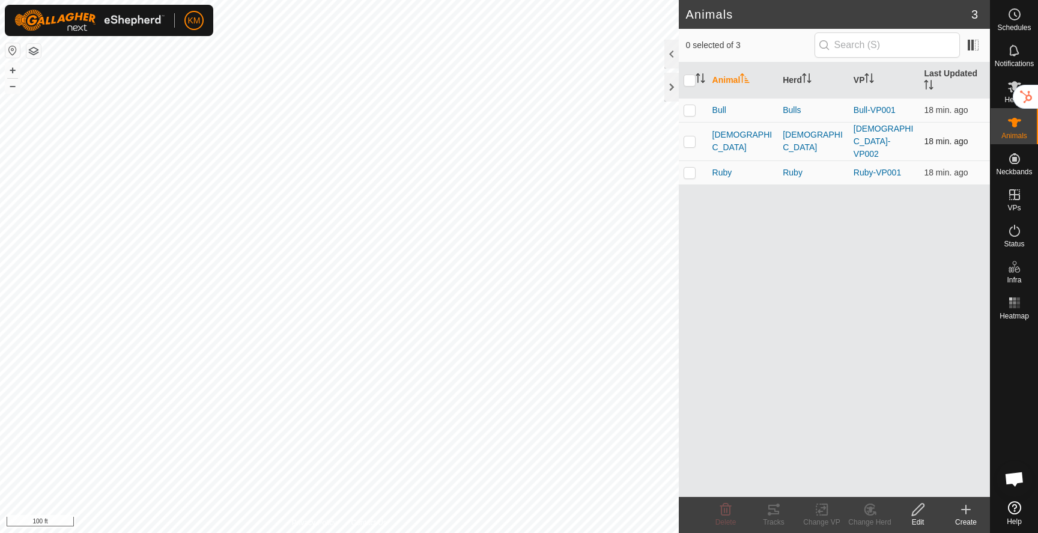
click at [691, 136] on p-checkbox at bounding box center [689, 141] width 12 height 10
checkbox input "true"
click at [776, 512] on icon at bounding box center [773, 509] width 14 height 14
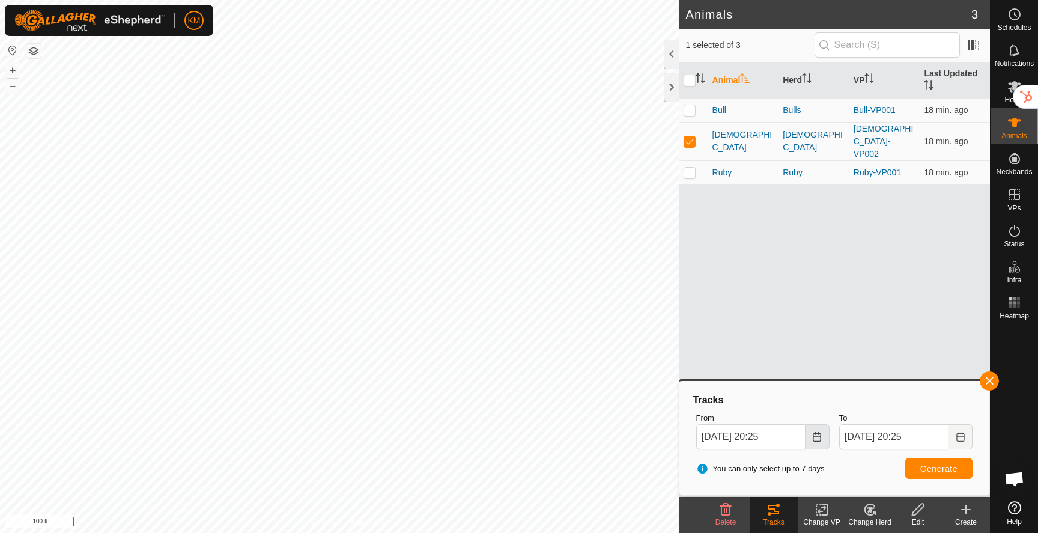
click at [819, 440] on icon "Choose Date" at bounding box center [817, 437] width 8 height 10
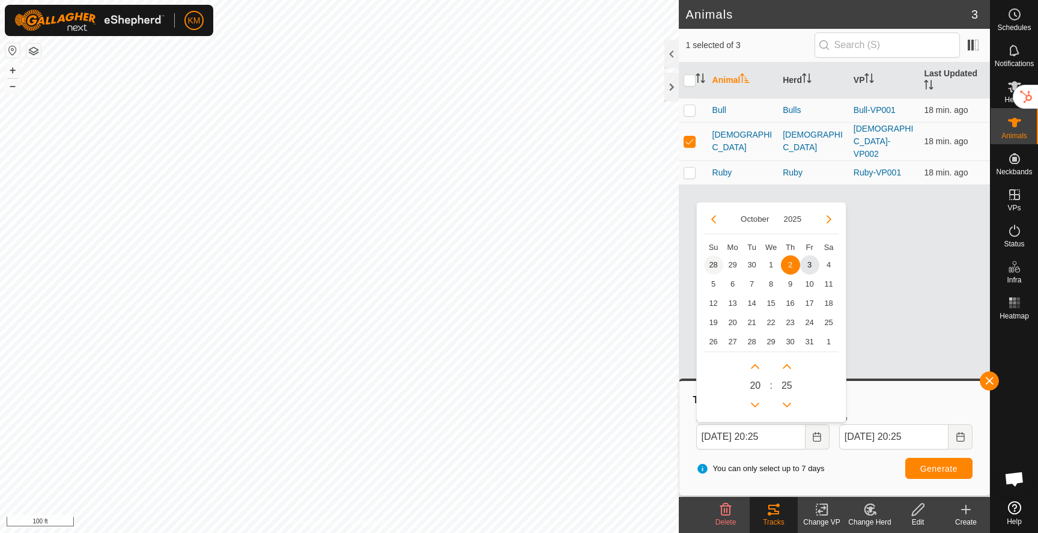
click at [715, 266] on span "28" at bounding box center [713, 264] width 19 height 19
type input "Sep 28, 2025 20:25"
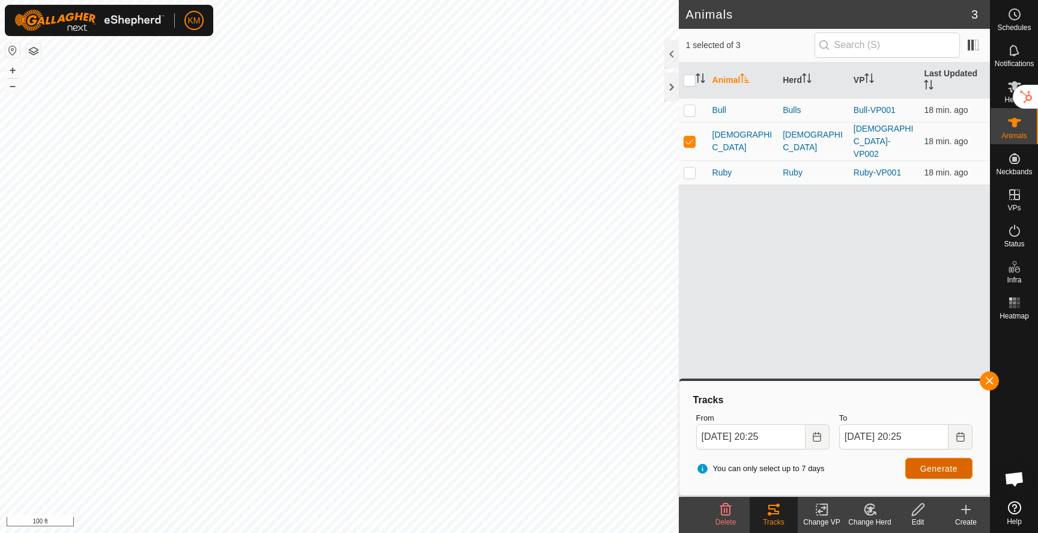
click at [936, 470] on span "Generate" at bounding box center [938, 469] width 37 height 10
click at [671, 80] on div at bounding box center [671, 87] width 14 height 29
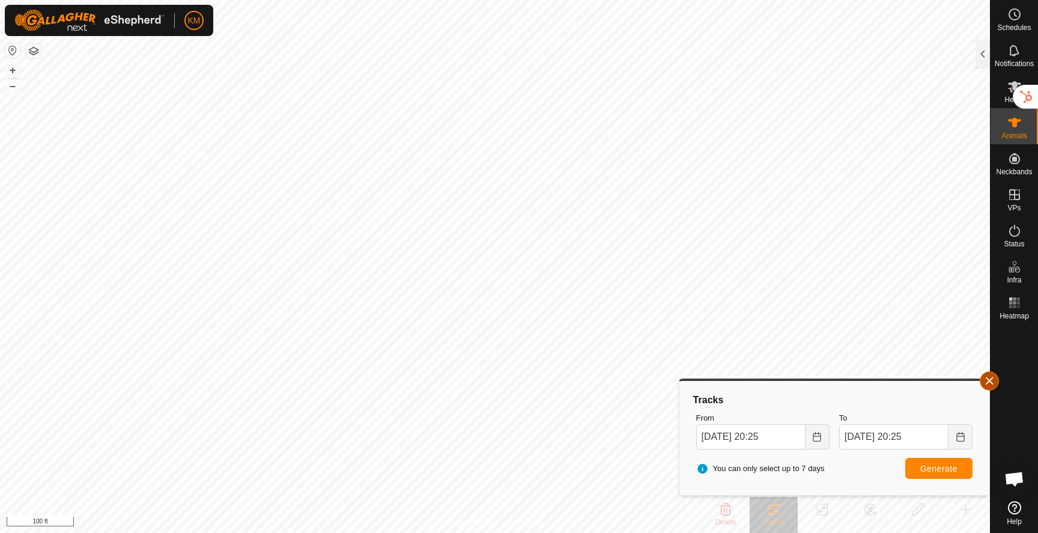
click at [990, 379] on button "button" at bounding box center [988, 380] width 19 height 19
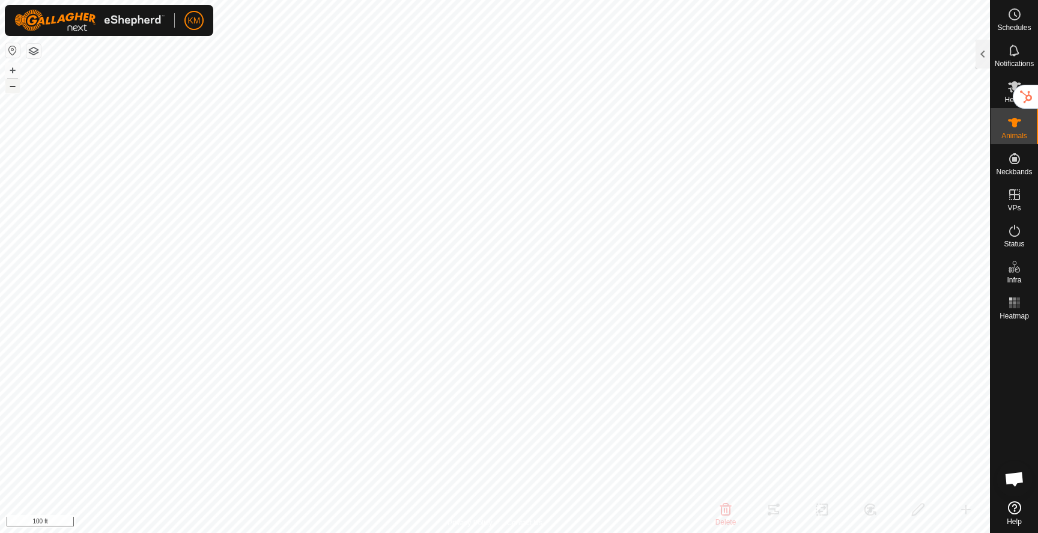
click at [7, 83] on button "–" at bounding box center [12, 86] width 14 height 14
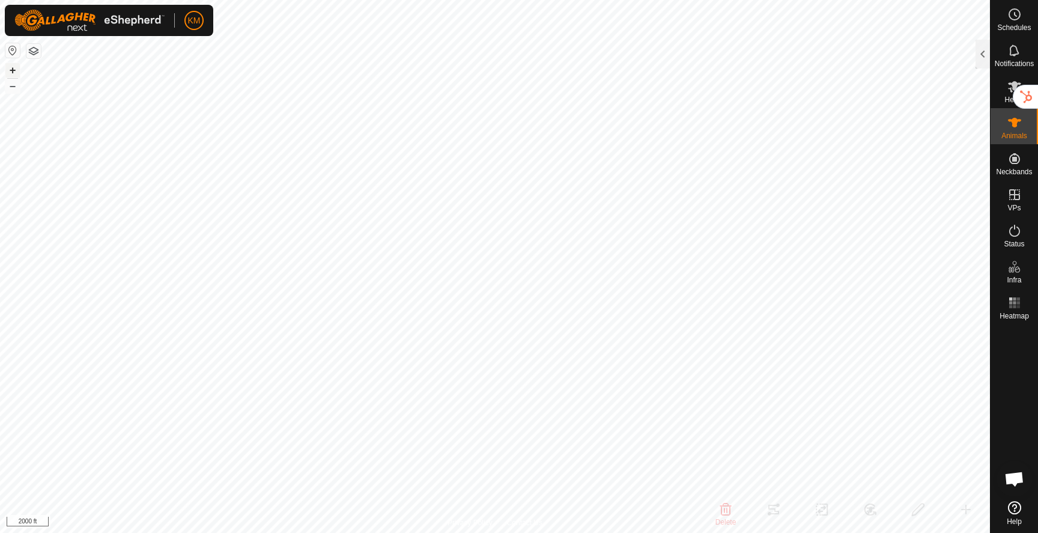
click at [13, 68] on button "+" at bounding box center [12, 70] width 14 height 14
click at [18, 73] on button "+" at bounding box center [12, 70] width 14 height 14
click at [10, 67] on button "+" at bounding box center [12, 70] width 14 height 14
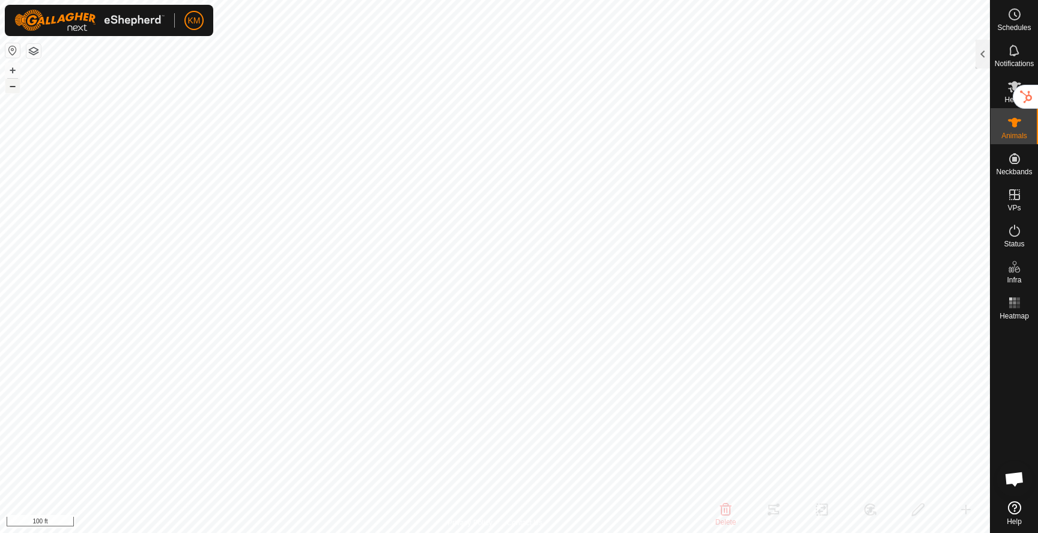
click at [16, 89] on button "–" at bounding box center [12, 86] width 14 height 14
click at [13, 67] on button "+" at bounding box center [12, 70] width 14 height 14
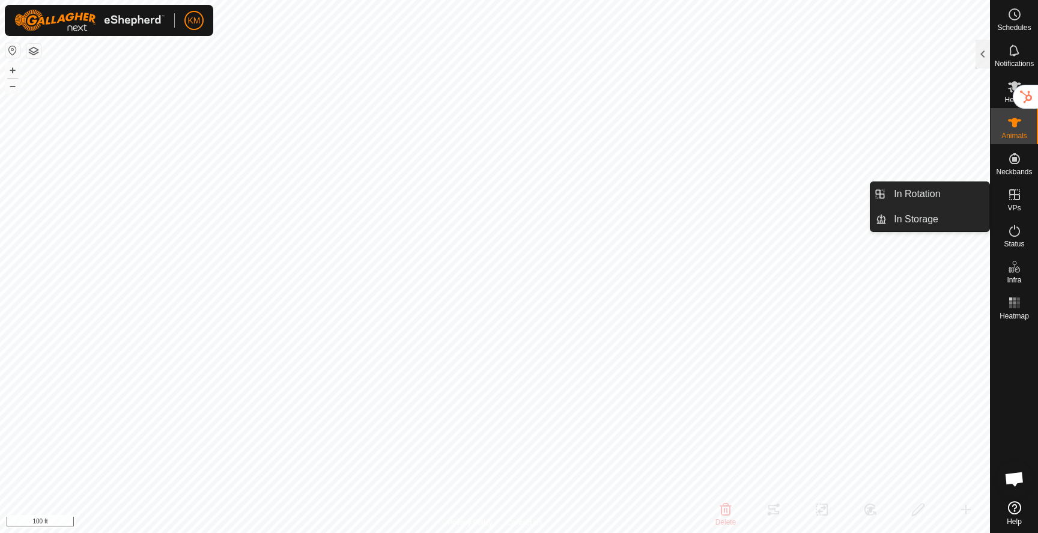
click at [1015, 197] on icon at bounding box center [1014, 194] width 14 height 14
click at [1012, 198] on icon at bounding box center [1014, 194] width 14 height 14
click at [928, 192] on link "In Rotation" at bounding box center [937, 194] width 103 height 24
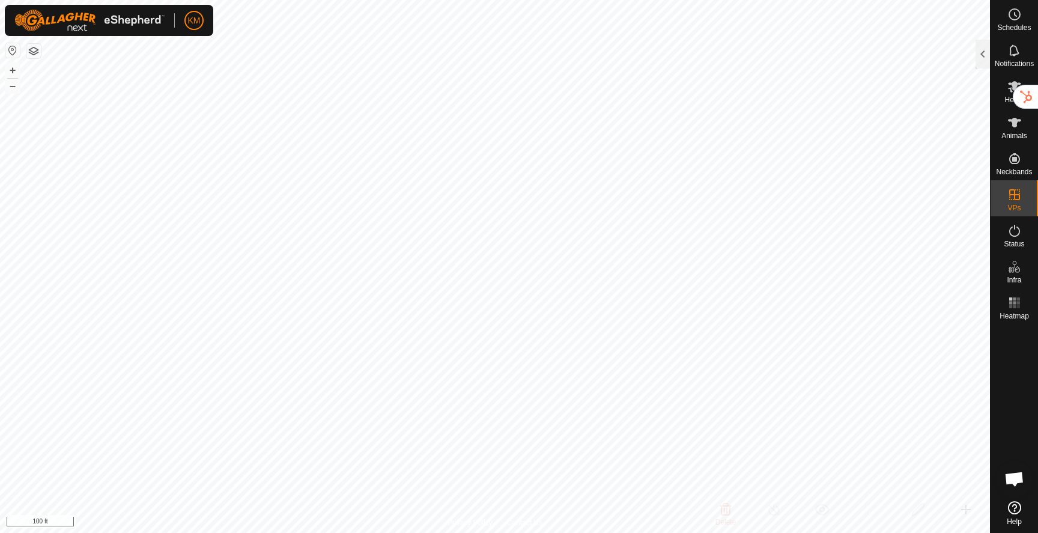
checkbox input "true"
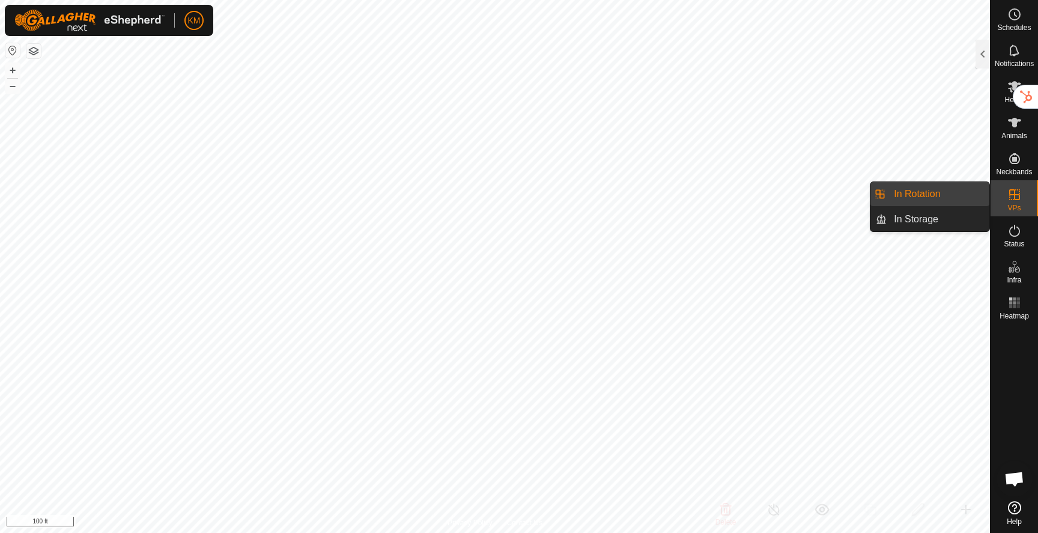
click at [1009, 191] on icon at bounding box center [1014, 194] width 11 height 11
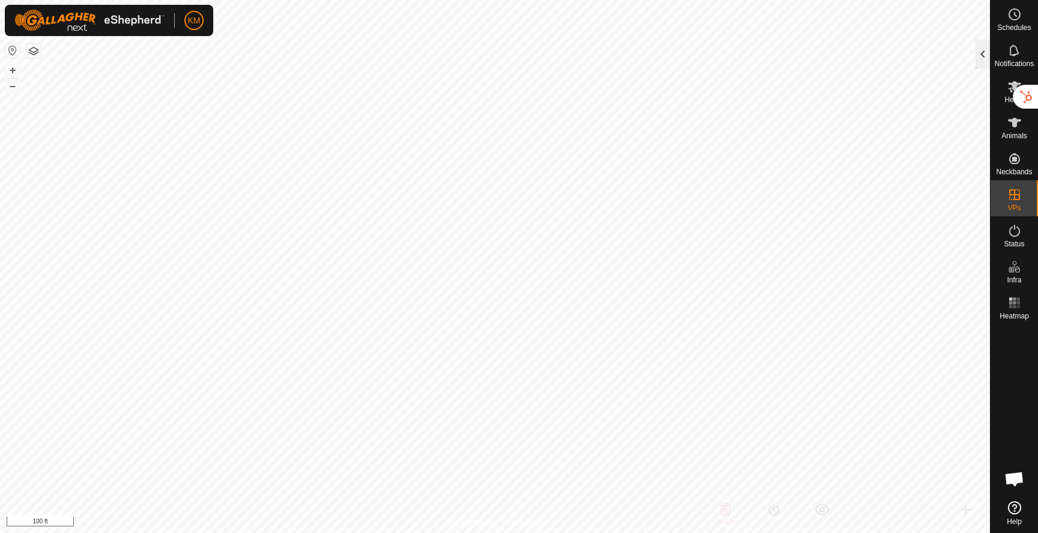
click at [979, 64] on div at bounding box center [982, 54] width 14 height 29
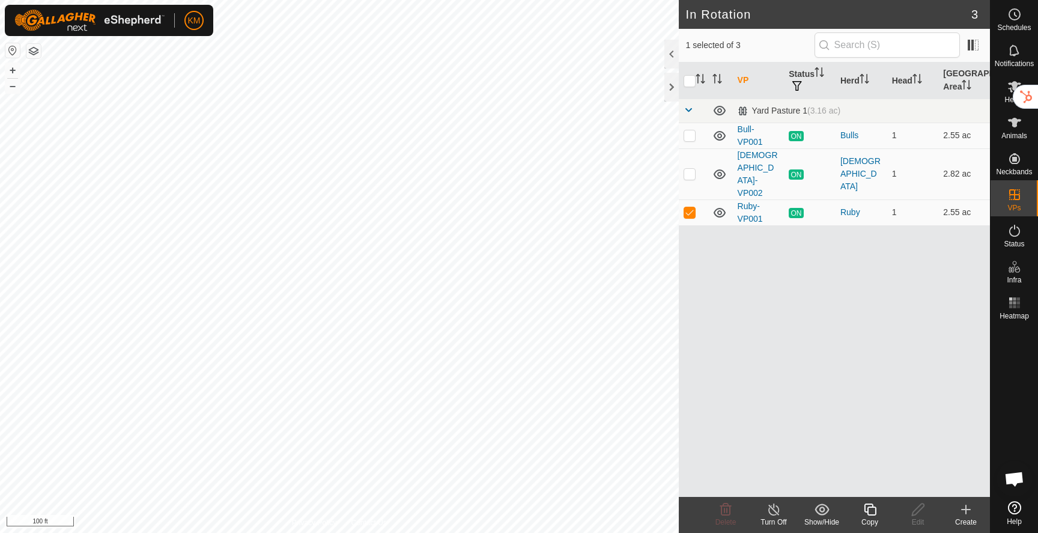
click at [872, 506] on icon at bounding box center [869, 509] width 12 height 12
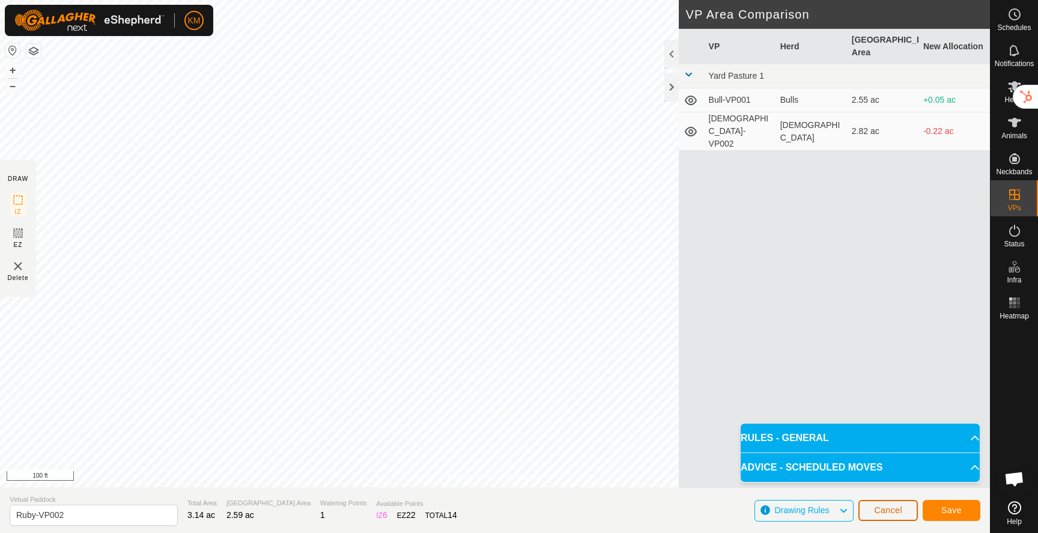
click at [887, 517] on button "Cancel" at bounding box center [887, 510] width 59 height 21
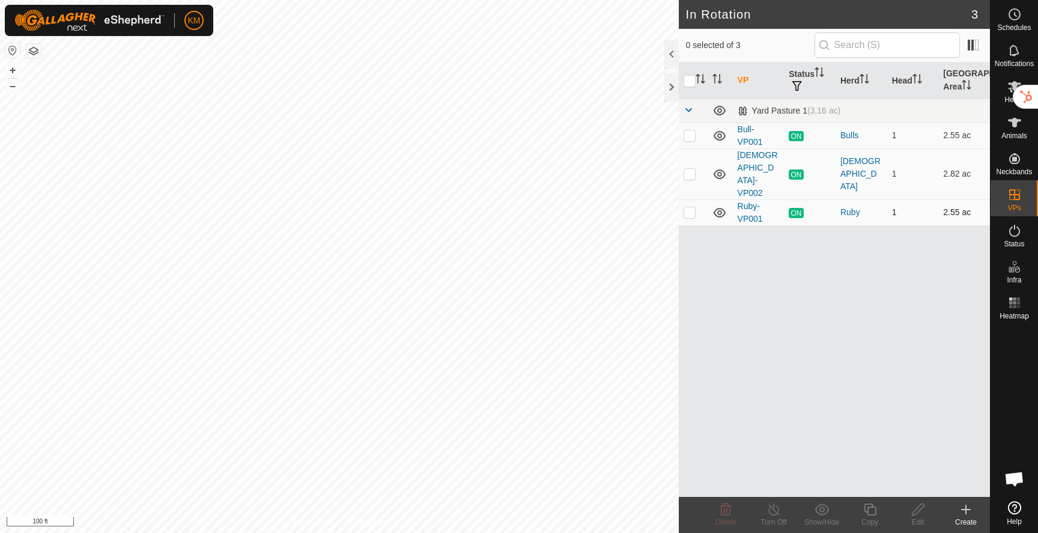
click at [691, 207] on p-checkbox at bounding box center [689, 212] width 12 height 10
checkbox input "true"
click at [870, 509] on icon at bounding box center [869, 509] width 15 height 14
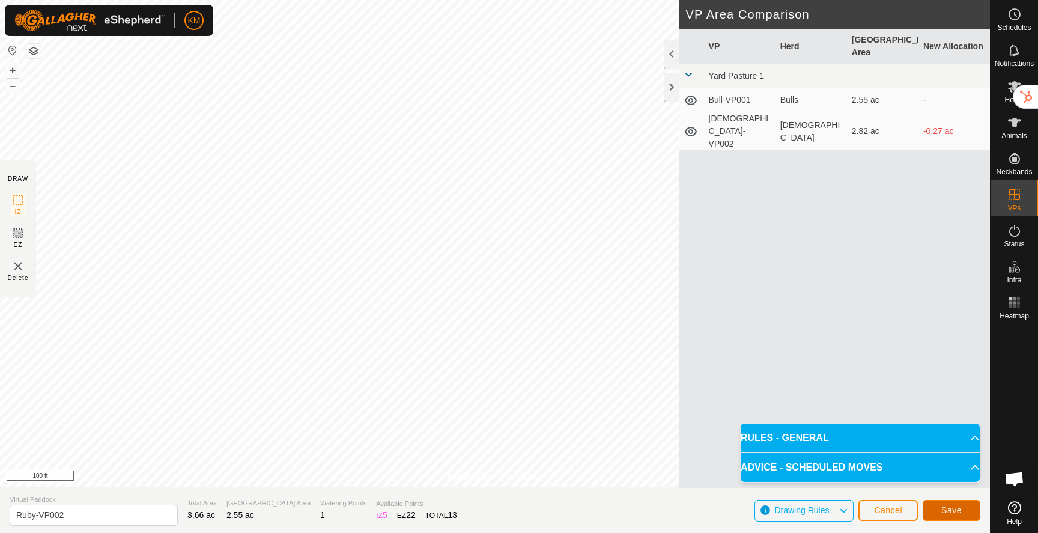
click at [948, 508] on span "Save" at bounding box center [951, 510] width 20 height 10
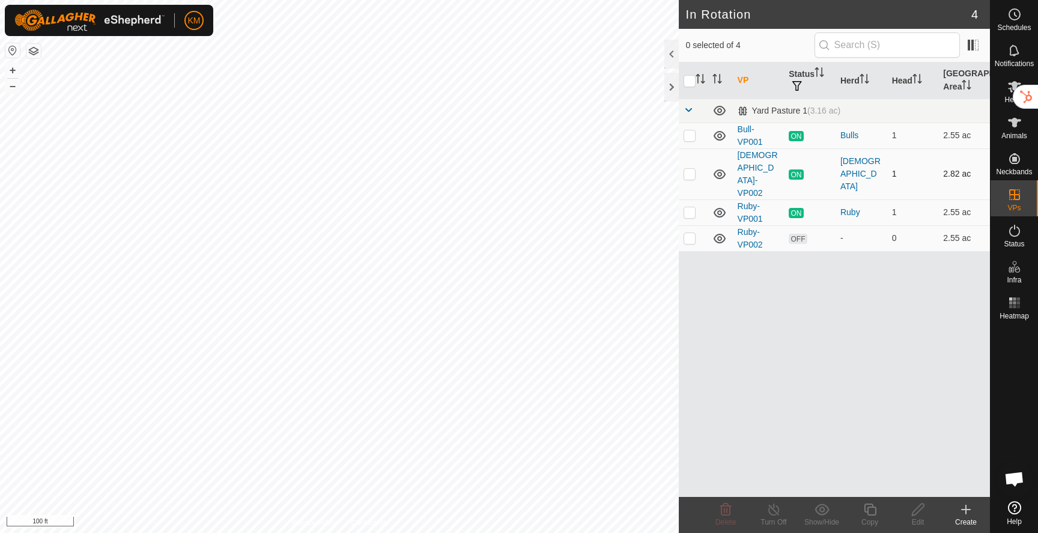
click at [691, 169] on p-checkbox at bounding box center [689, 174] width 12 height 10
checkbox input "true"
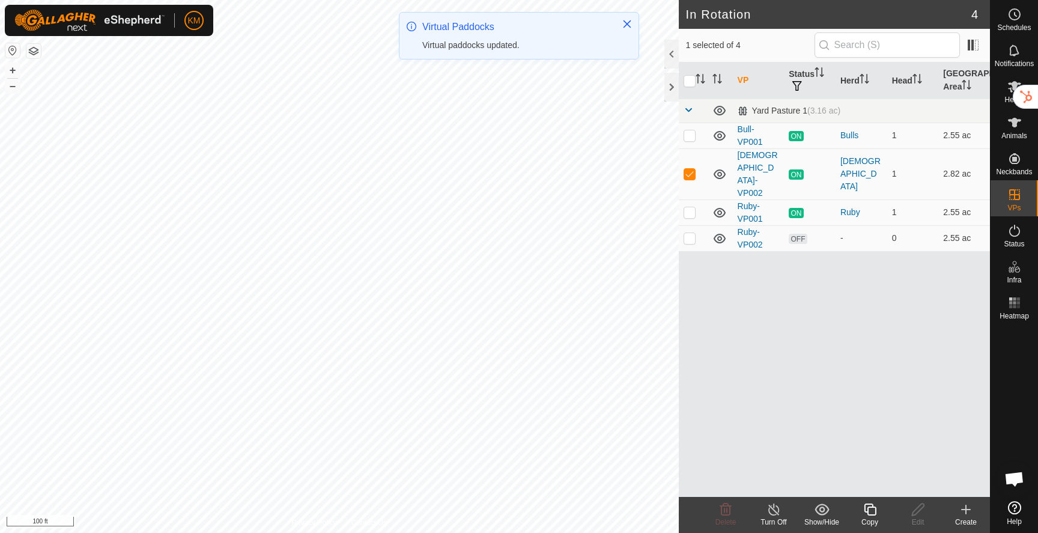
click at [865, 509] on icon at bounding box center [869, 509] width 15 height 14
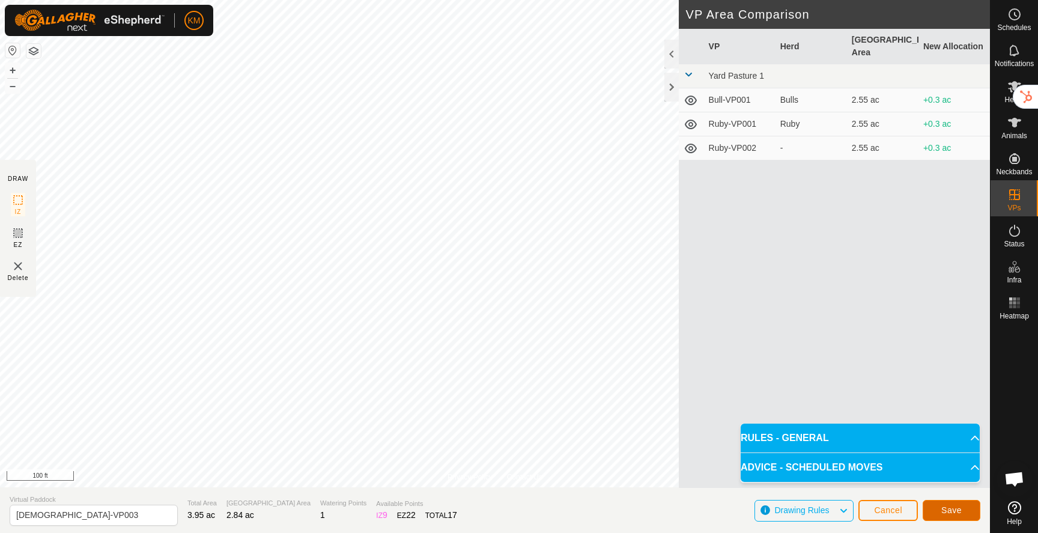
click at [954, 511] on span "Save" at bounding box center [951, 510] width 20 height 10
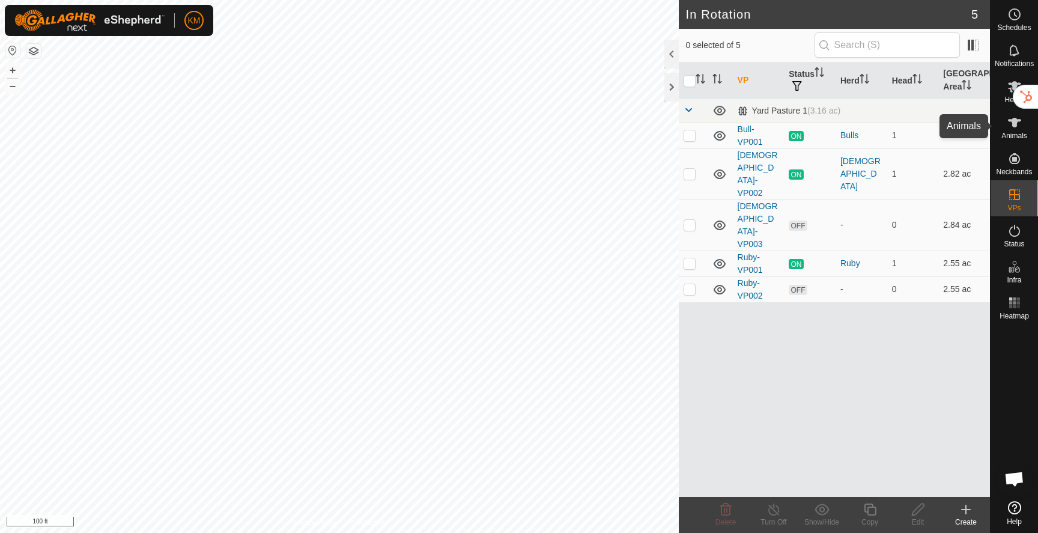
click at [1011, 123] on icon at bounding box center [1014, 122] width 14 height 14
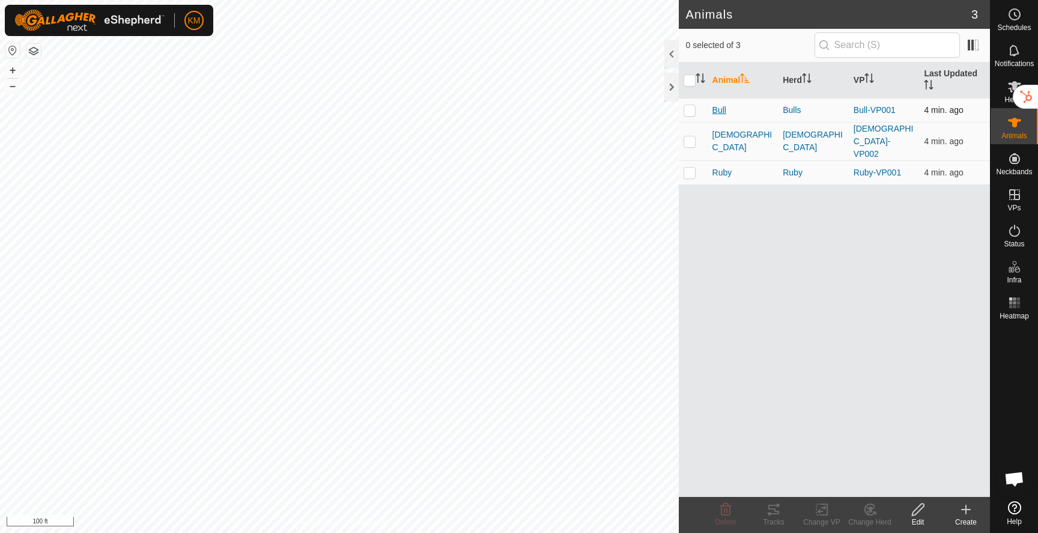
click at [723, 110] on span "Bull" at bounding box center [719, 110] width 14 height 13
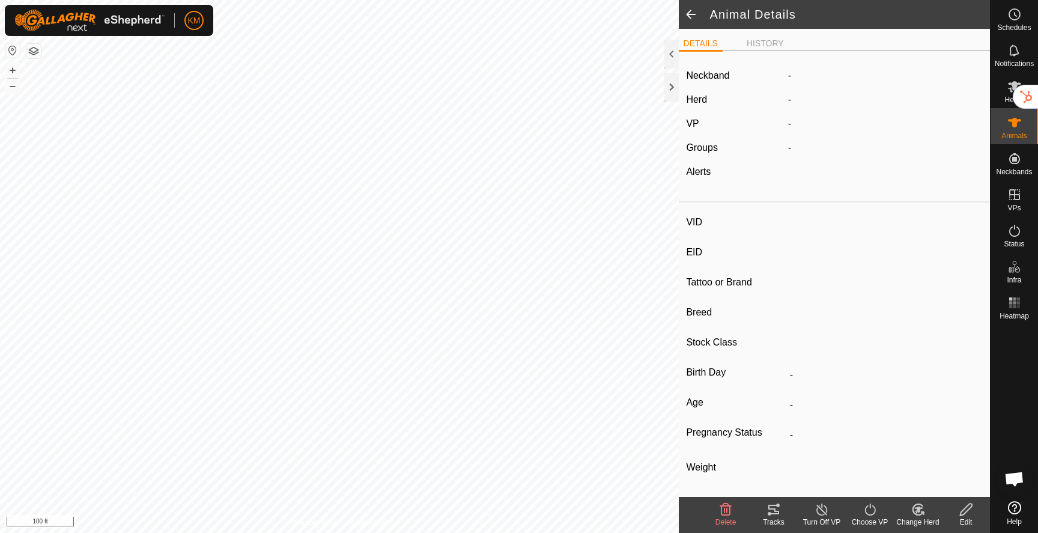
type input "Bull"
type input "-"
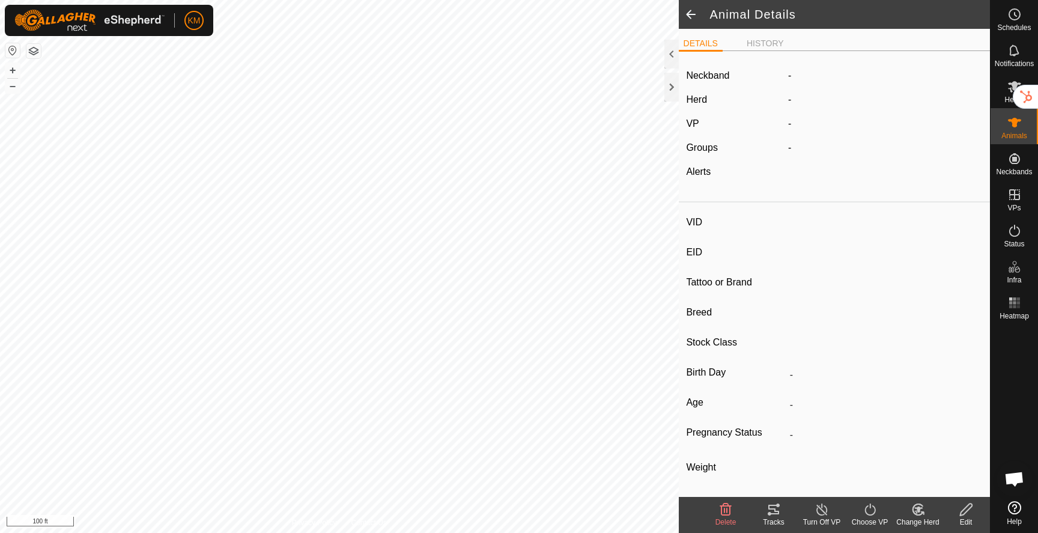
type input "Empty"
type input "0 kg"
type input "-"
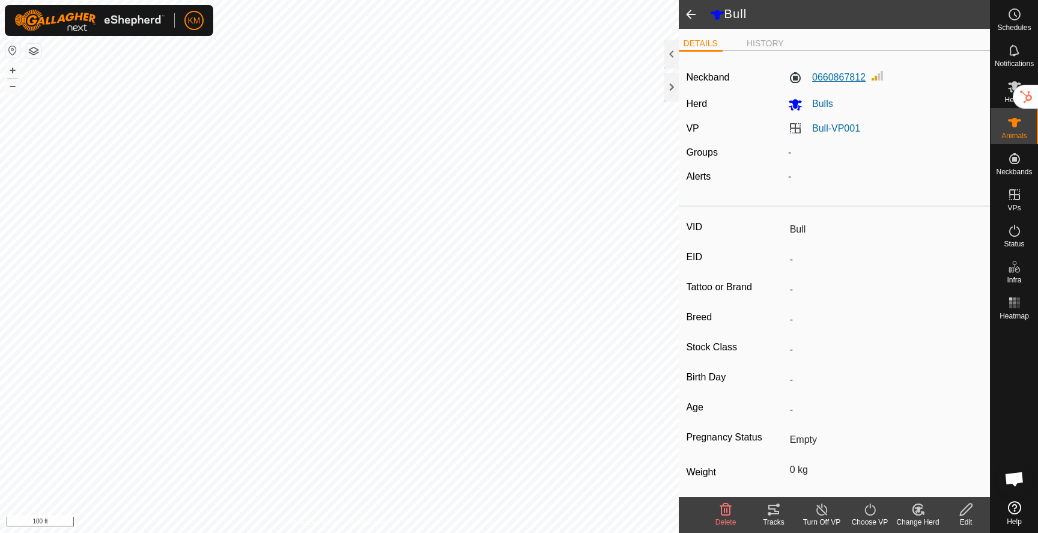
click at [835, 80] on label "0660867812" at bounding box center [826, 77] width 77 height 14
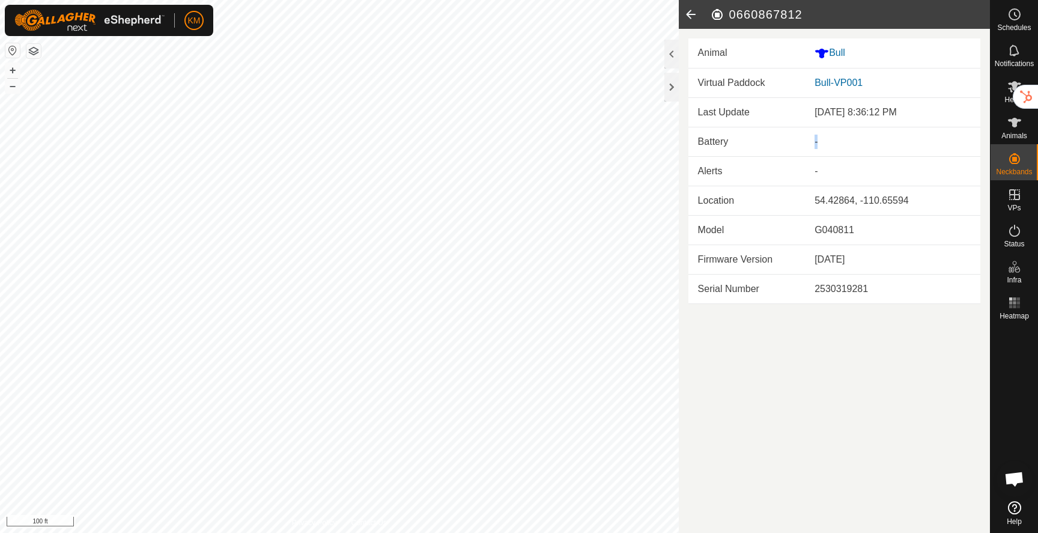
drag, startPoint x: 827, startPoint y: 140, endPoint x: 805, endPoint y: 141, distance: 21.6
click at [806, 141] on td "-" at bounding box center [892, 141] width 175 height 29
click at [819, 171] on td "-" at bounding box center [892, 170] width 175 height 29
click at [793, 169] on td "Alerts" at bounding box center [746, 170] width 117 height 29
click at [690, 18] on icon at bounding box center [691, 14] width 24 height 29
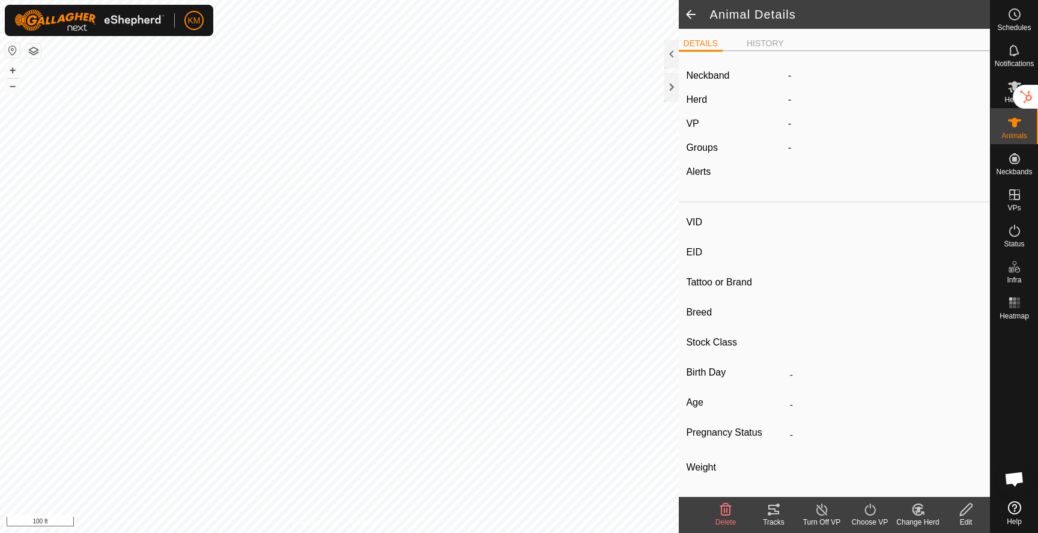
type input "Bull"
type input "-"
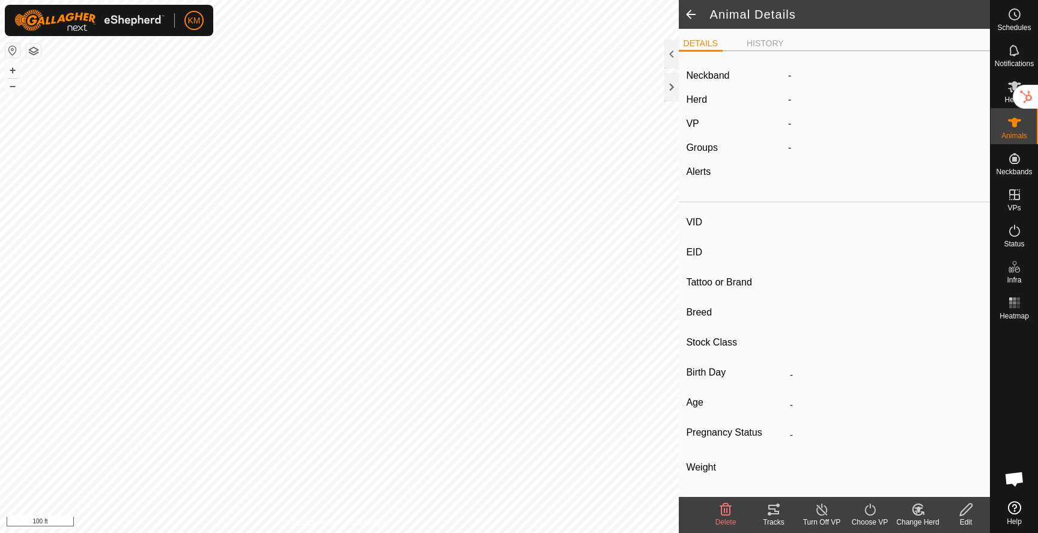
type input "Empty"
type input "0 kg"
type input "-"
click at [690, 18] on span at bounding box center [691, 14] width 24 height 29
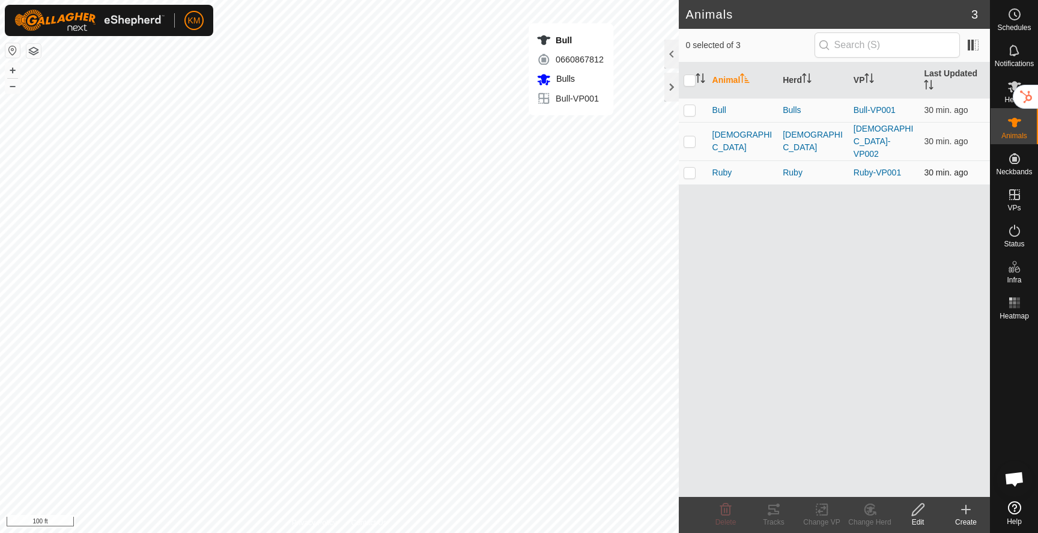
checkbox input "true"
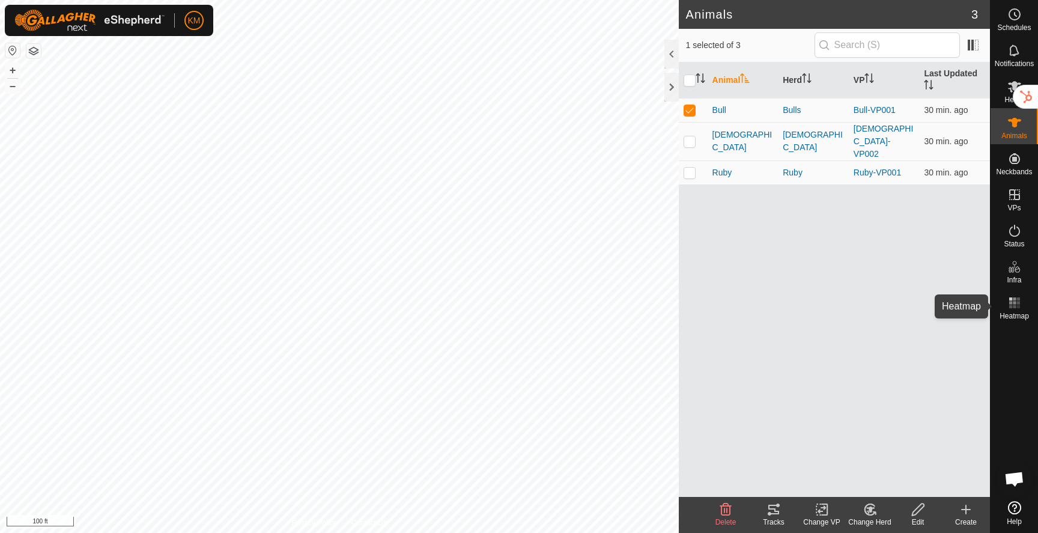
click at [1016, 304] on icon at bounding box center [1014, 302] width 14 height 14
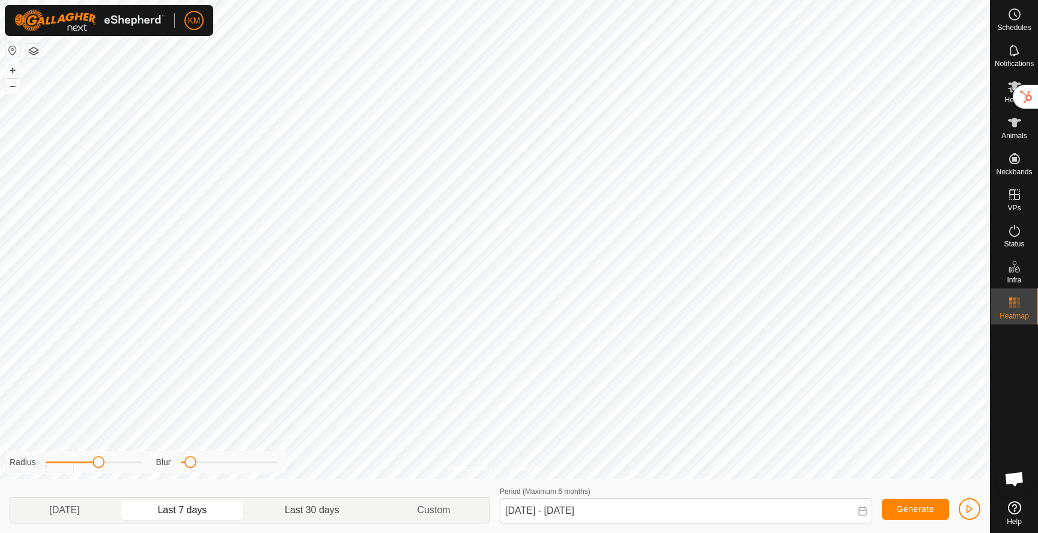
click at [342, 510] on p-togglebutton "Last 30 days" at bounding box center [312, 509] width 132 height 25
type input "Sep 03, 2025 - Oct 02, 2025"
click at [911, 511] on span "Generate" at bounding box center [914, 509] width 37 height 10
drag, startPoint x: 191, startPoint y: 464, endPoint x: 228, endPoint y: 468, distance: 36.9
click at [228, 468] on div "Radius Blur" at bounding box center [146, 462] width 282 height 22
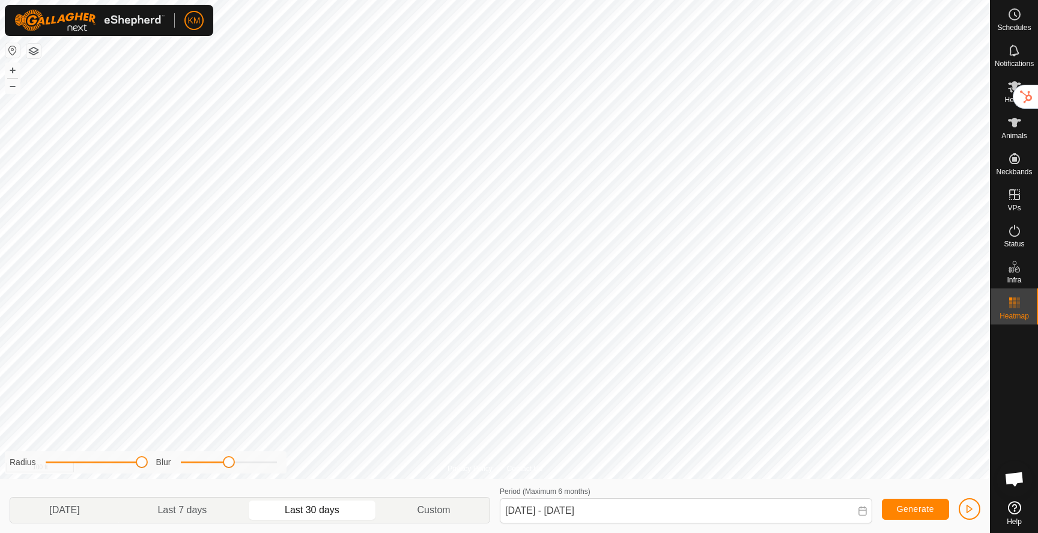
drag, startPoint x: 100, startPoint y: 459, endPoint x: 243, endPoint y: 485, distance: 145.3
click at [243, 485] on div "Radius Blur Yesterday Last 7 days Last 30 days Custom Period (Maximum 6 months)…" at bounding box center [495, 506] width 990 height 54
click at [971, 510] on span "button" at bounding box center [969, 509] width 10 height 10
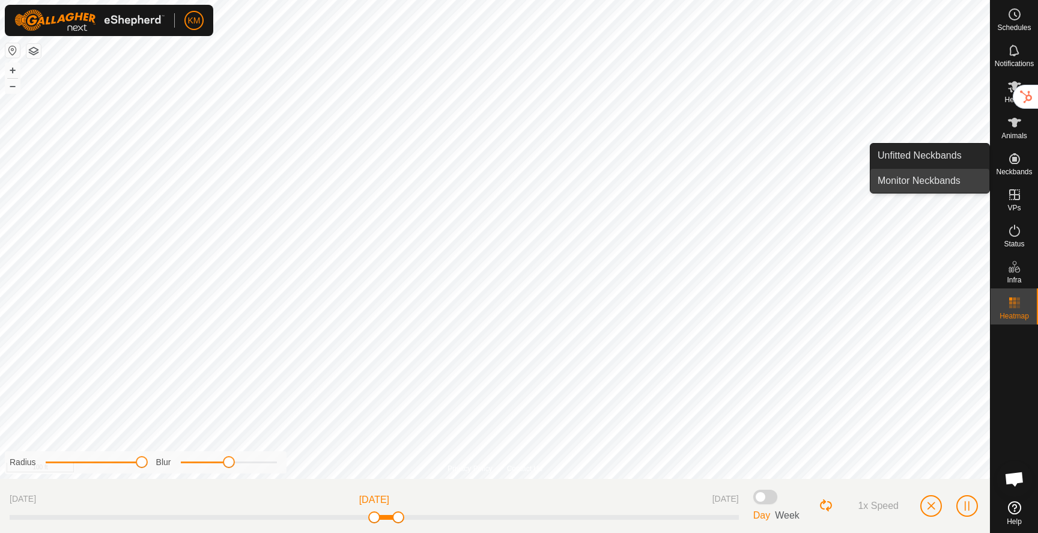
click at [959, 180] on link "Monitor Neckbands" at bounding box center [929, 181] width 119 height 24
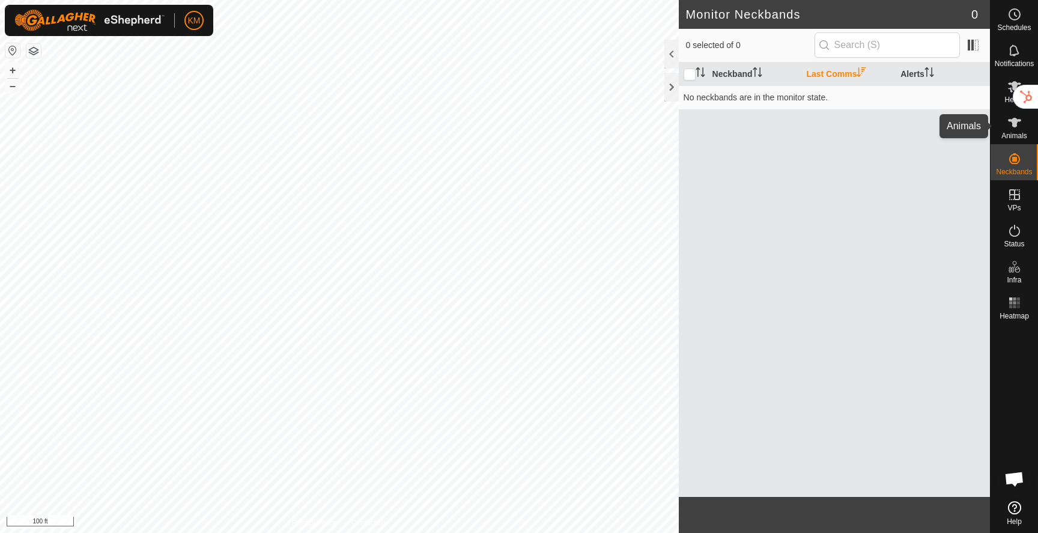
click at [1018, 127] on icon at bounding box center [1014, 122] width 14 height 14
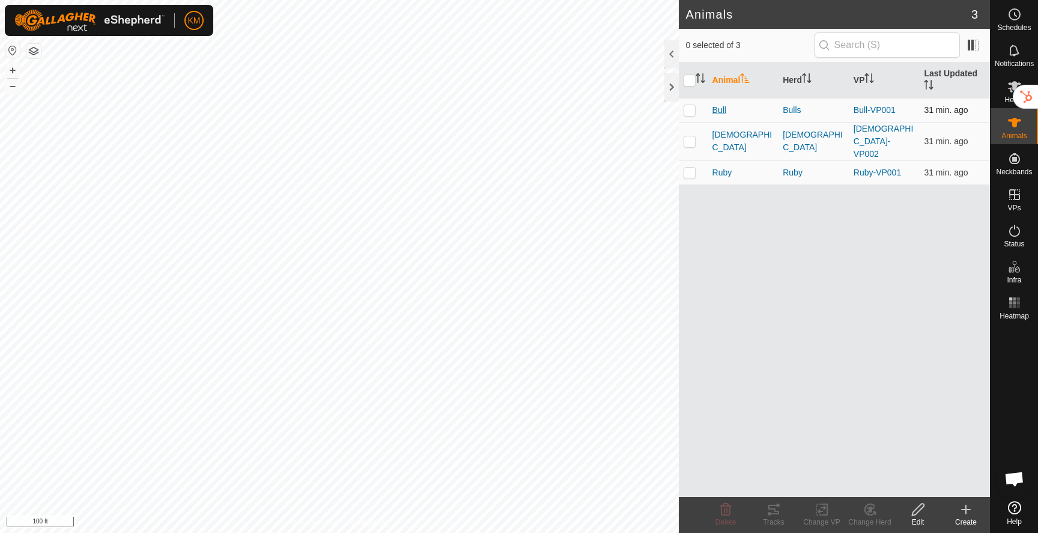
click at [715, 110] on span "Bull" at bounding box center [719, 110] width 14 height 13
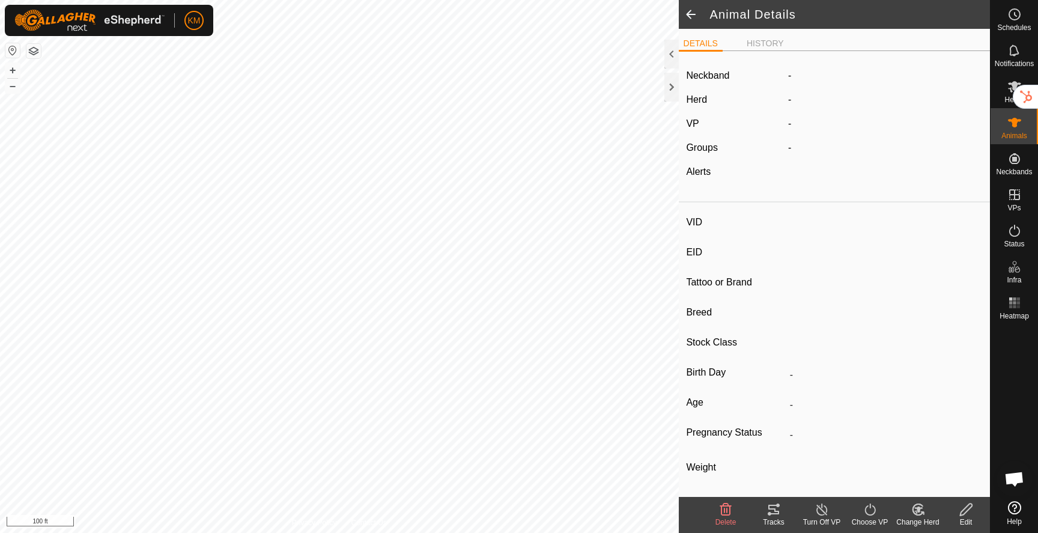
type input "Bull"
type input "-"
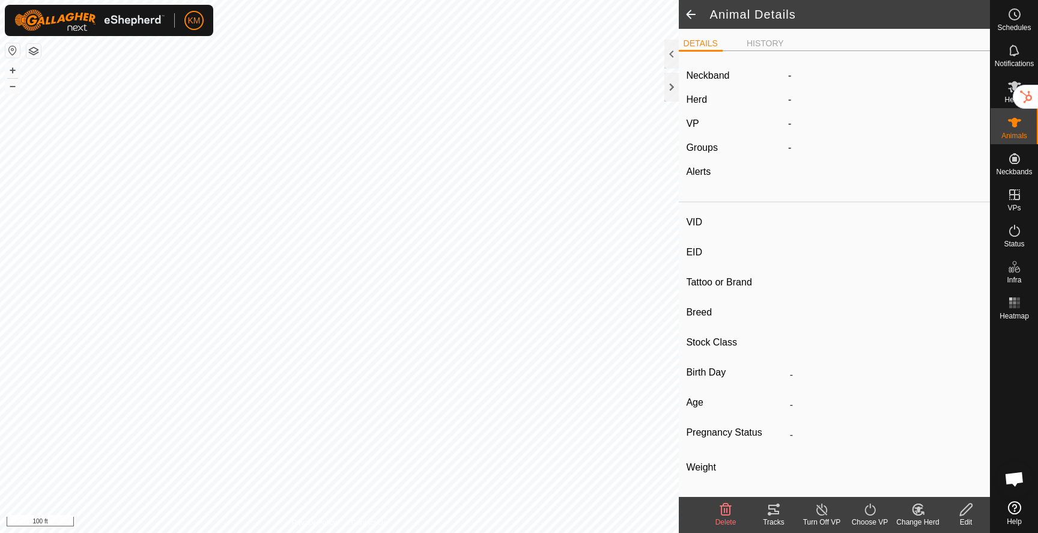
type input "Empty"
type input "0 kg"
type input "-"
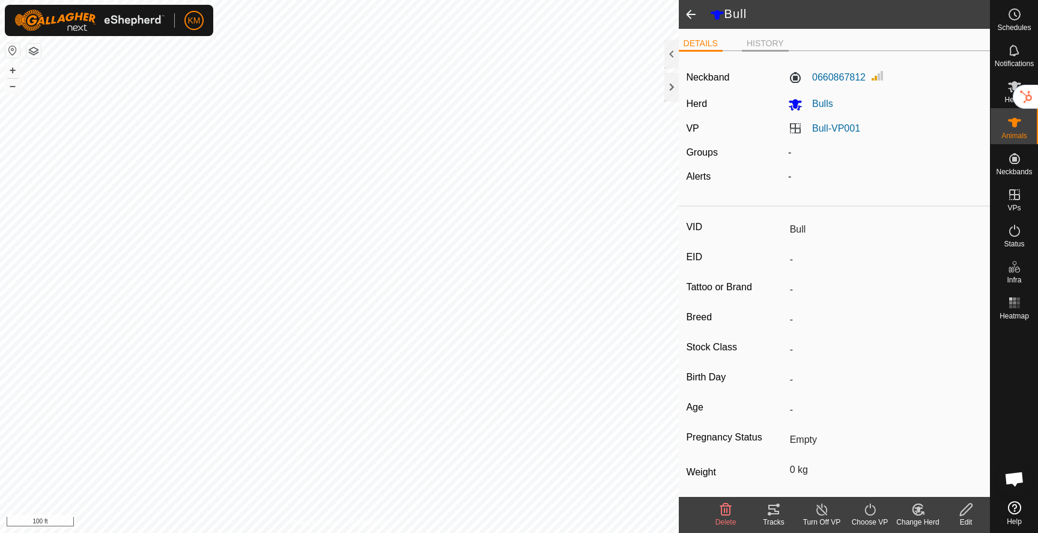
click at [757, 43] on li "HISTORY" at bounding box center [765, 44] width 47 height 14
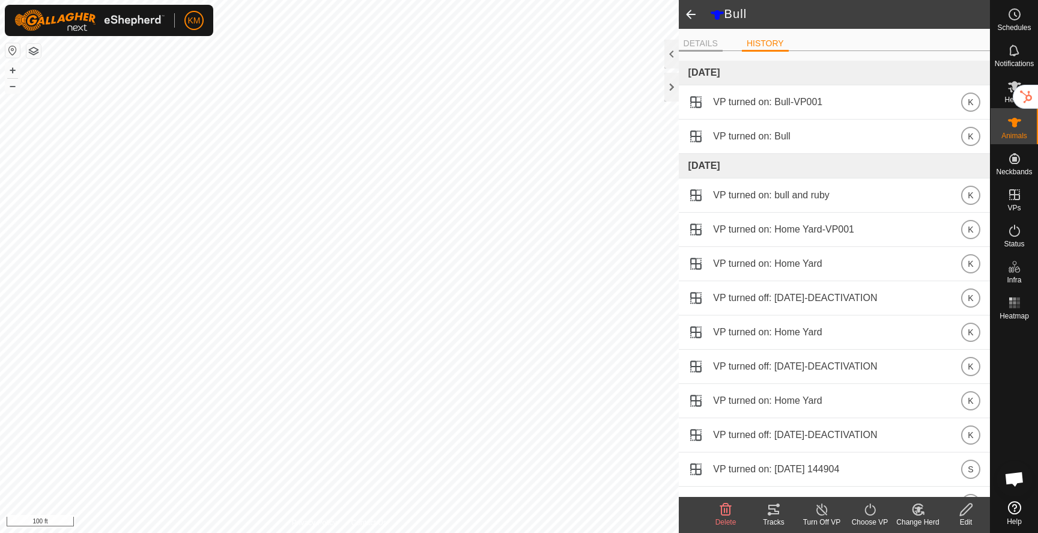
click at [712, 44] on li "DETAILS" at bounding box center [701, 44] width 44 height 14
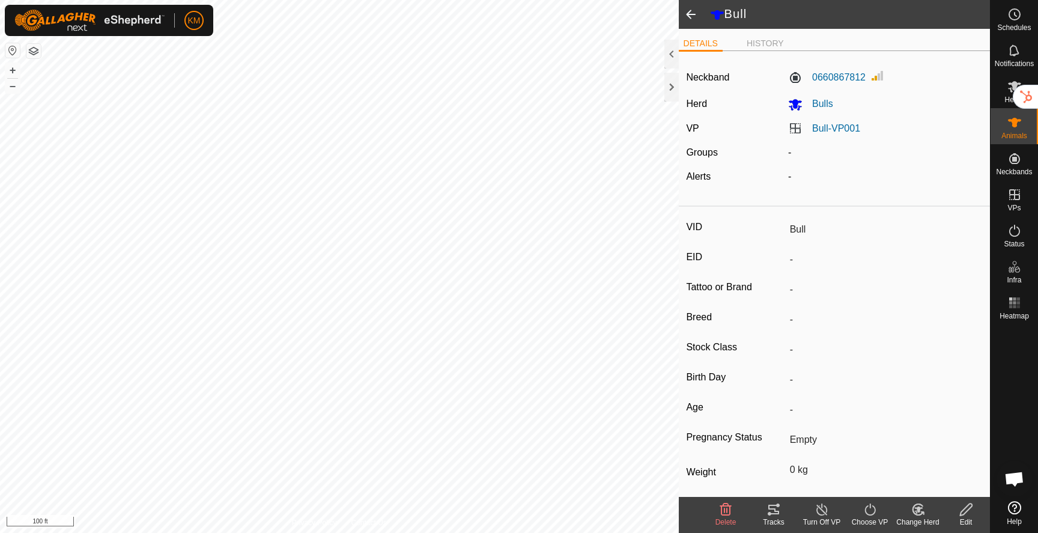
click at [691, 15] on span at bounding box center [691, 14] width 24 height 29
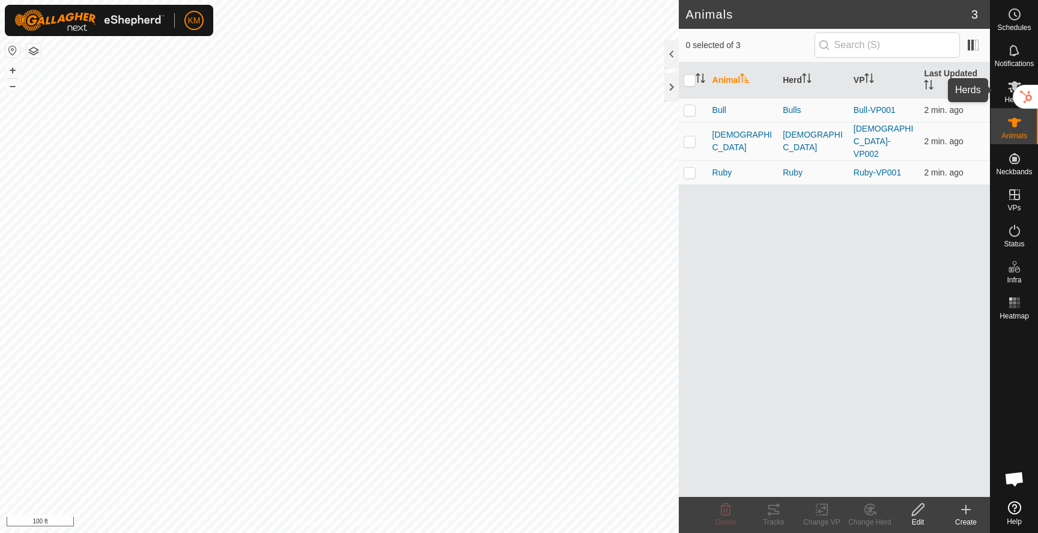
click at [1007, 91] on icon at bounding box center [1014, 86] width 14 height 14
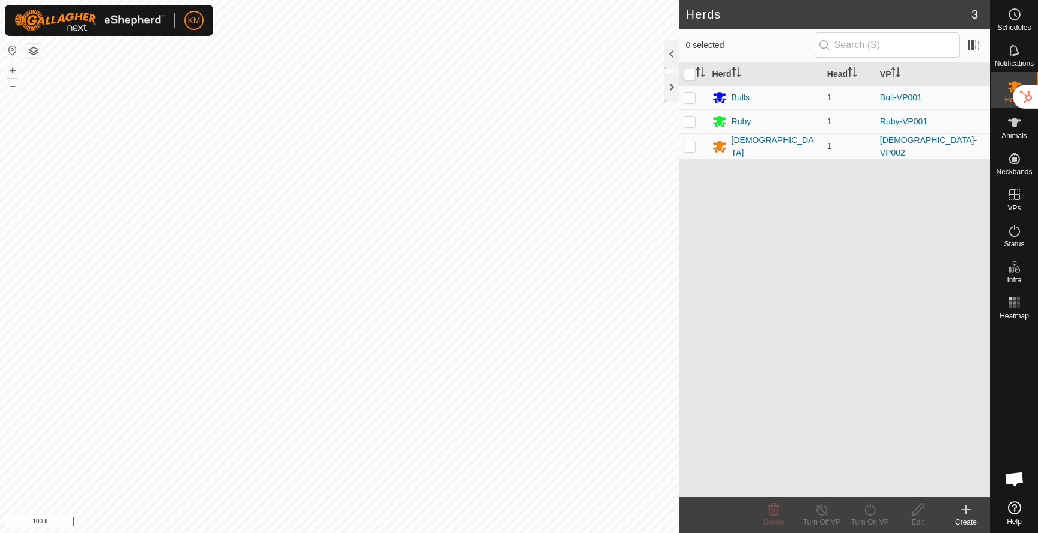
click at [849, 429] on div "Herd Head VP Bulls 1 Bull-VP001 Ruby 1 Ruby-VP001 Lady 1 Lady-VP002" at bounding box center [834, 279] width 311 height 434
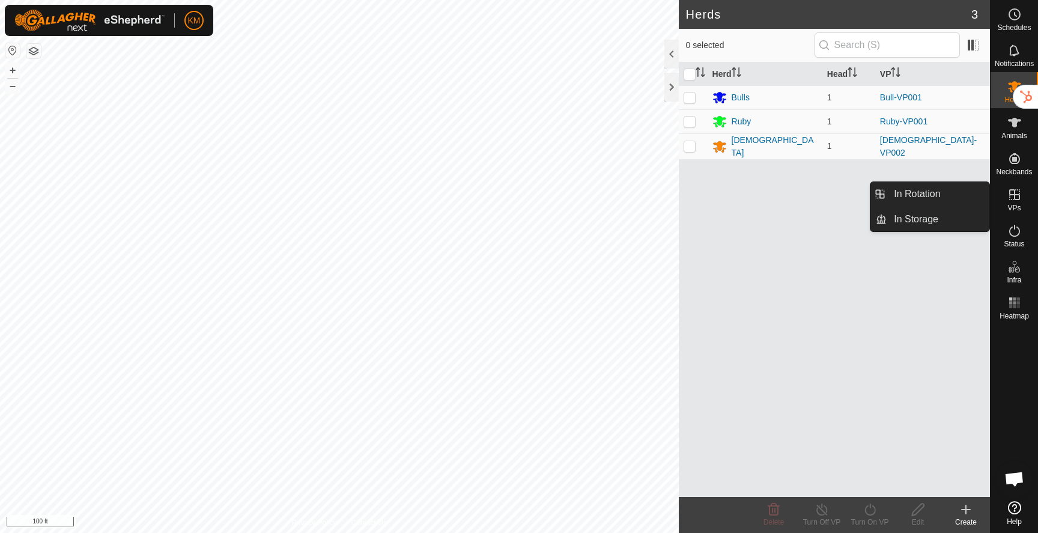
click at [1011, 204] on span "VPs" at bounding box center [1013, 207] width 13 height 7
click at [1015, 195] on icon at bounding box center [1014, 194] width 11 height 11
click at [935, 202] on link "In Rotation" at bounding box center [937, 194] width 103 height 24
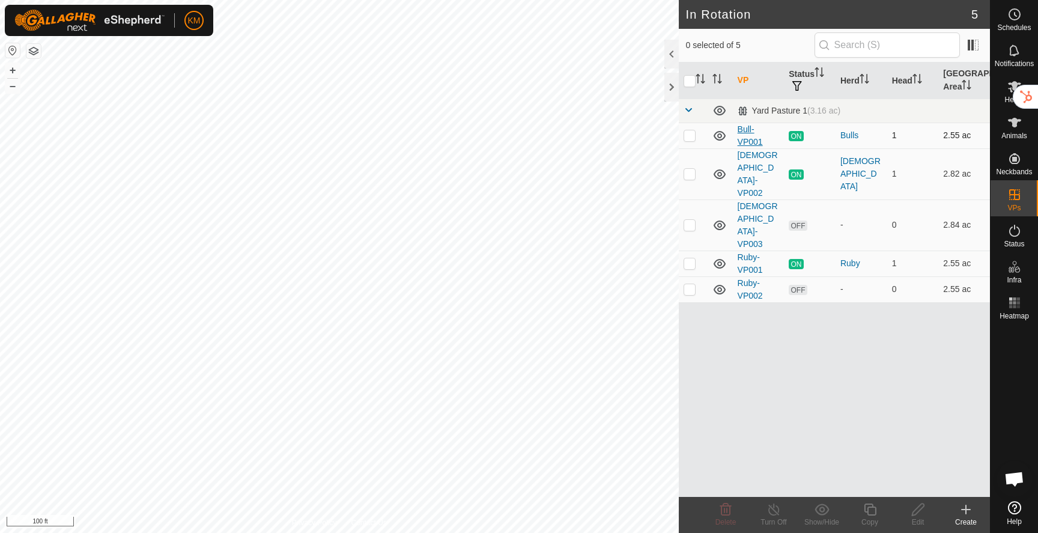
click at [746, 127] on link "Bull-VP001" at bounding box center [749, 135] width 25 height 22
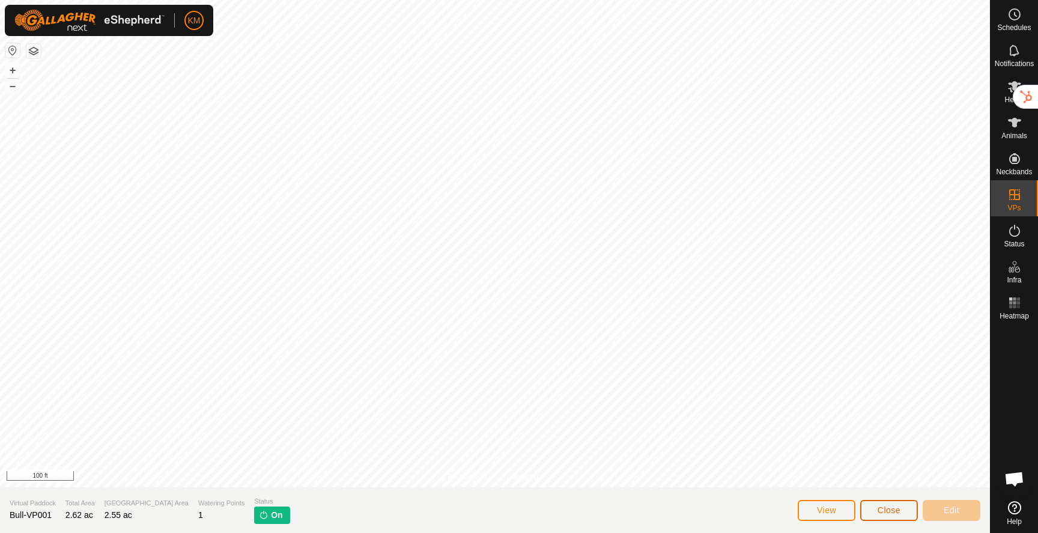
click at [886, 510] on span "Close" at bounding box center [888, 510] width 23 height 10
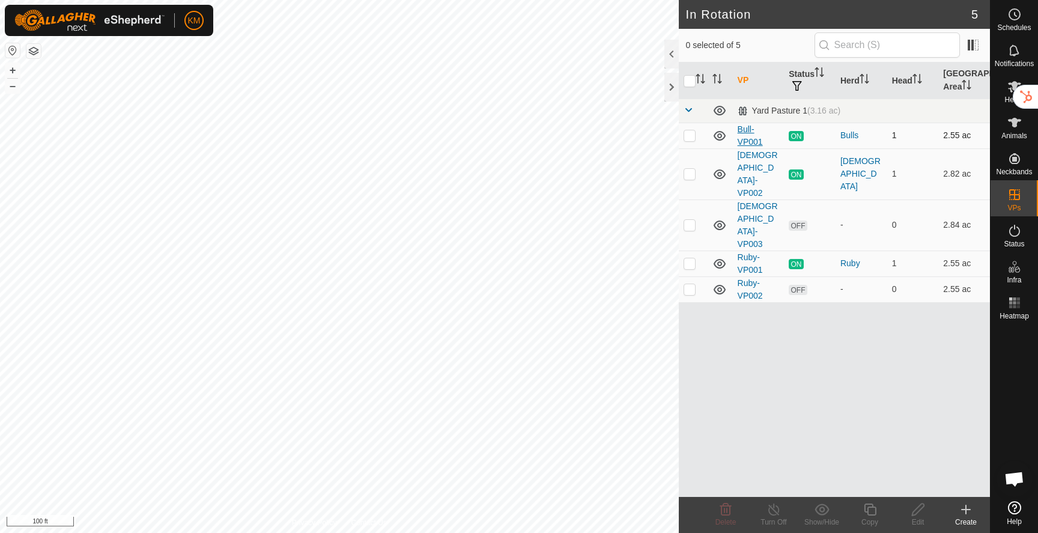
click at [751, 142] on link "Bull-VP001" at bounding box center [749, 135] width 25 height 22
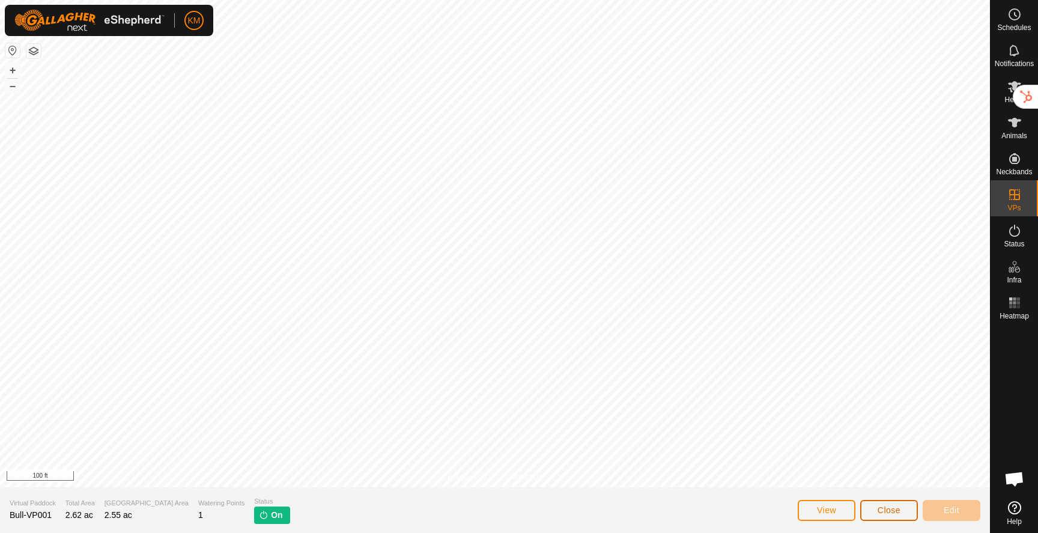
click at [889, 507] on span "Close" at bounding box center [888, 510] width 23 height 10
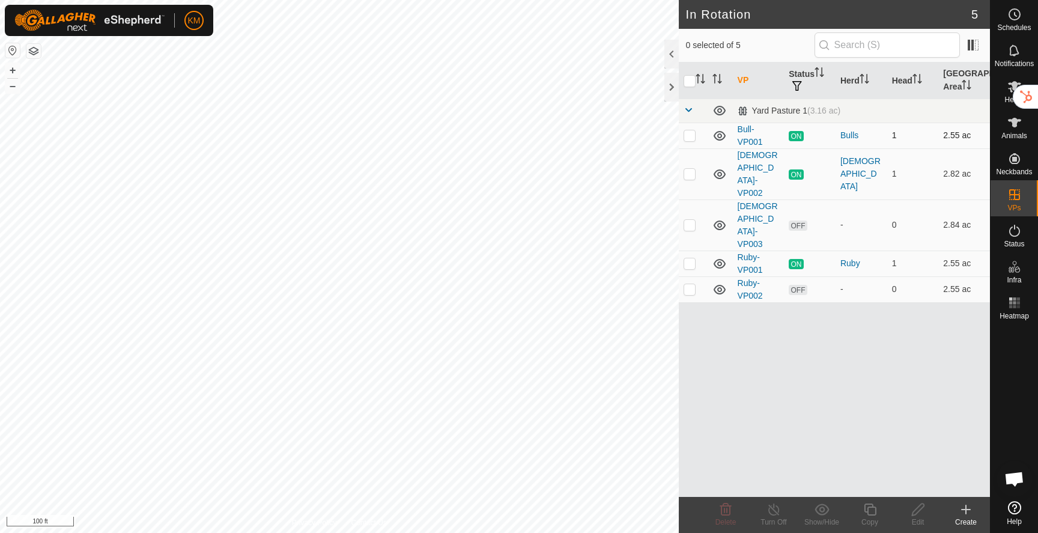
click at [691, 135] on p-checkbox at bounding box center [689, 135] width 12 height 10
checkbox input "true"
click at [868, 510] on icon at bounding box center [869, 509] width 15 height 14
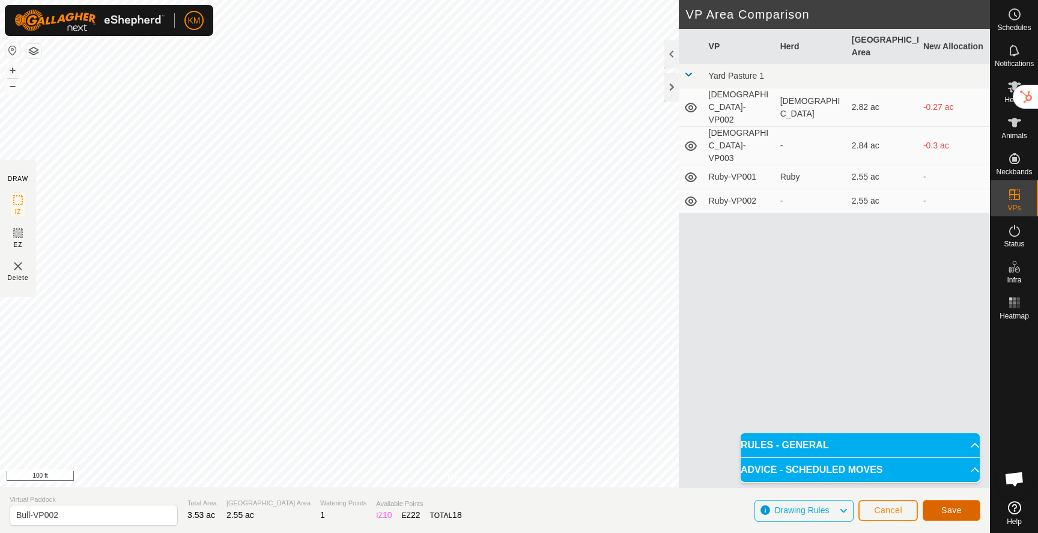
click at [942, 506] on span "Save" at bounding box center [951, 510] width 20 height 10
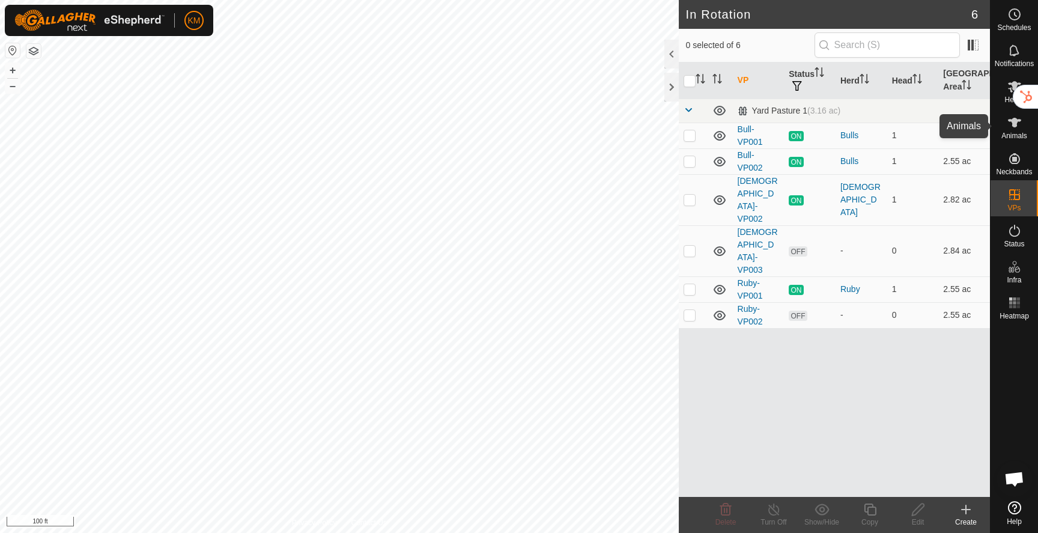
click at [1012, 129] on icon at bounding box center [1014, 122] width 14 height 14
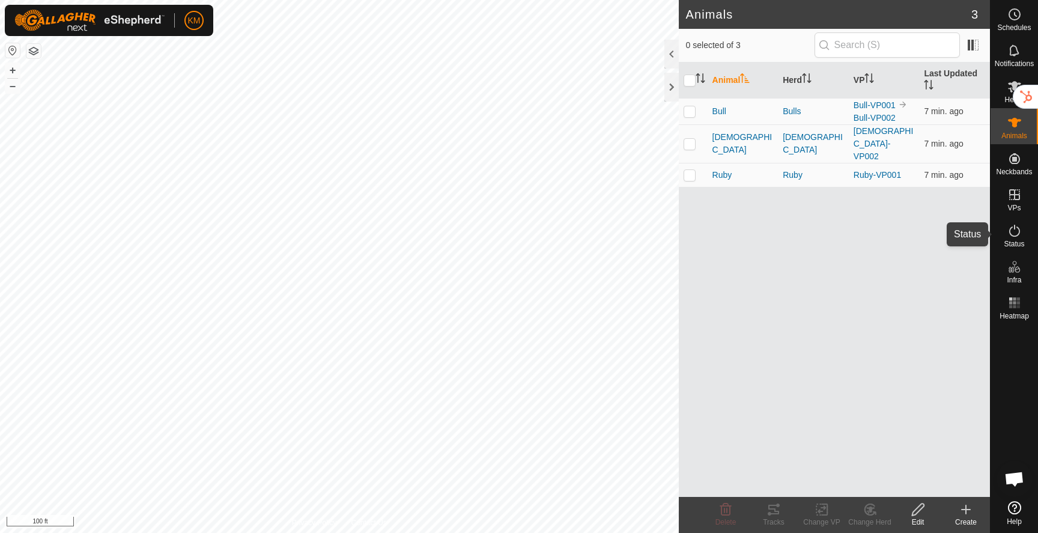
click at [1011, 234] on icon at bounding box center [1014, 230] width 14 height 14
